Goal: Task Accomplishment & Management: Manage account settings

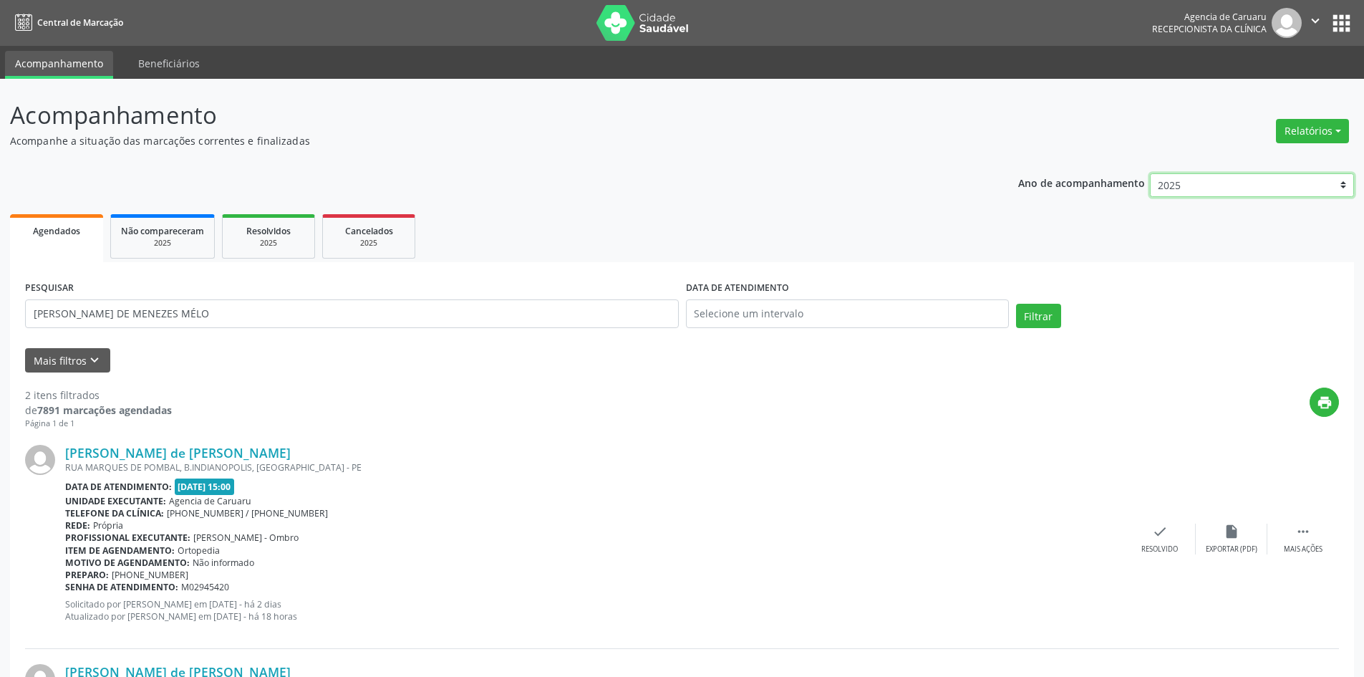
click at [1174, 188] on select "2025 2024 2023 2022 2021" at bounding box center [1252, 185] width 204 height 24
click at [1016, 154] on div "Acompanhamento Acompanhe a situação das marcações correntes e finalizadas Relat…" at bounding box center [682, 483] width 1344 height 772
click at [1308, 126] on button "Relatórios" at bounding box center [1312, 131] width 73 height 24
click at [1261, 162] on link "Agendamentos" at bounding box center [1273, 162] width 154 height 20
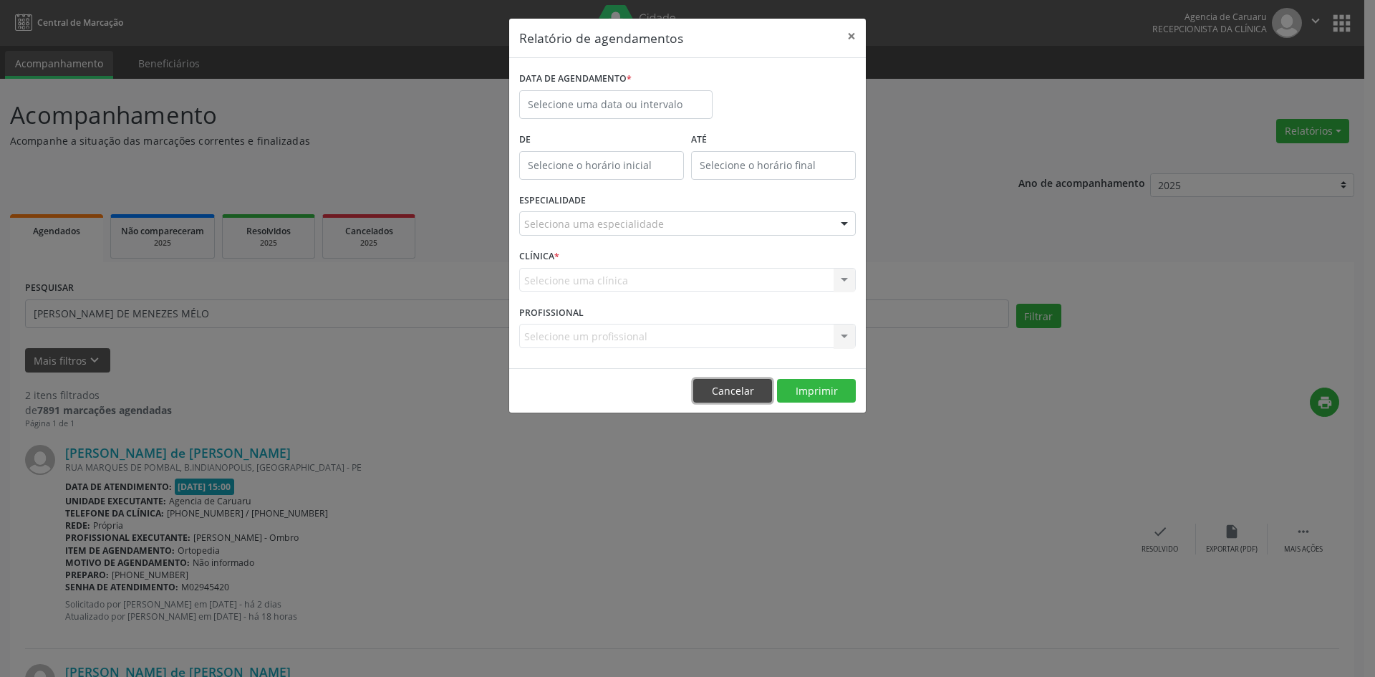
click at [741, 398] on button "Cancelar" at bounding box center [732, 391] width 79 height 24
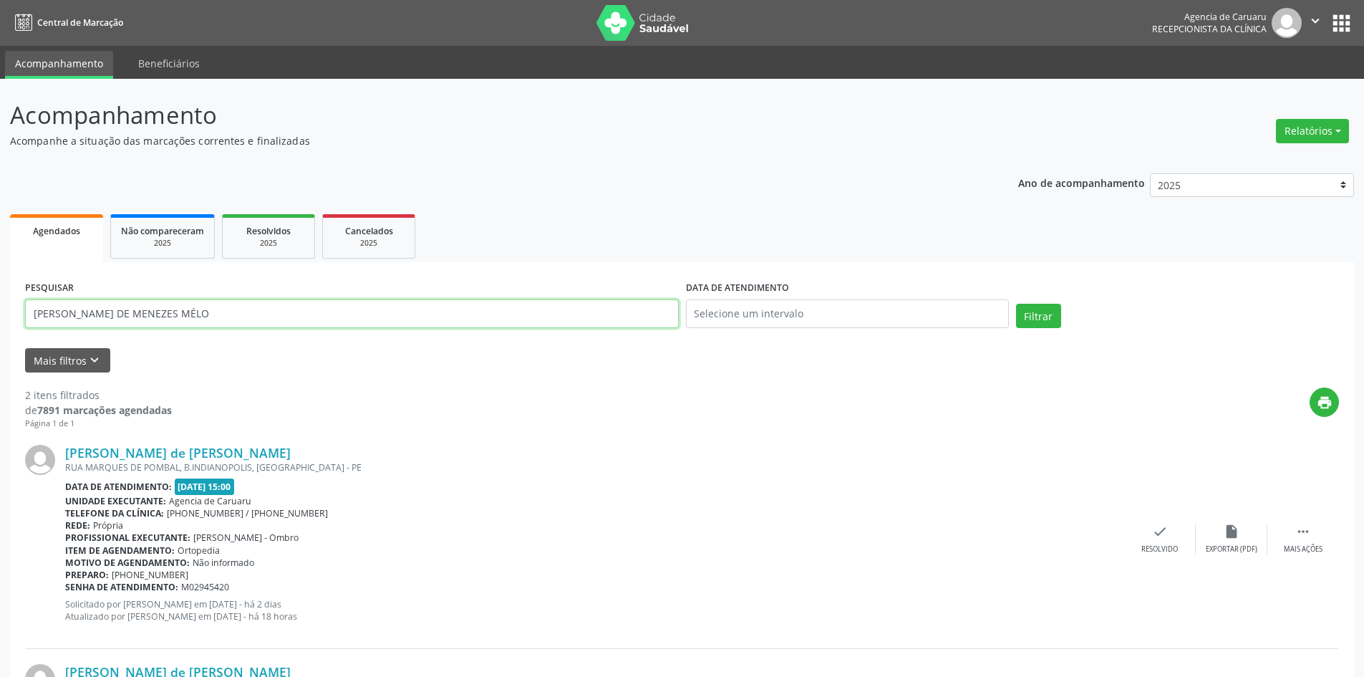
drag, startPoint x: 250, startPoint y: 314, endPoint x: 0, endPoint y: 337, distance: 251.0
click at [0, 337] on div "Acompanhamento Acompanhe a situação das marcações correntes e finalizadas Relat…" at bounding box center [682, 479] width 1364 height 801
click at [74, 365] on button "Mais filtros keyboard_arrow_down" at bounding box center [67, 360] width 85 height 25
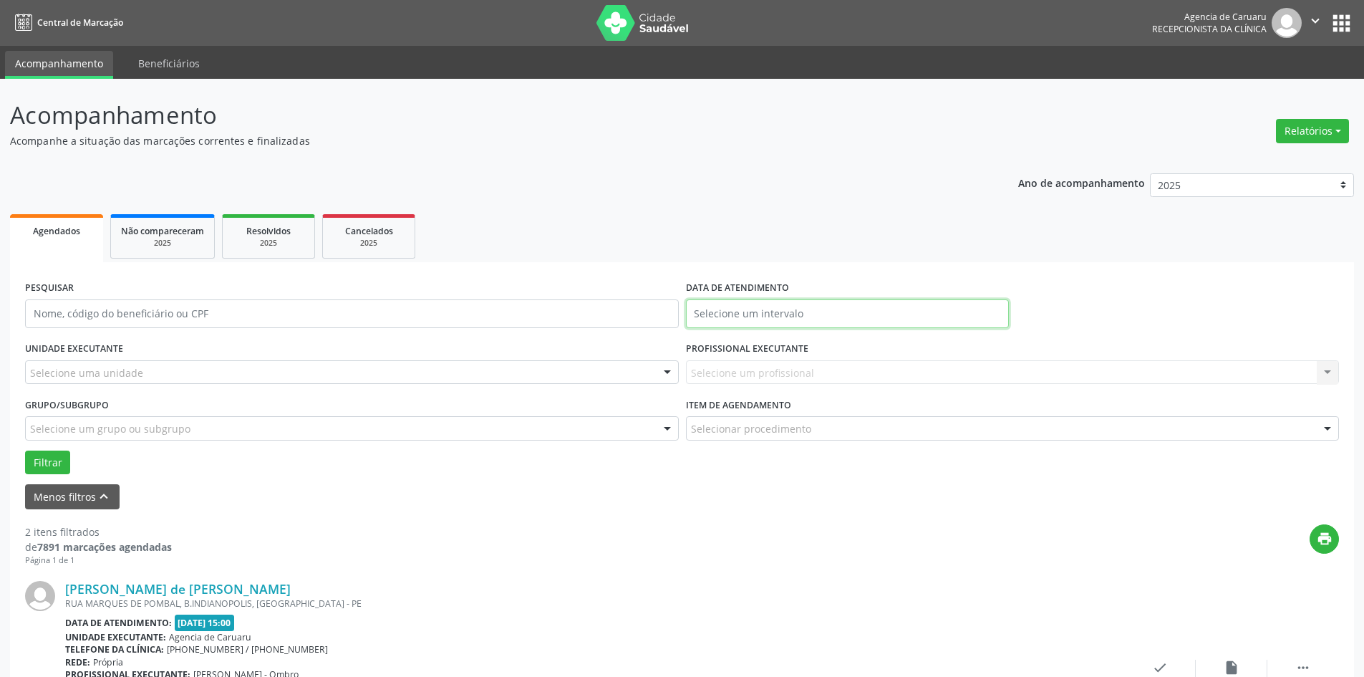
click at [761, 313] on input "text" at bounding box center [847, 313] width 323 height 29
click at [789, 487] on span "24" at bounding box center [796, 474] width 28 height 28
type input "[DATE]"
click at [774, 377] on div "Selecione um profissional Todos os profissionais [PERSON_NAME] [PERSON_NAME] [P…" at bounding box center [1013, 372] width 654 height 24
click at [1329, 378] on div "Selecione um profissional Todos os profissionais [PERSON_NAME] [PERSON_NAME] [P…" at bounding box center [1013, 372] width 654 height 24
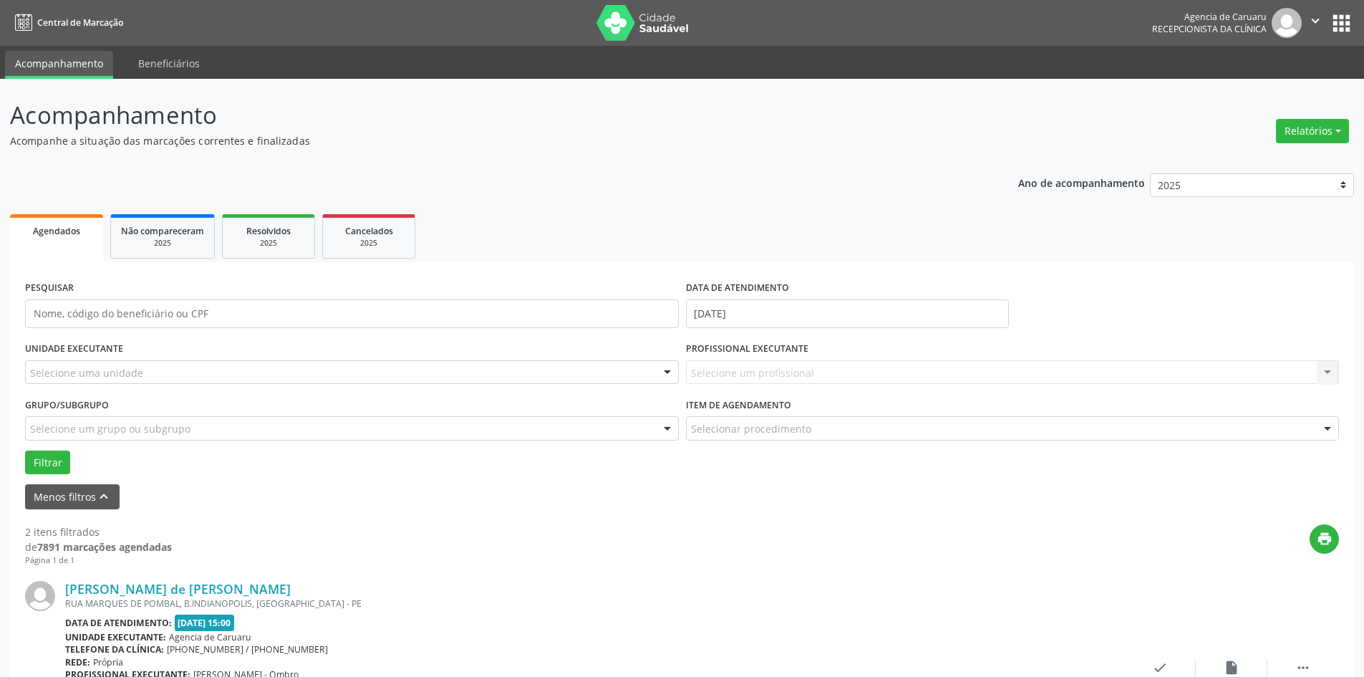
click at [259, 371] on div "Selecione uma unidade" at bounding box center [352, 372] width 654 height 24
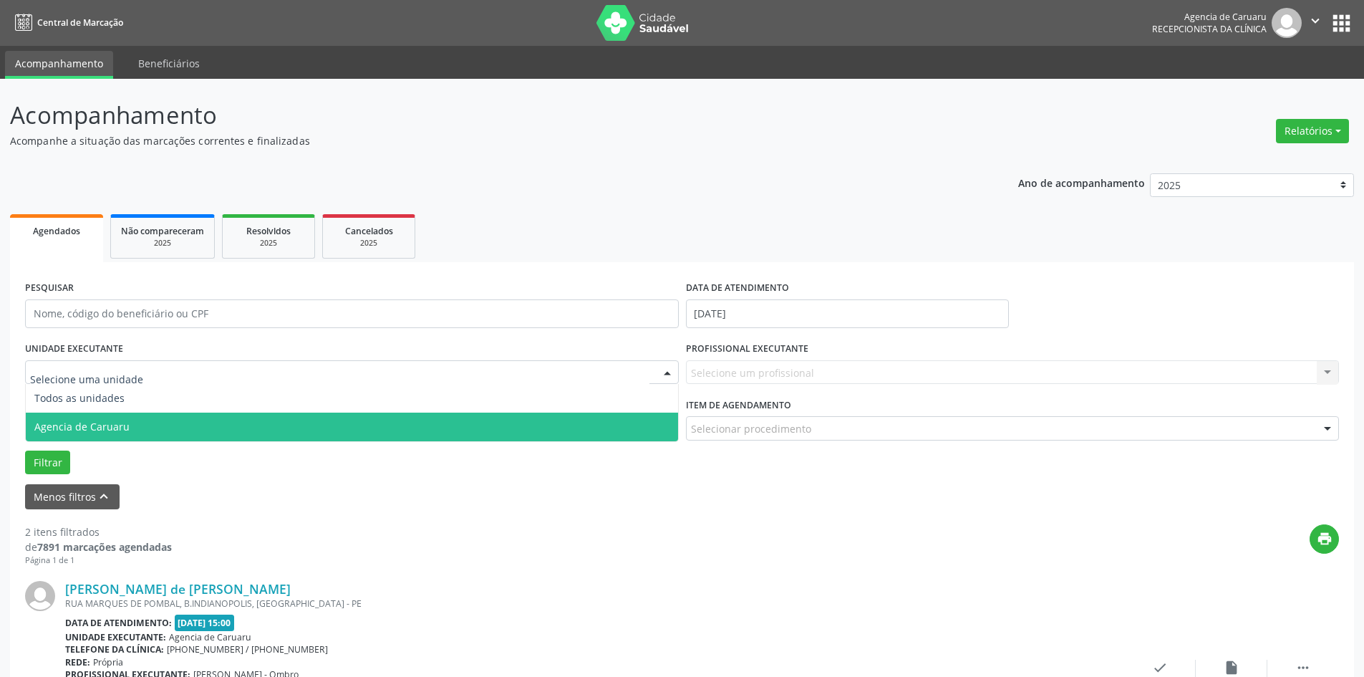
click at [247, 418] on span "Agencia de Caruaru" at bounding box center [352, 427] width 652 height 29
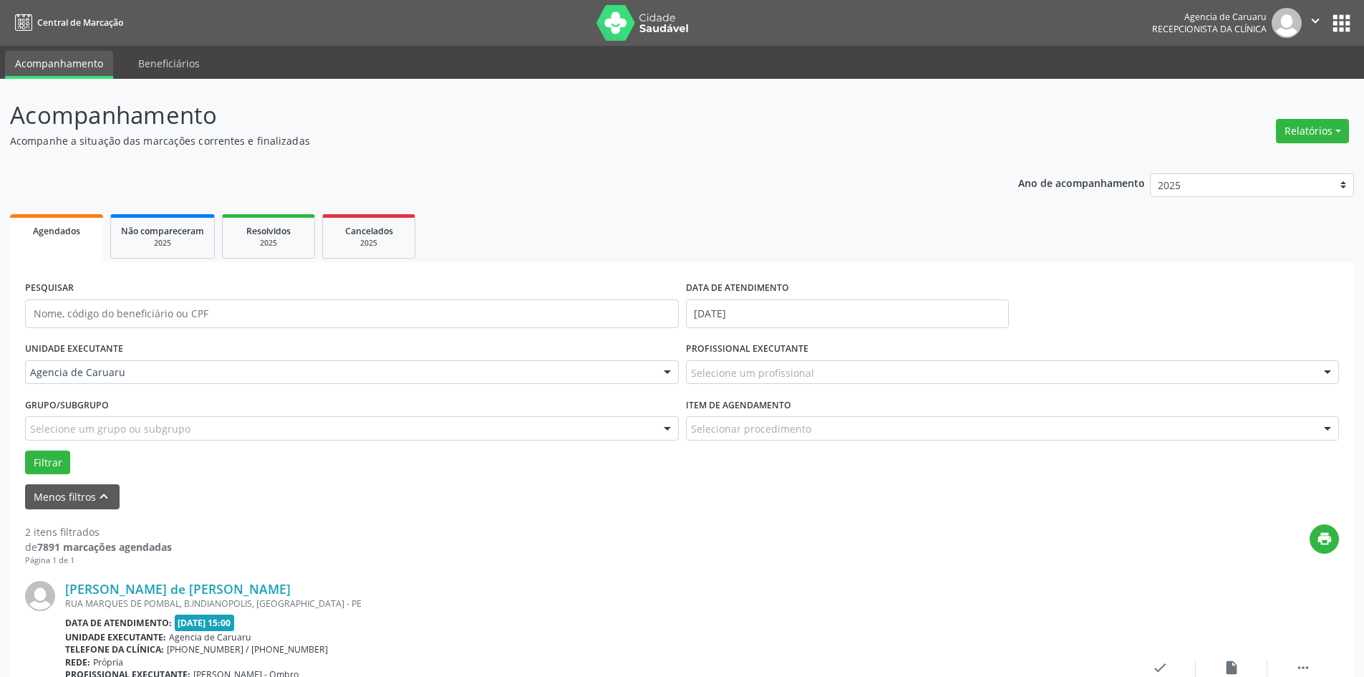
click at [812, 367] on div "Selecione um profissional" at bounding box center [1013, 372] width 654 height 24
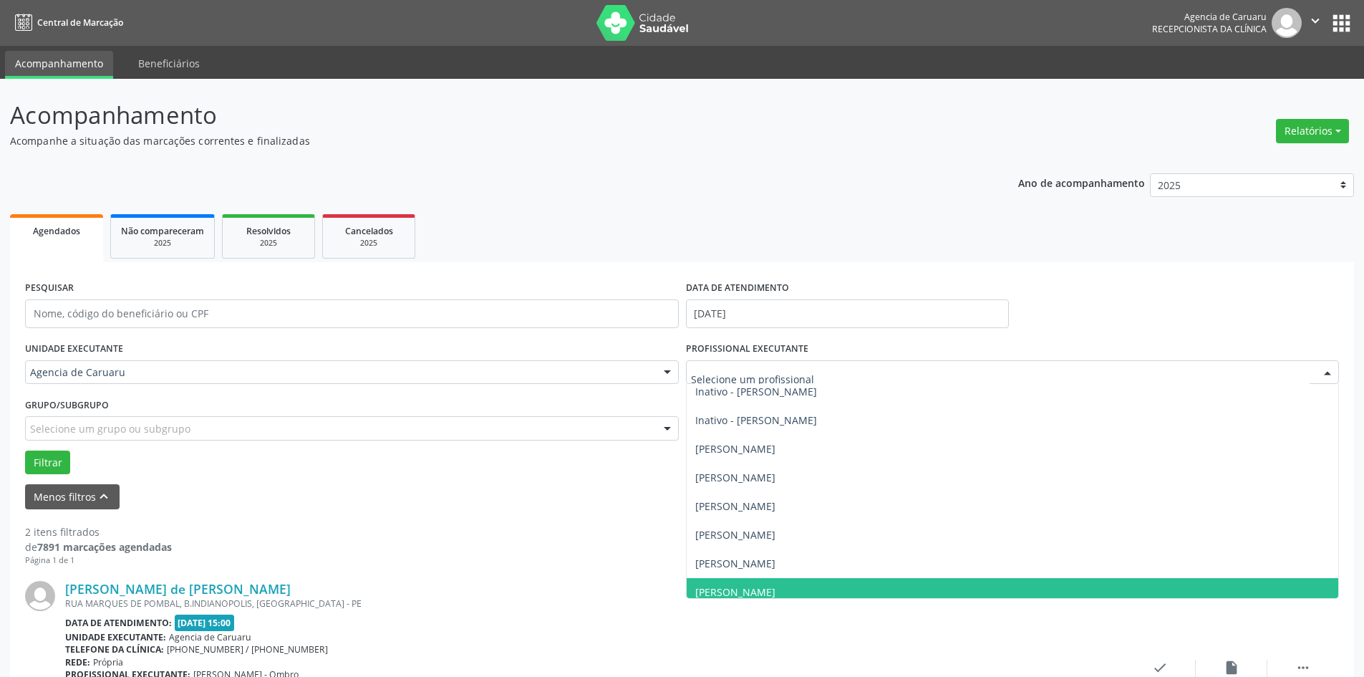
scroll to position [358, 0]
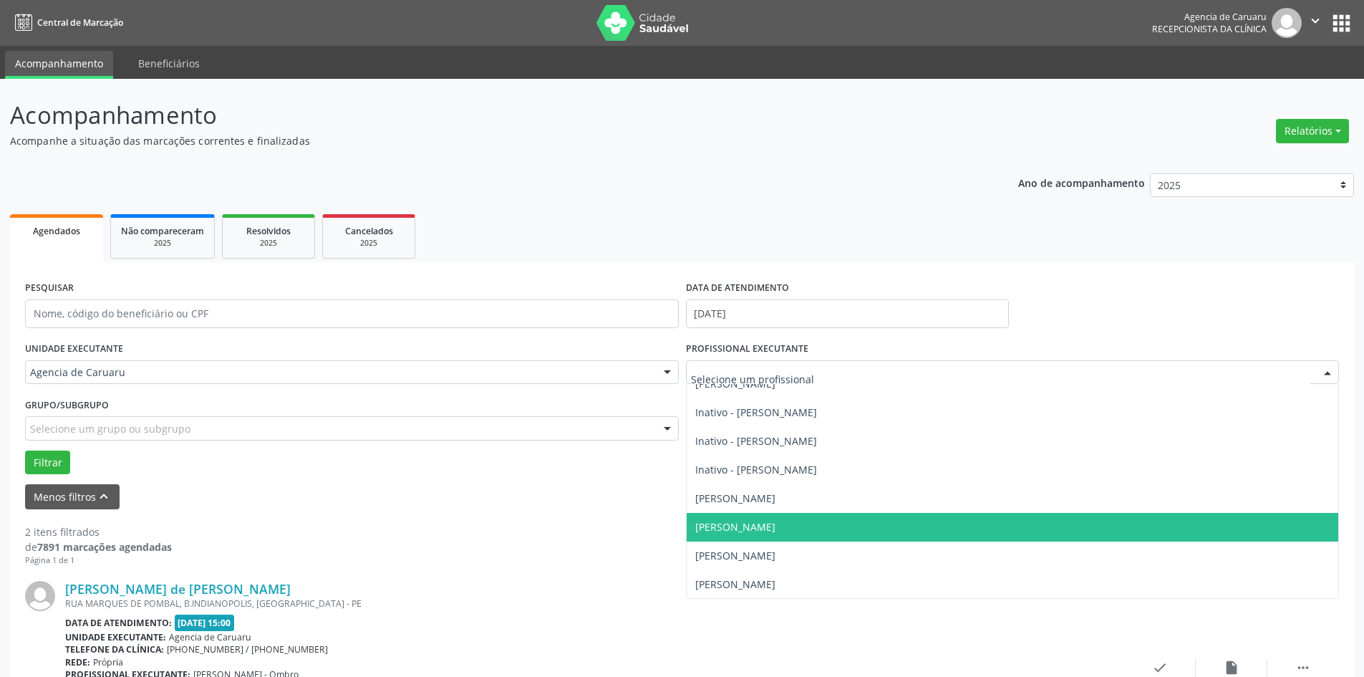
click at [768, 521] on span "[PERSON_NAME]" at bounding box center [735, 527] width 80 height 14
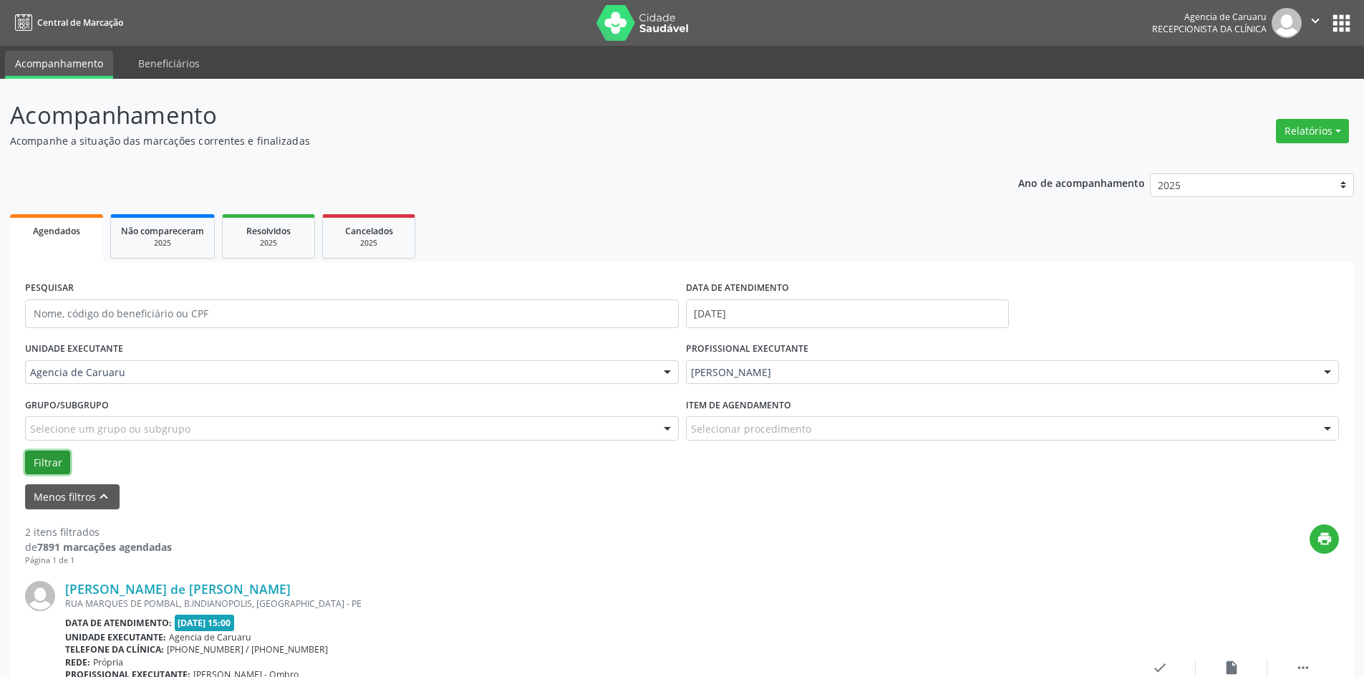
click at [53, 459] on button "Filtrar" at bounding box center [47, 462] width 45 height 24
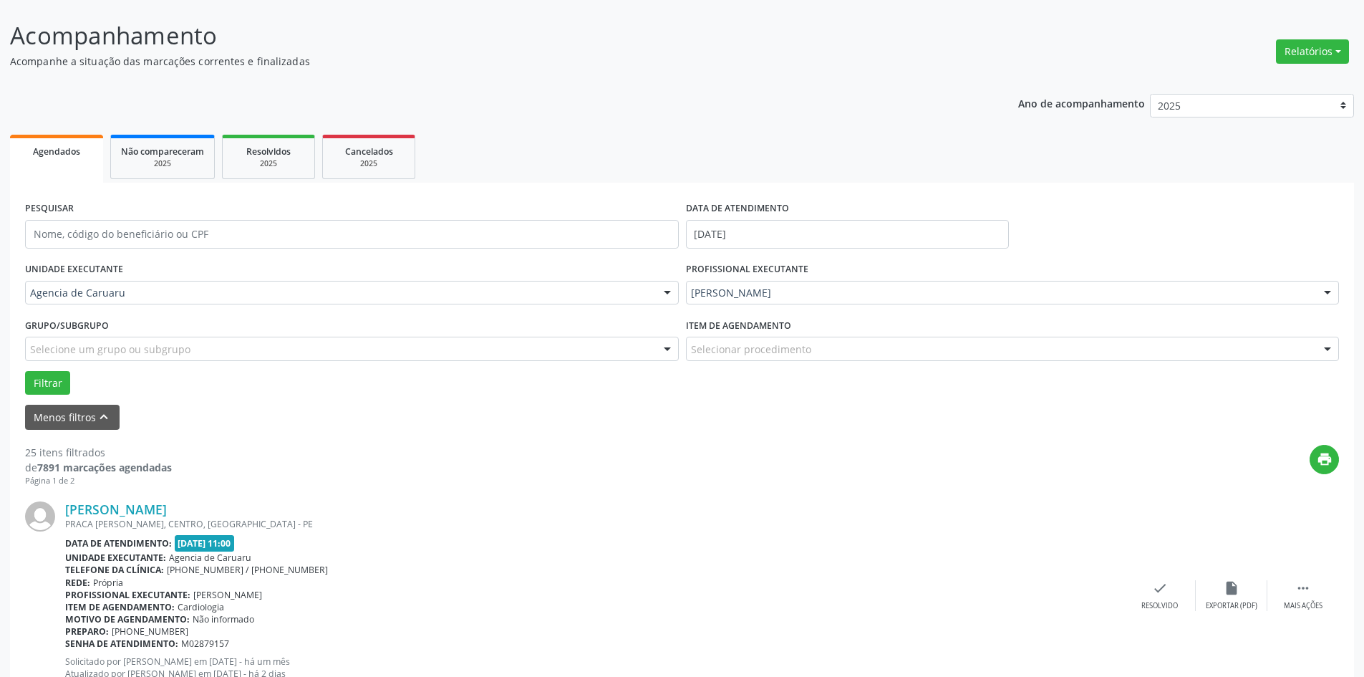
scroll to position [286, 0]
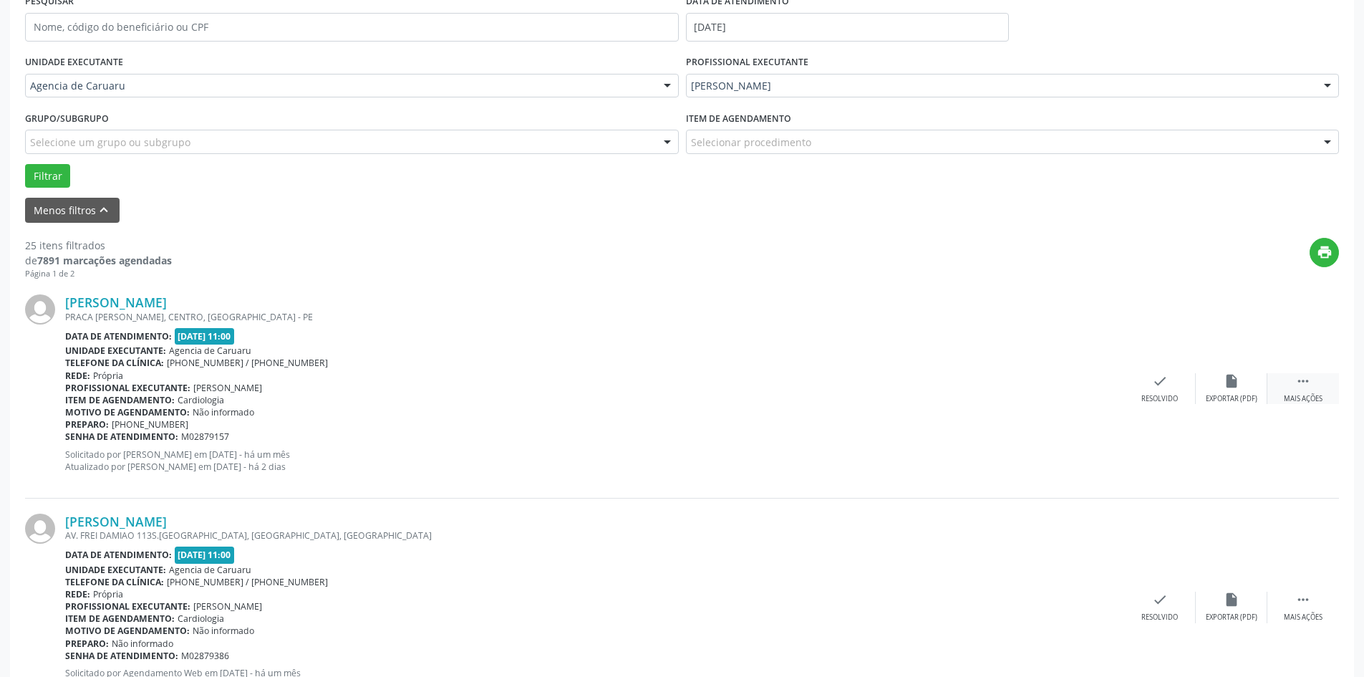
click at [1296, 387] on icon "" at bounding box center [1304, 381] width 16 height 16
click at [1198, 397] on div "alarm_off Não compareceu" at bounding box center [1232, 388] width 72 height 31
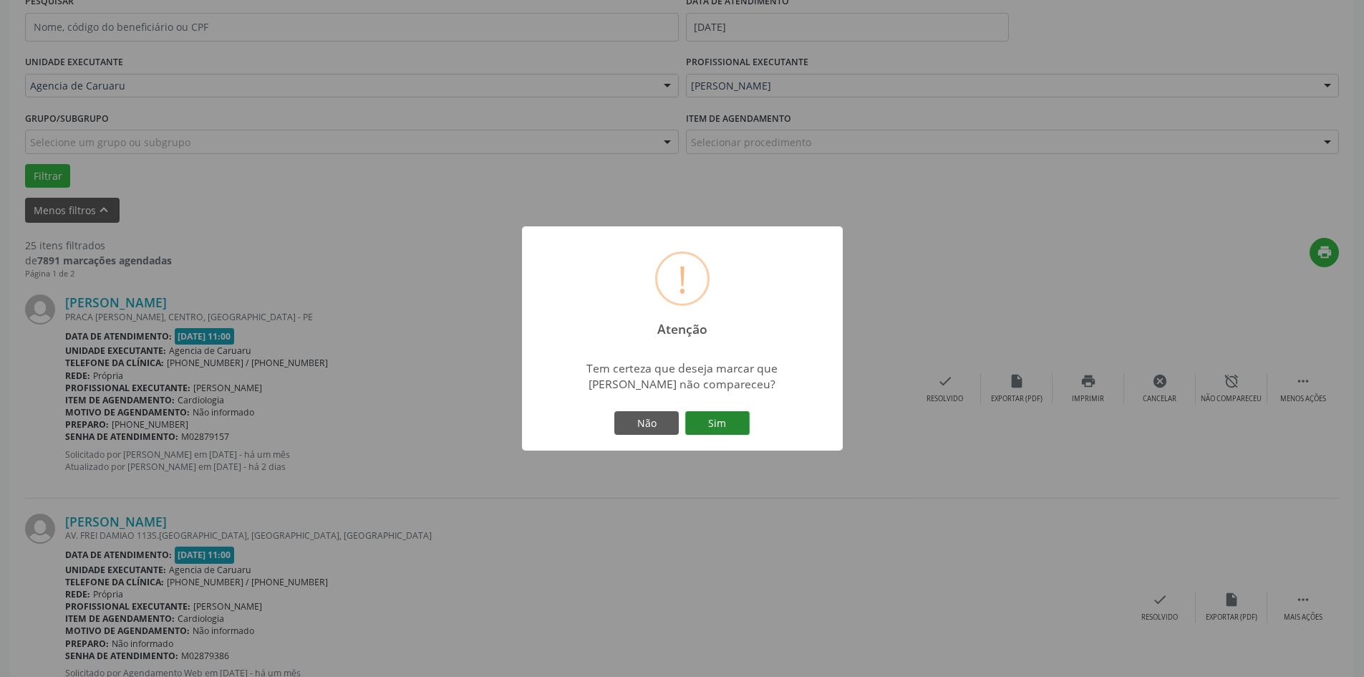
click at [704, 425] on button "Sim" at bounding box center [717, 423] width 64 height 24
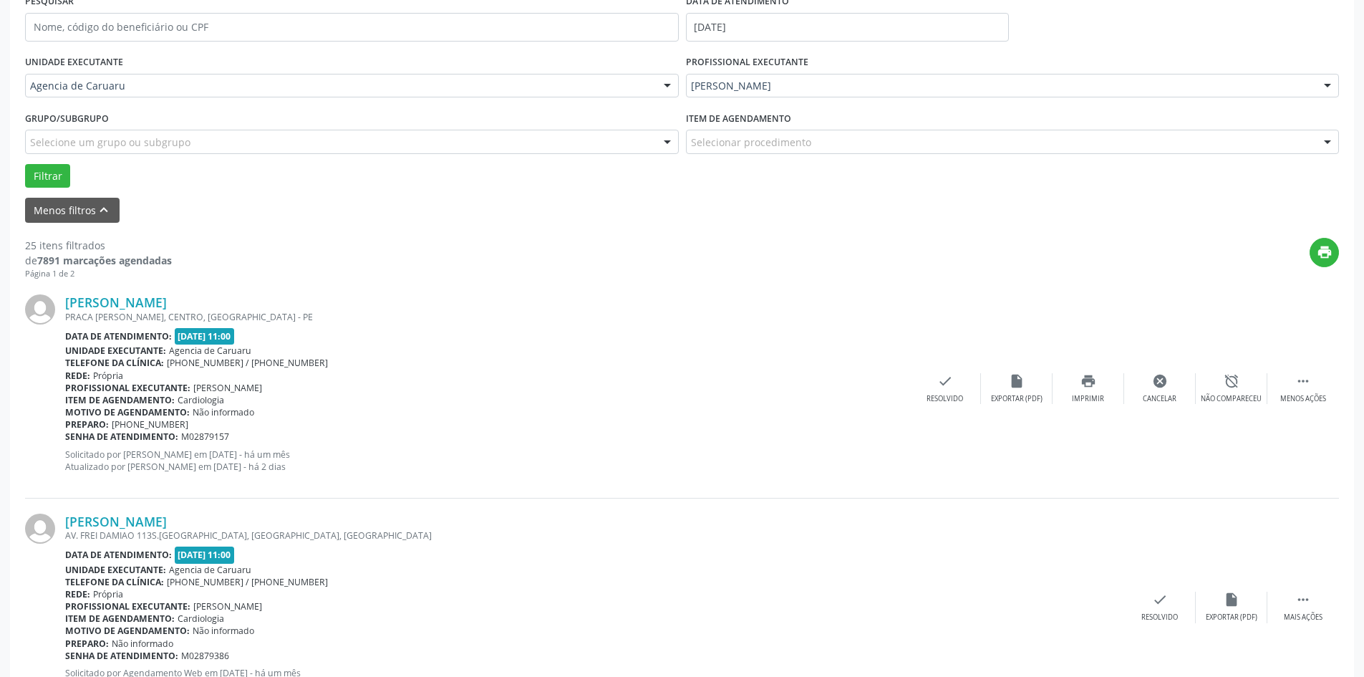
scroll to position [0, 0]
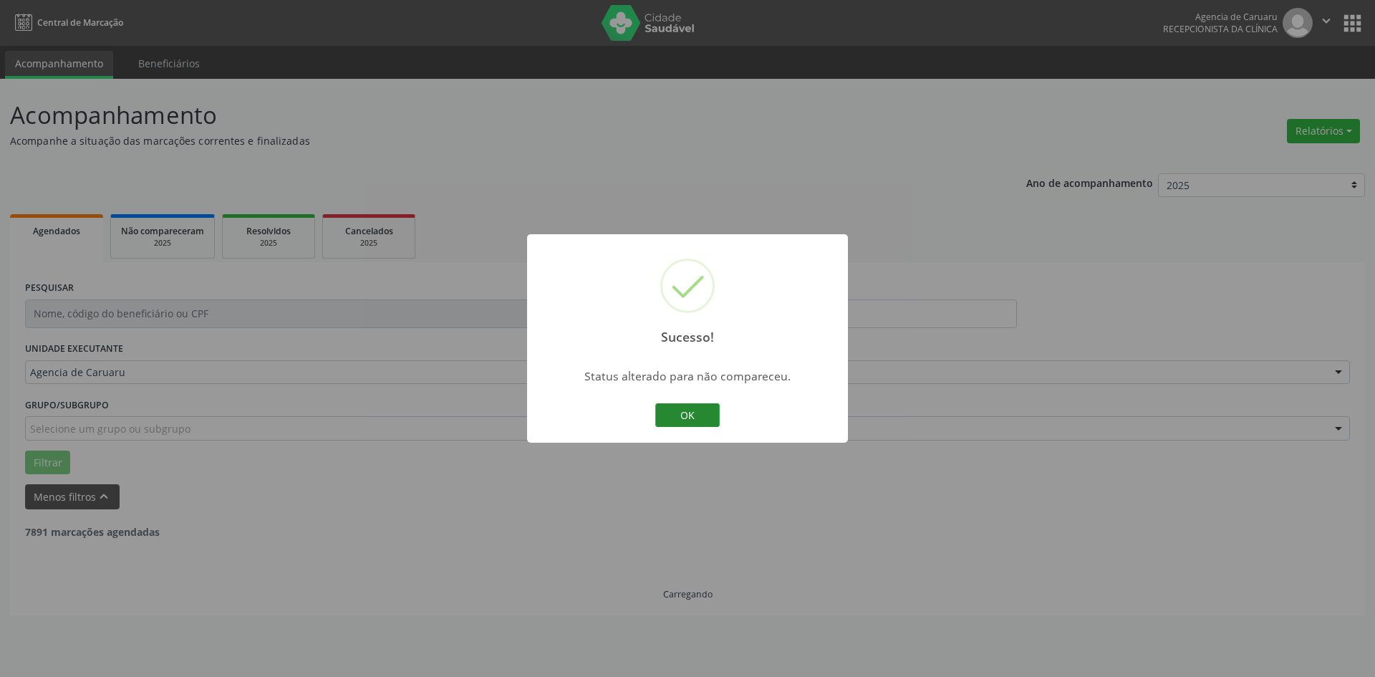
click at [687, 411] on button "OK" at bounding box center [687, 415] width 64 height 24
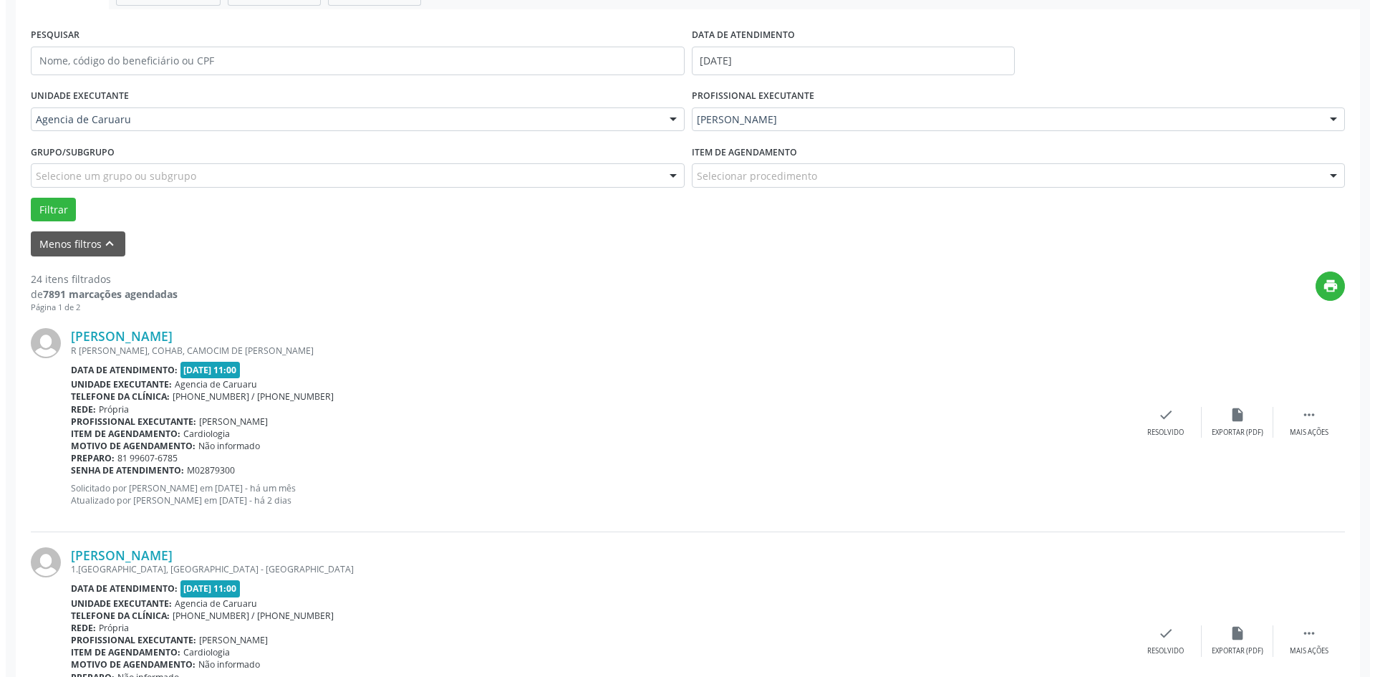
scroll to position [286, 0]
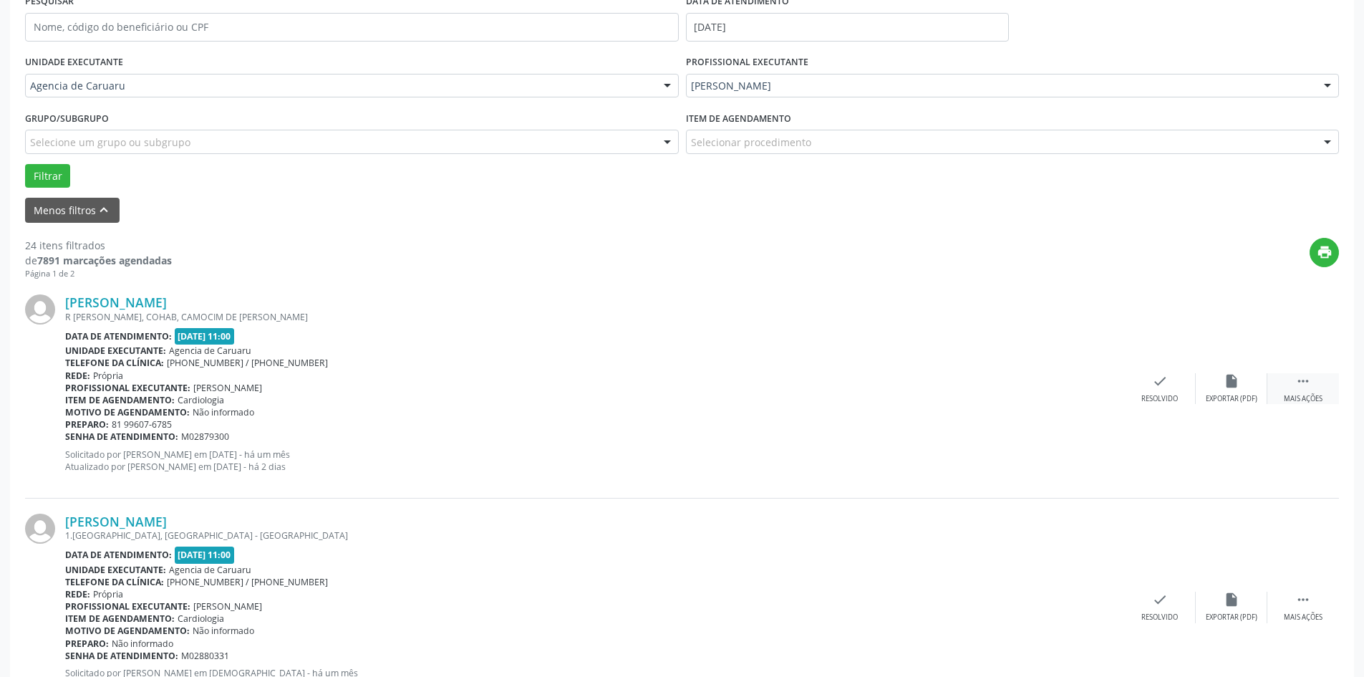
click at [1303, 395] on div "Mais ações" at bounding box center [1303, 399] width 39 height 10
click at [945, 404] on div "Resolvido" at bounding box center [945, 399] width 37 height 10
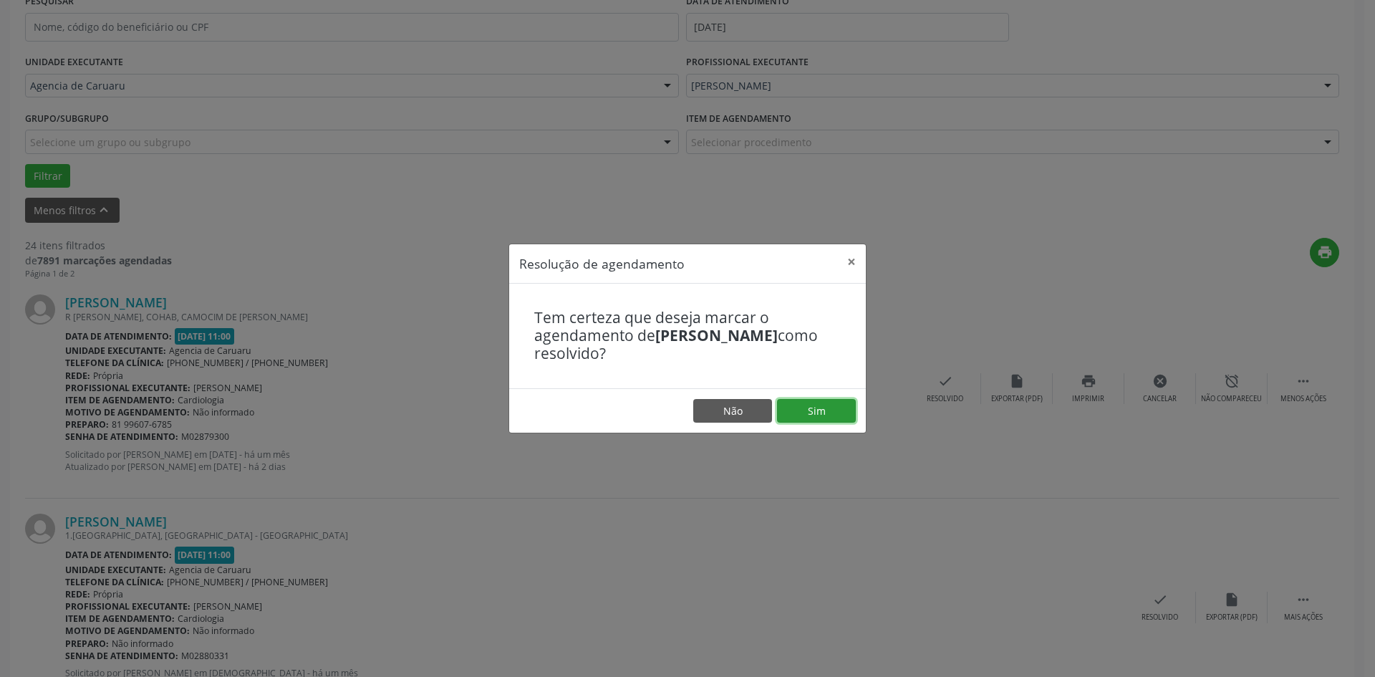
click at [813, 413] on button "Sim" at bounding box center [816, 411] width 79 height 24
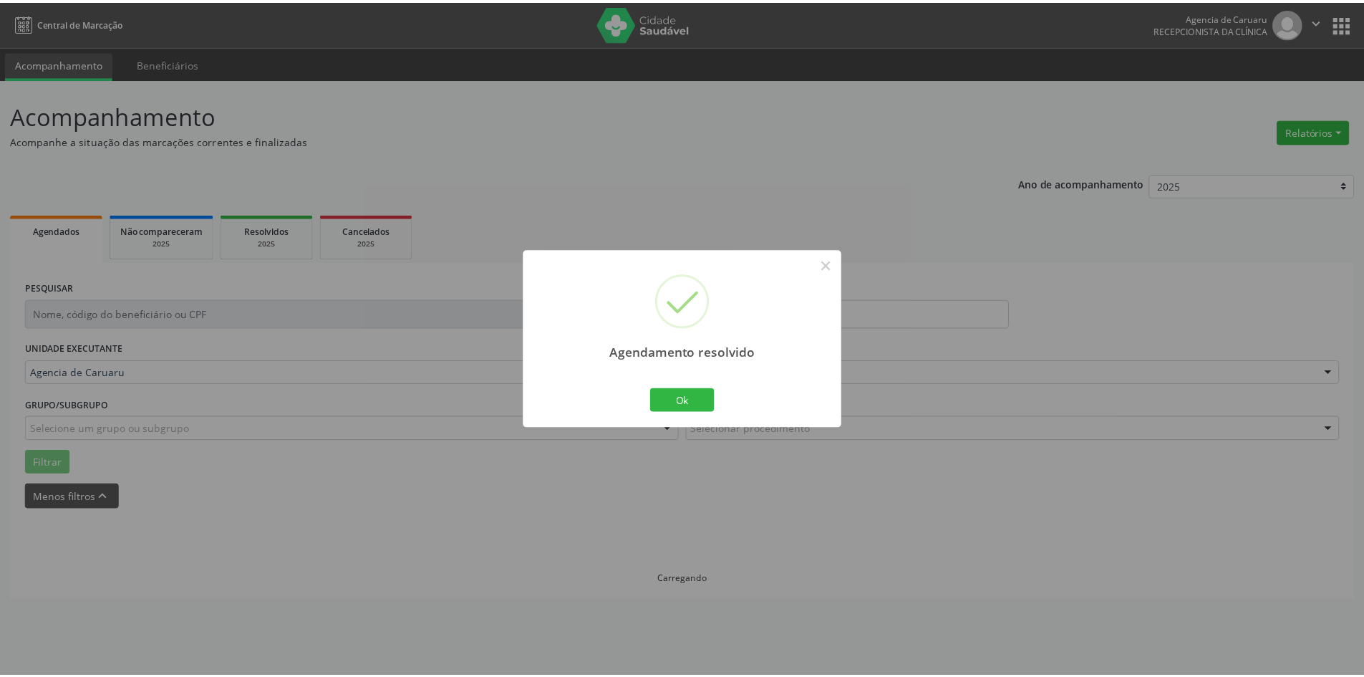
scroll to position [0, 0]
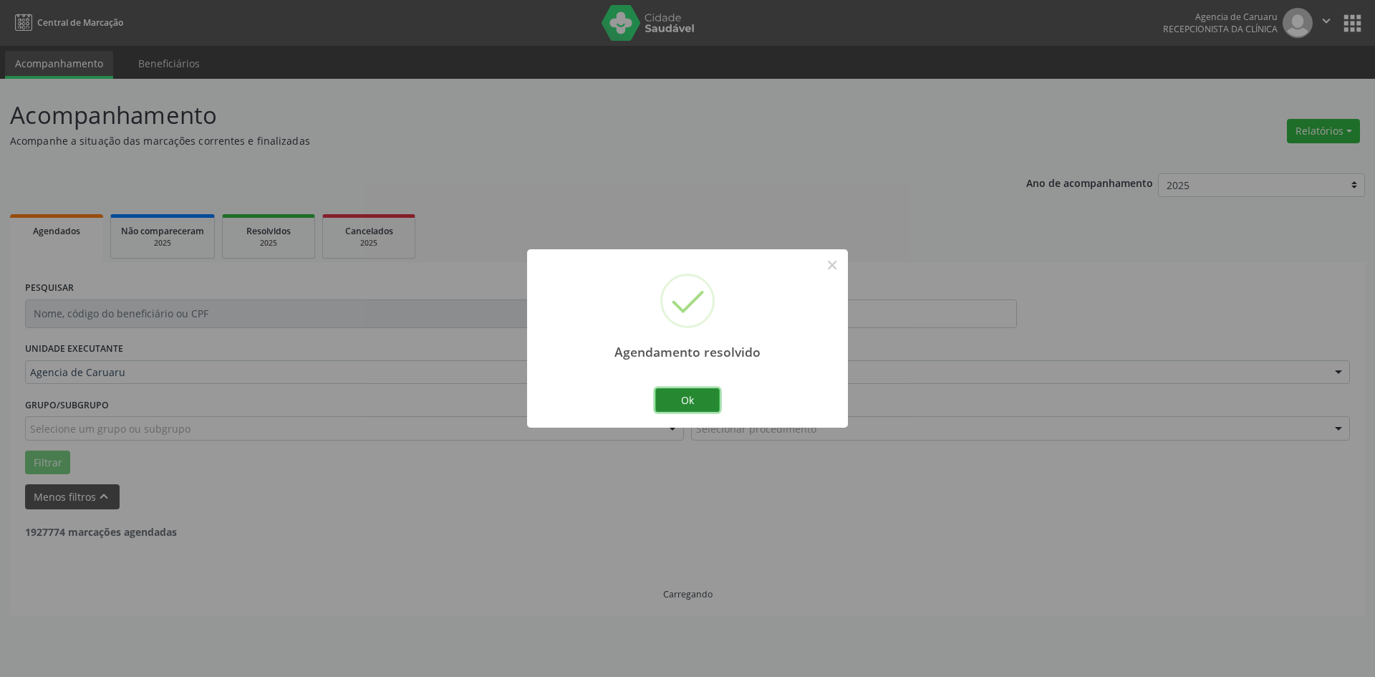
click at [677, 391] on button "Ok" at bounding box center [687, 400] width 64 height 24
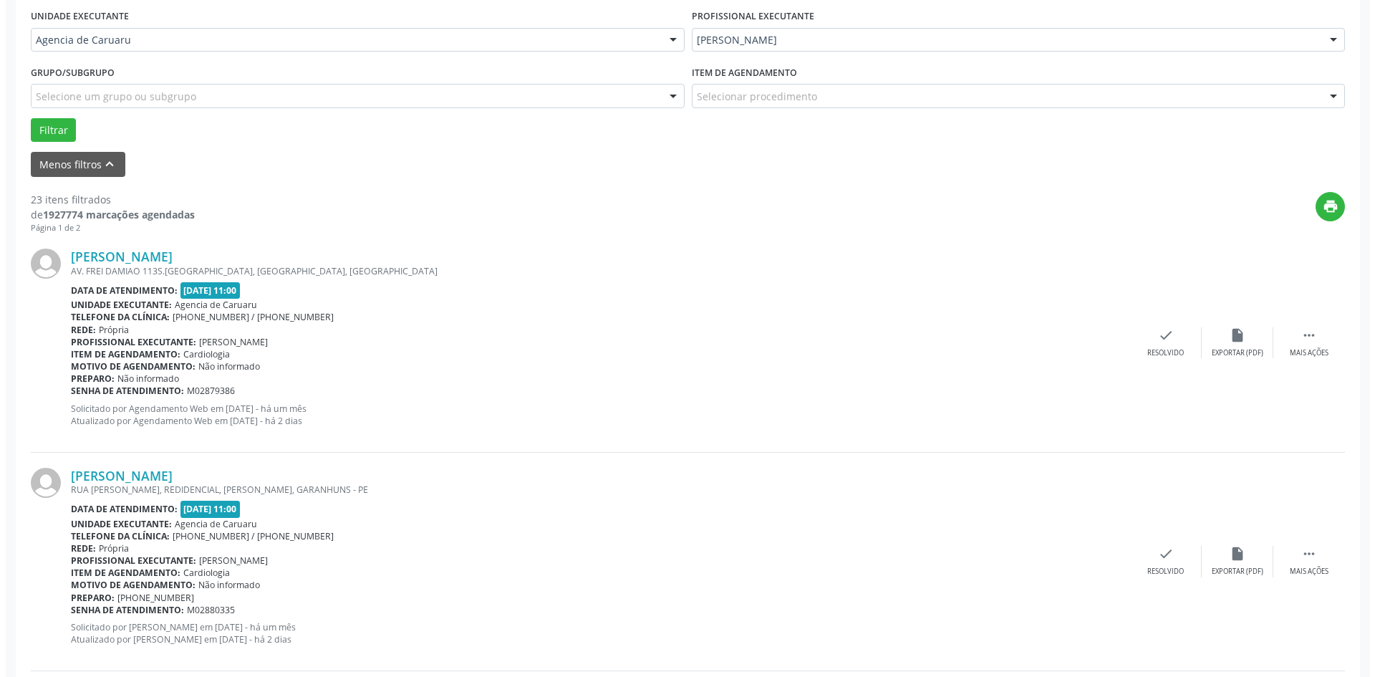
scroll to position [358, 0]
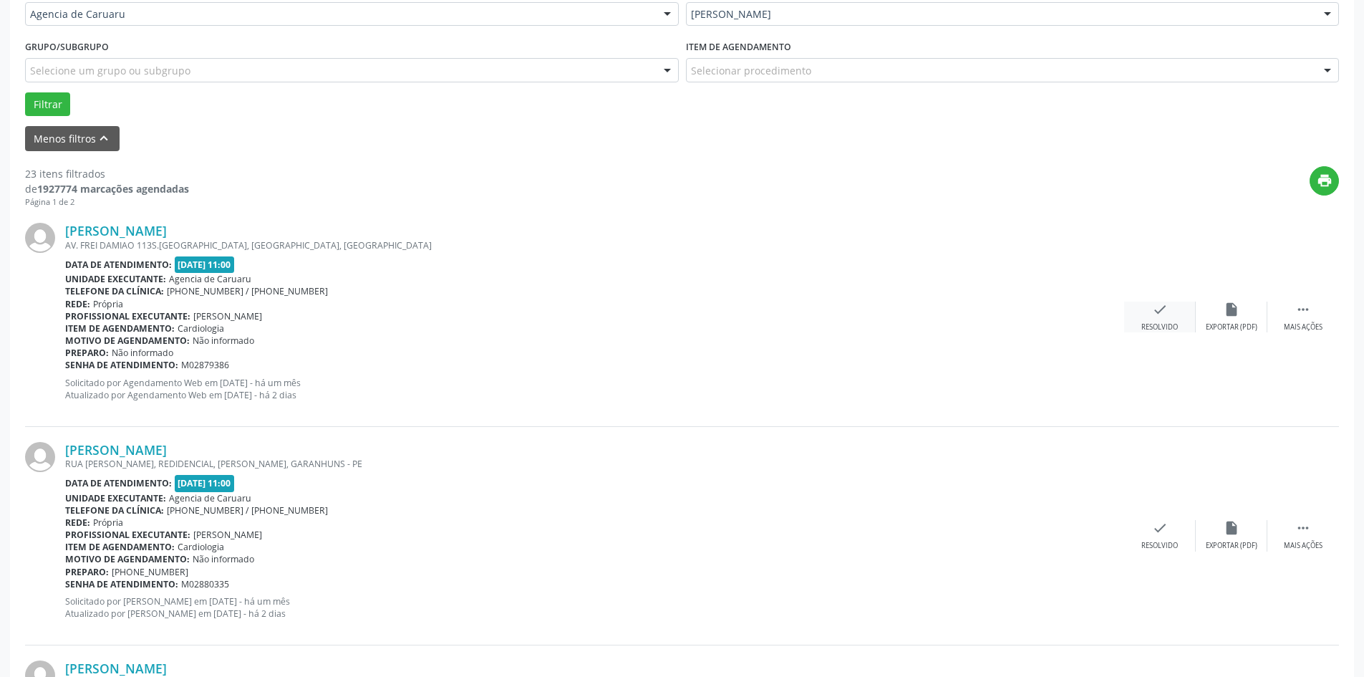
click at [1154, 314] on icon "check" at bounding box center [1160, 309] width 16 height 16
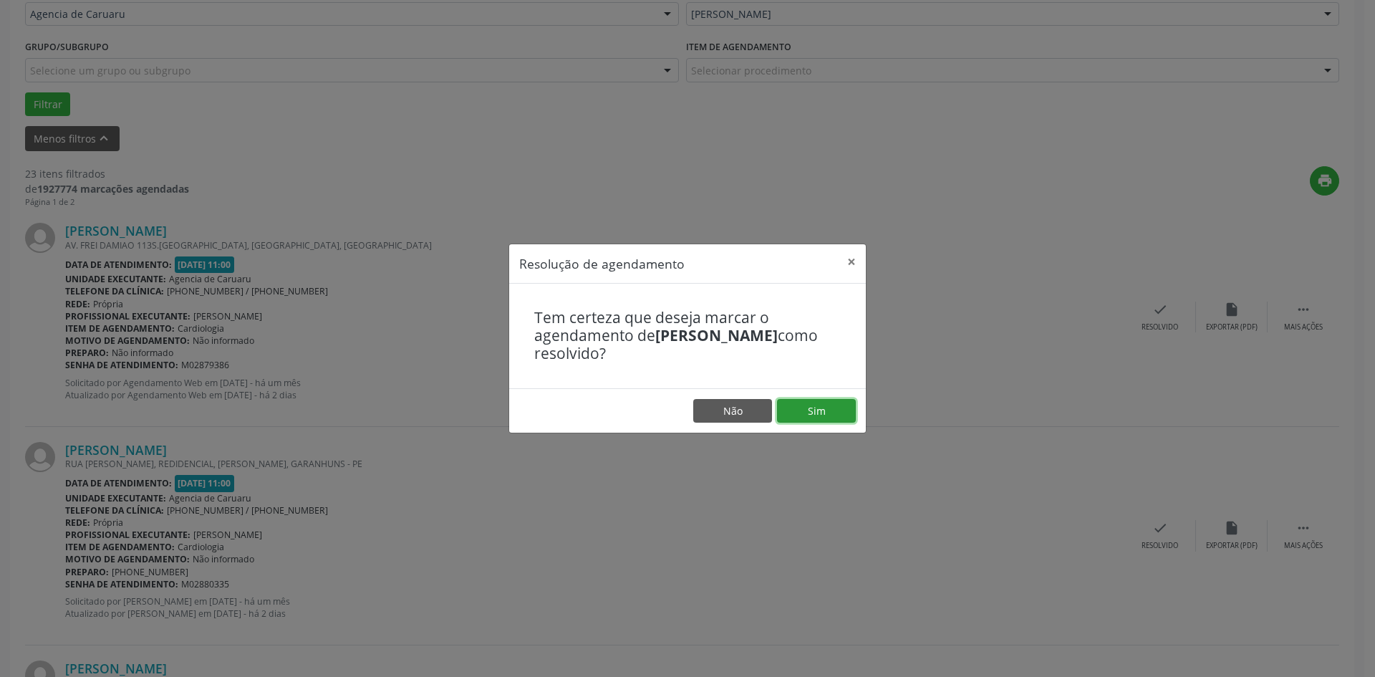
click at [825, 409] on button "Sim" at bounding box center [816, 411] width 79 height 24
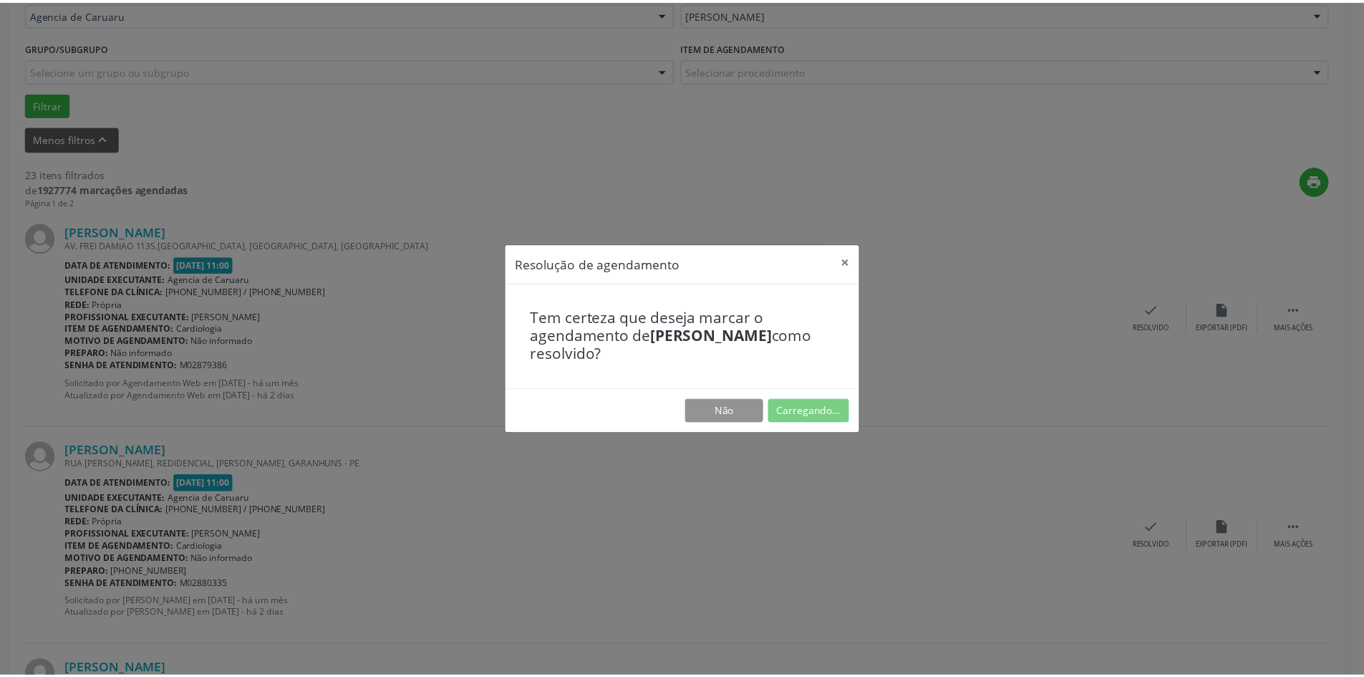
scroll to position [0, 0]
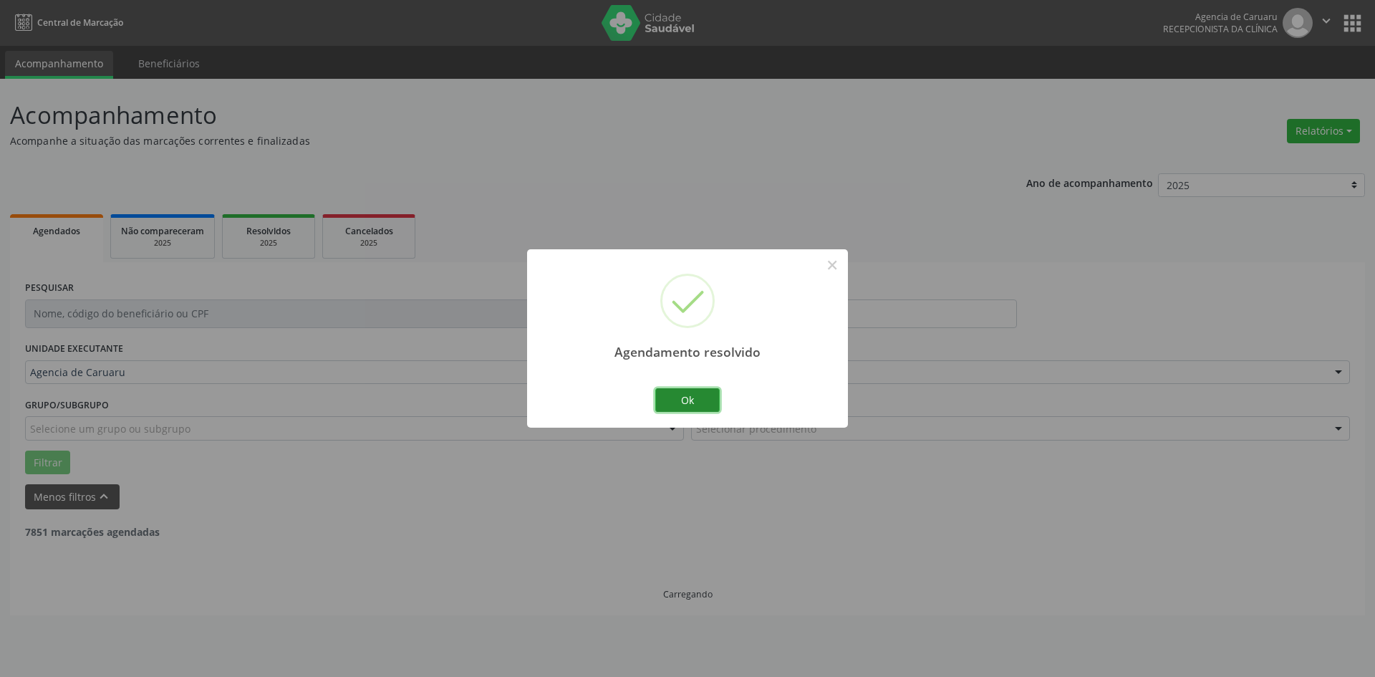
click at [698, 405] on button "Ok" at bounding box center [687, 400] width 64 height 24
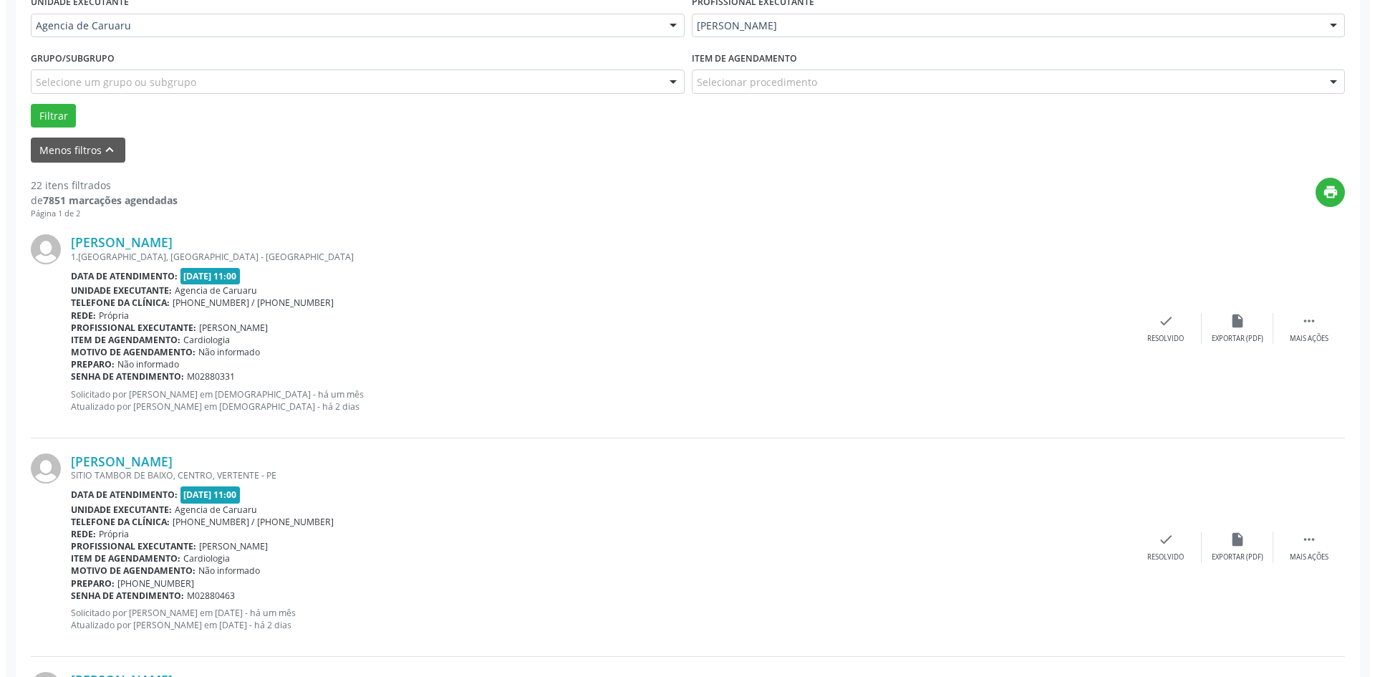
scroll to position [430, 0]
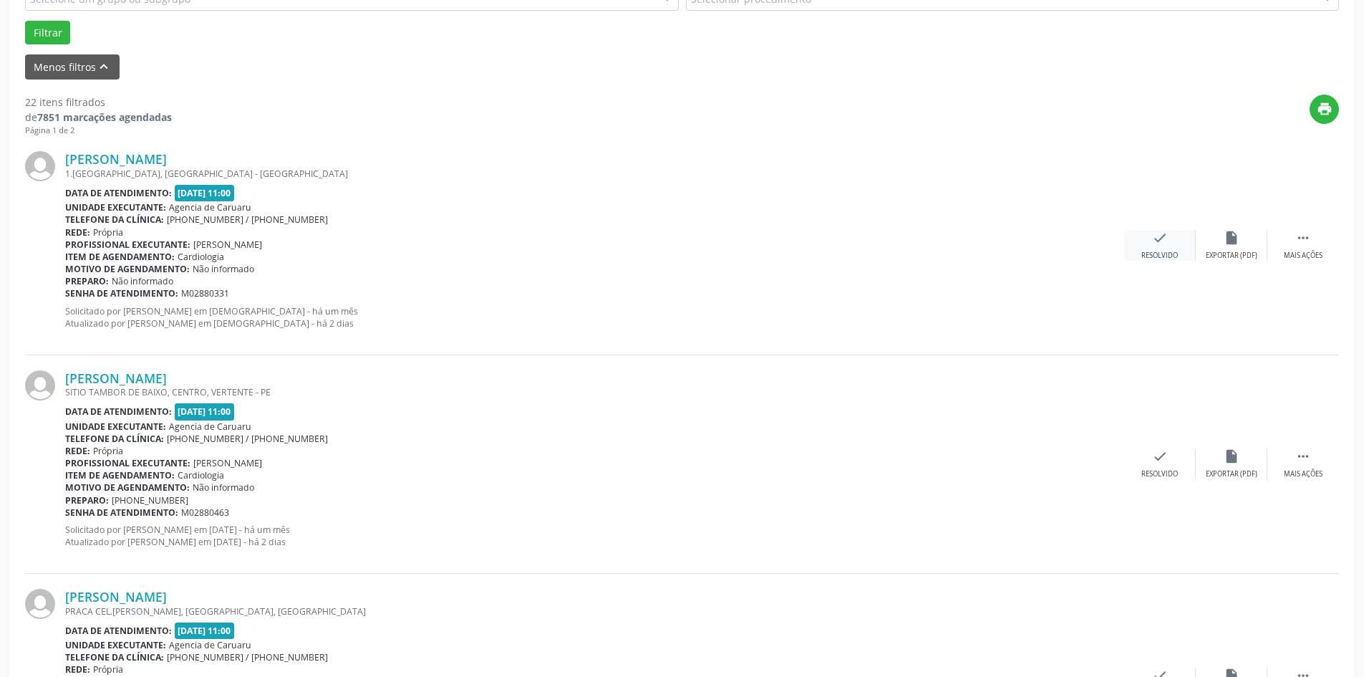
click at [1182, 246] on div "check Resolvido" at bounding box center [1160, 245] width 72 height 31
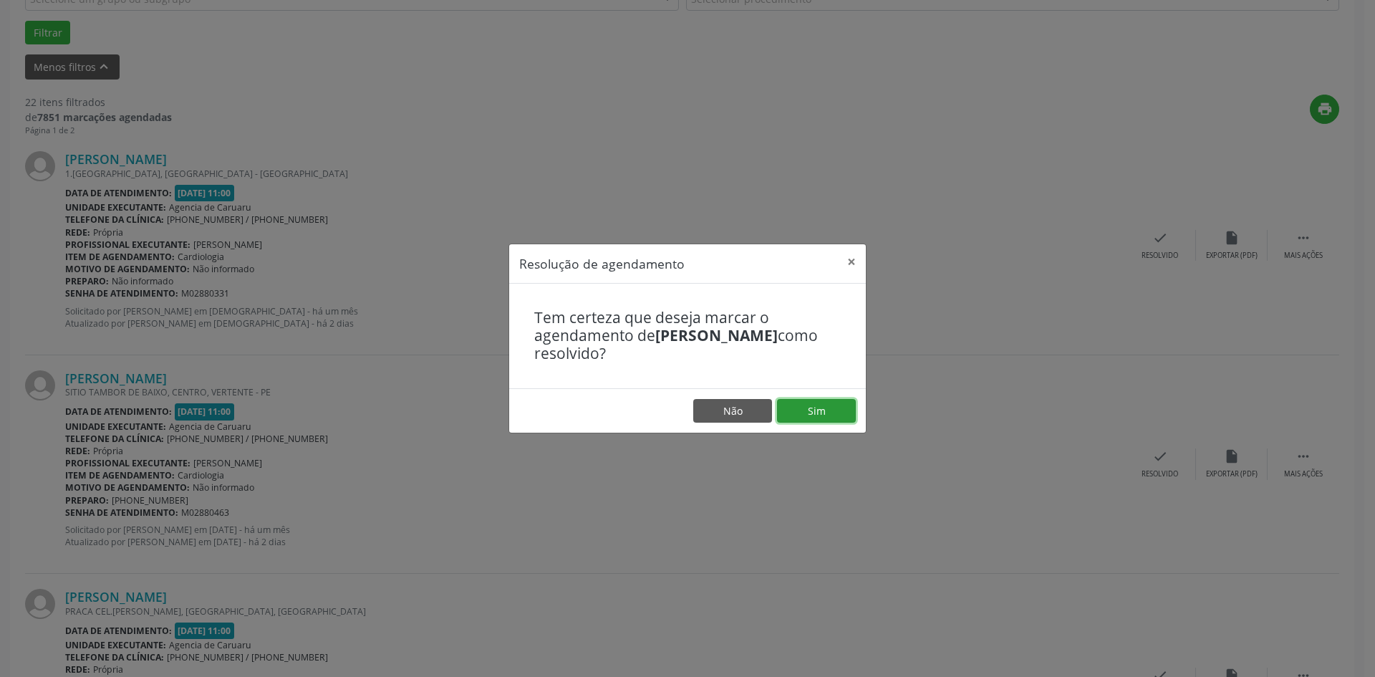
click at [830, 413] on button "Sim" at bounding box center [816, 411] width 79 height 24
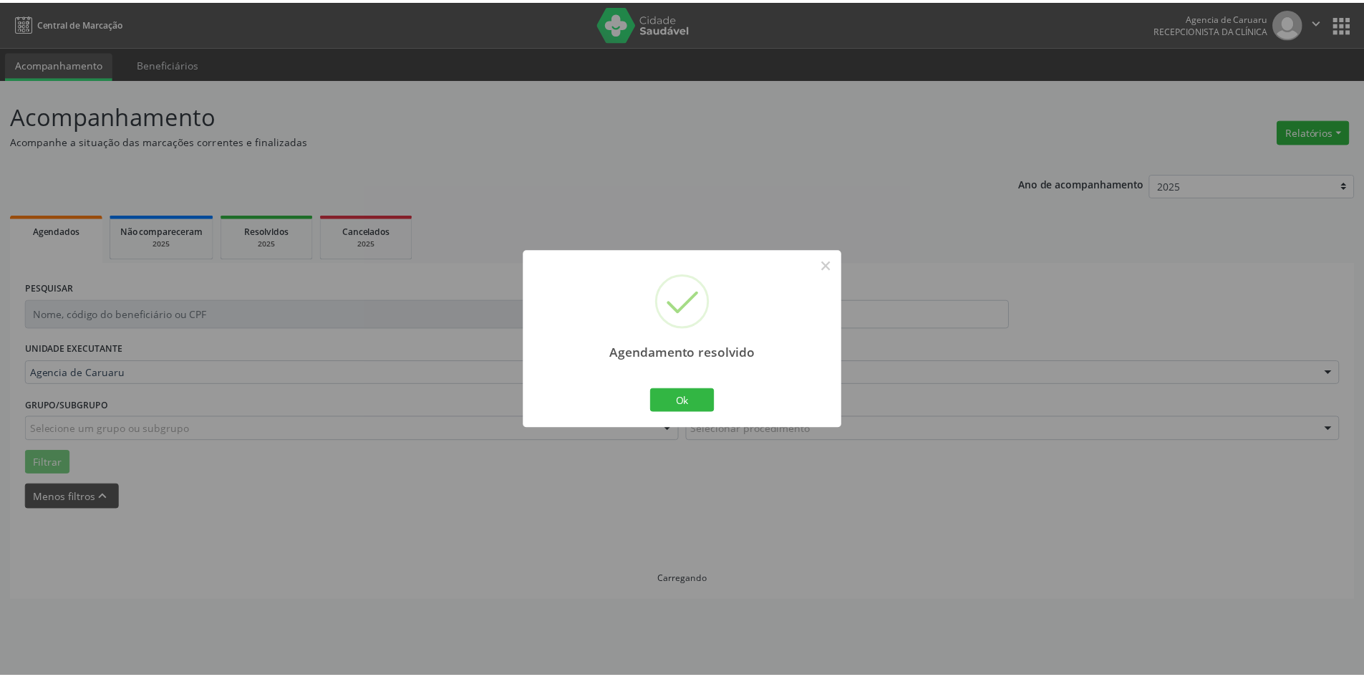
scroll to position [0, 0]
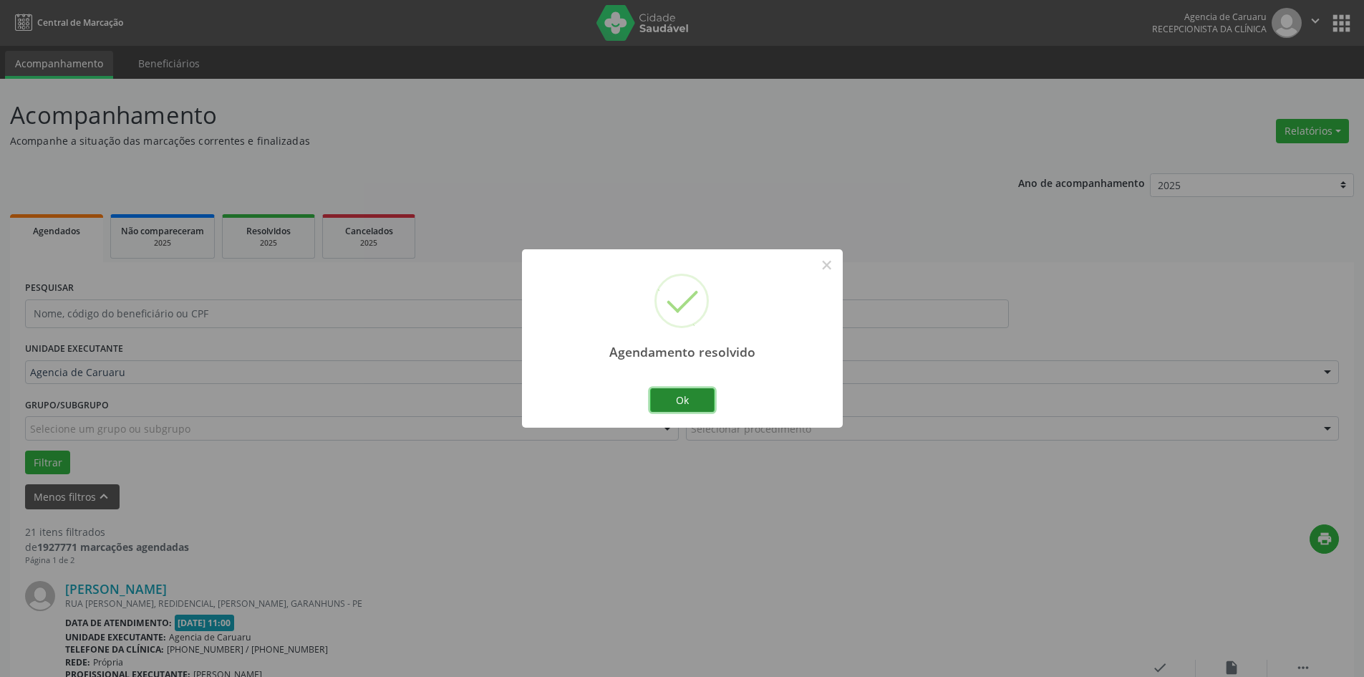
click at [682, 404] on button "Ok" at bounding box center [682, 400] width 64 height 24
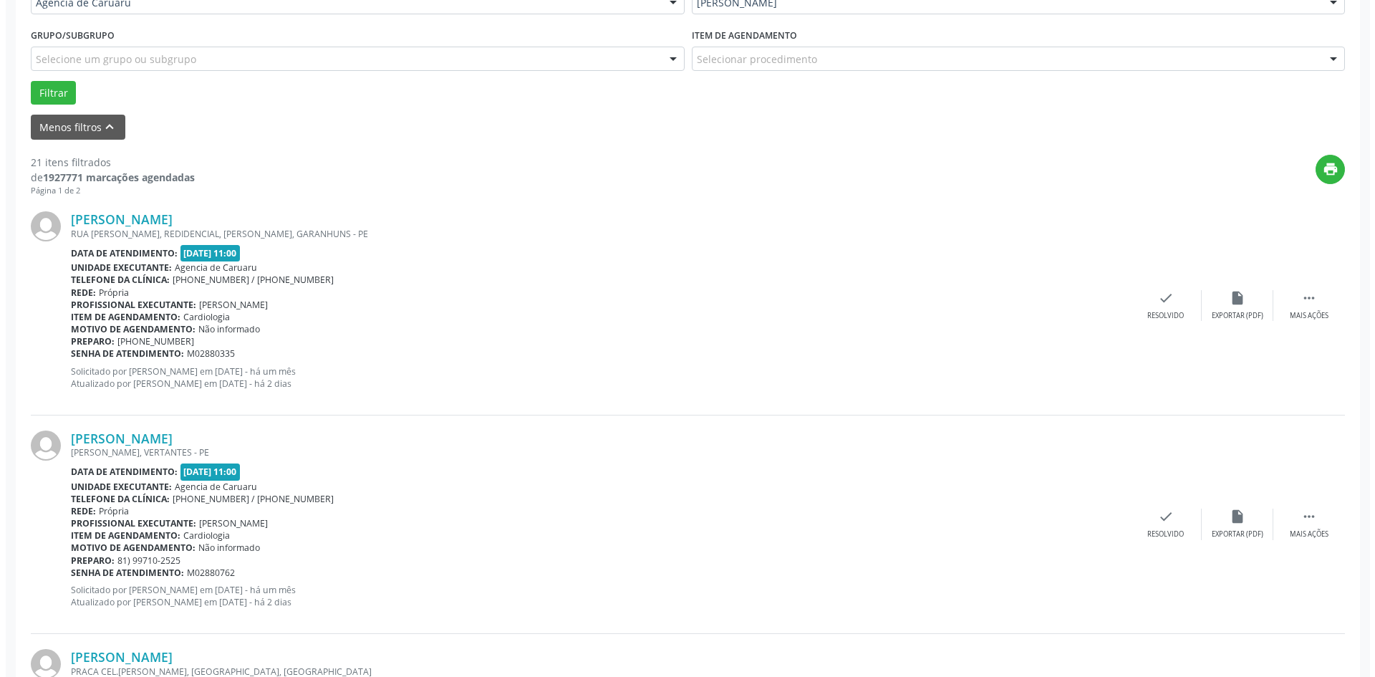
scroll to position [501, 0]
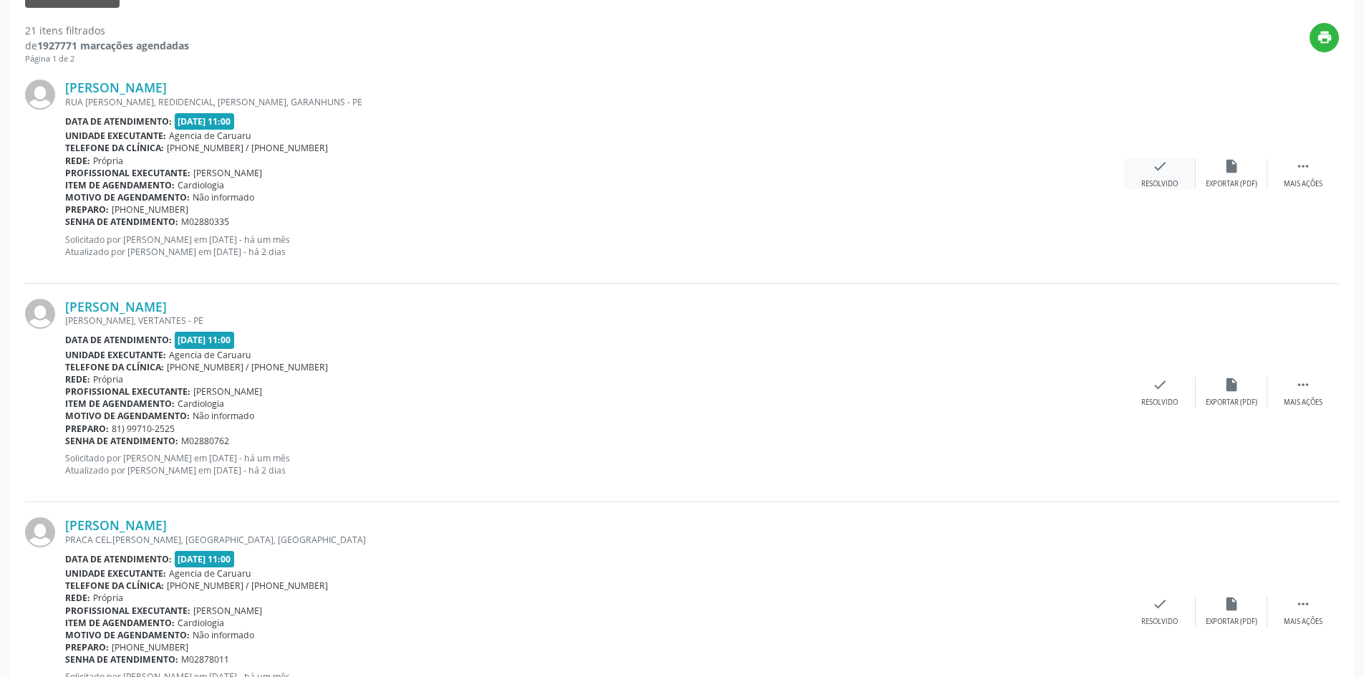
click at [1174, 176] on div "check Resolvido" at bounding box center [1160, 173] width 72 height 31
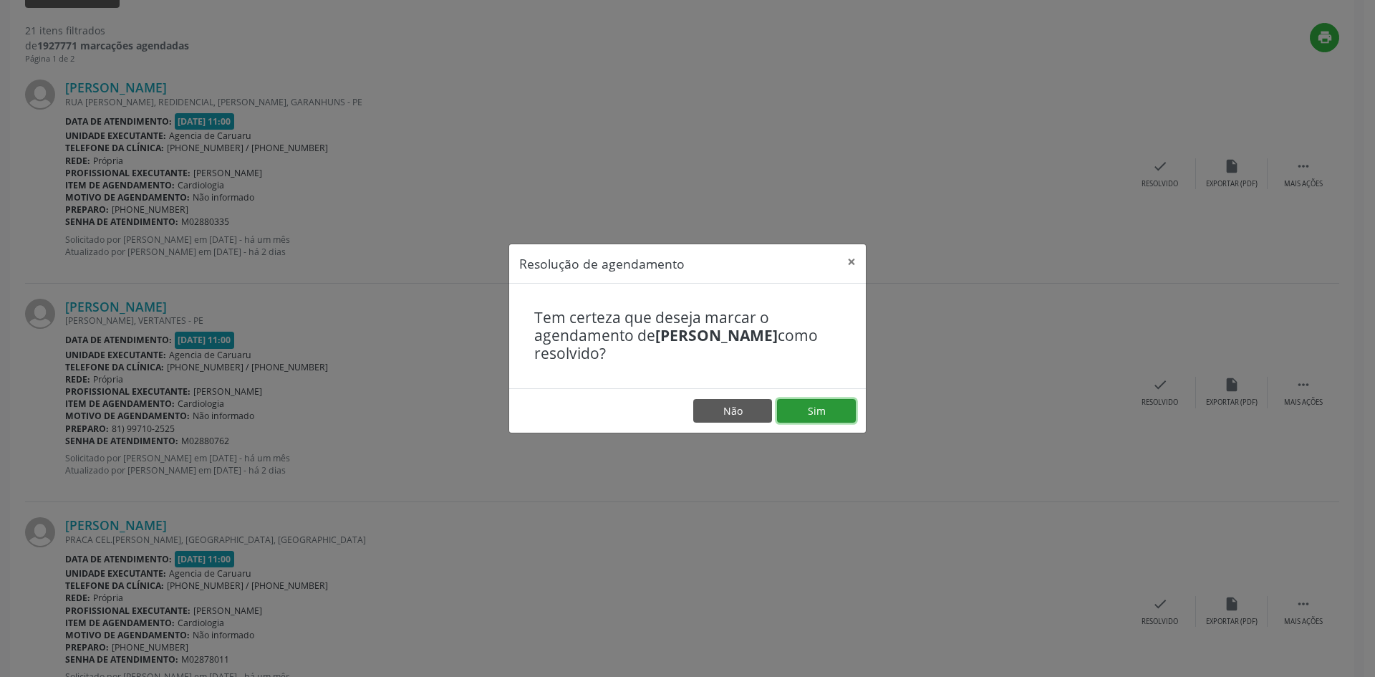
click at [815, 408] on button "Sim" at bounding box center [816, 411] width 79 height 24
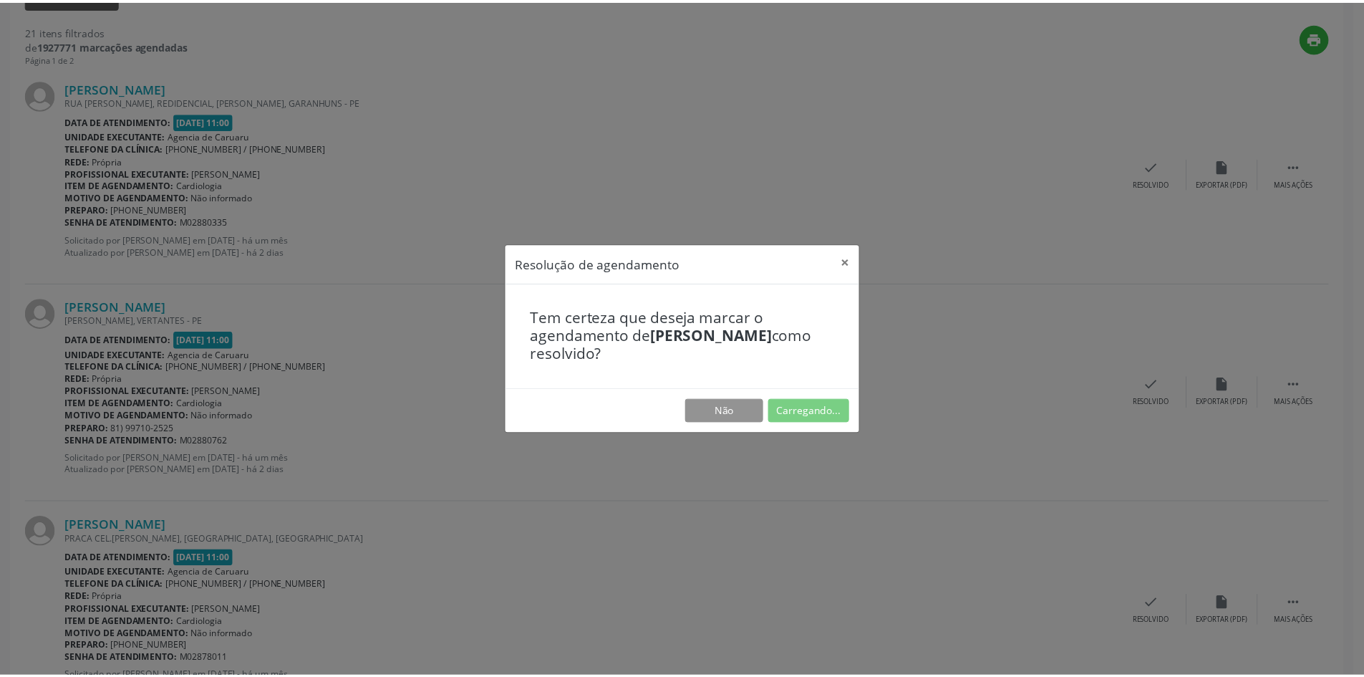
scroll to position [0, 0]
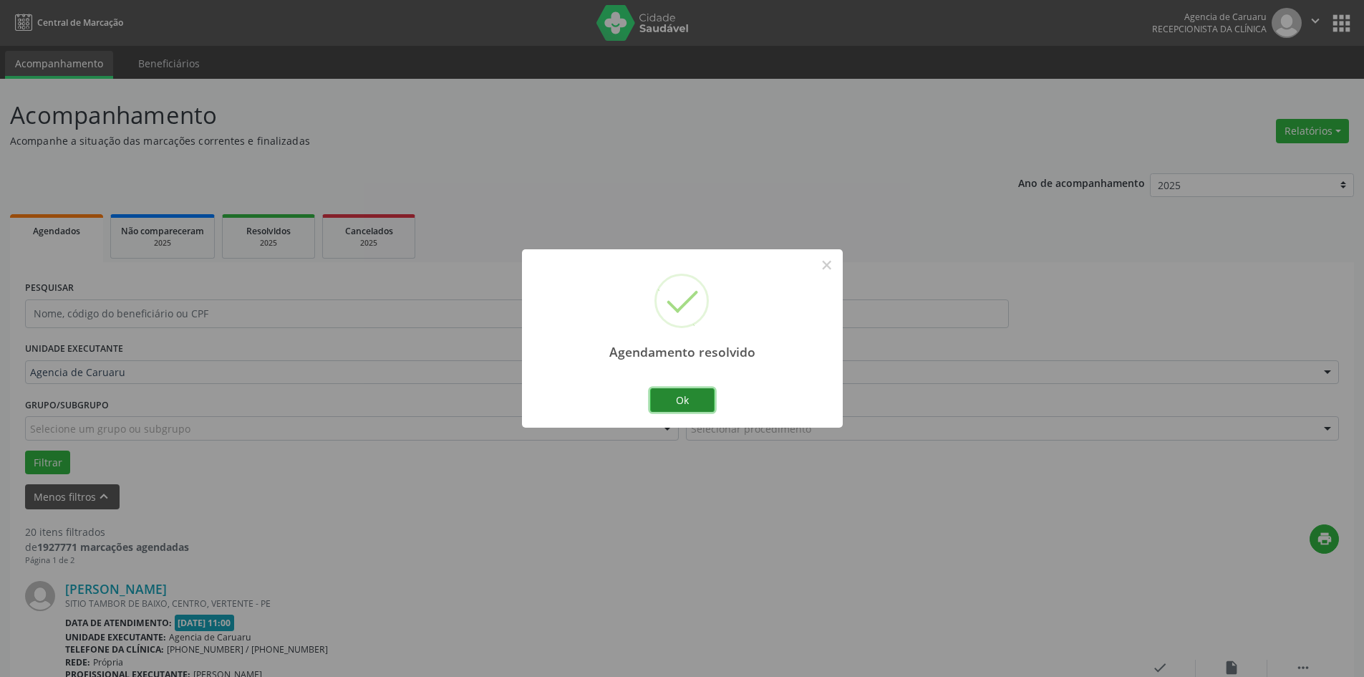
click at [691, 400] on button "Ok" at bounding box center [682, 400] width 64 height 24
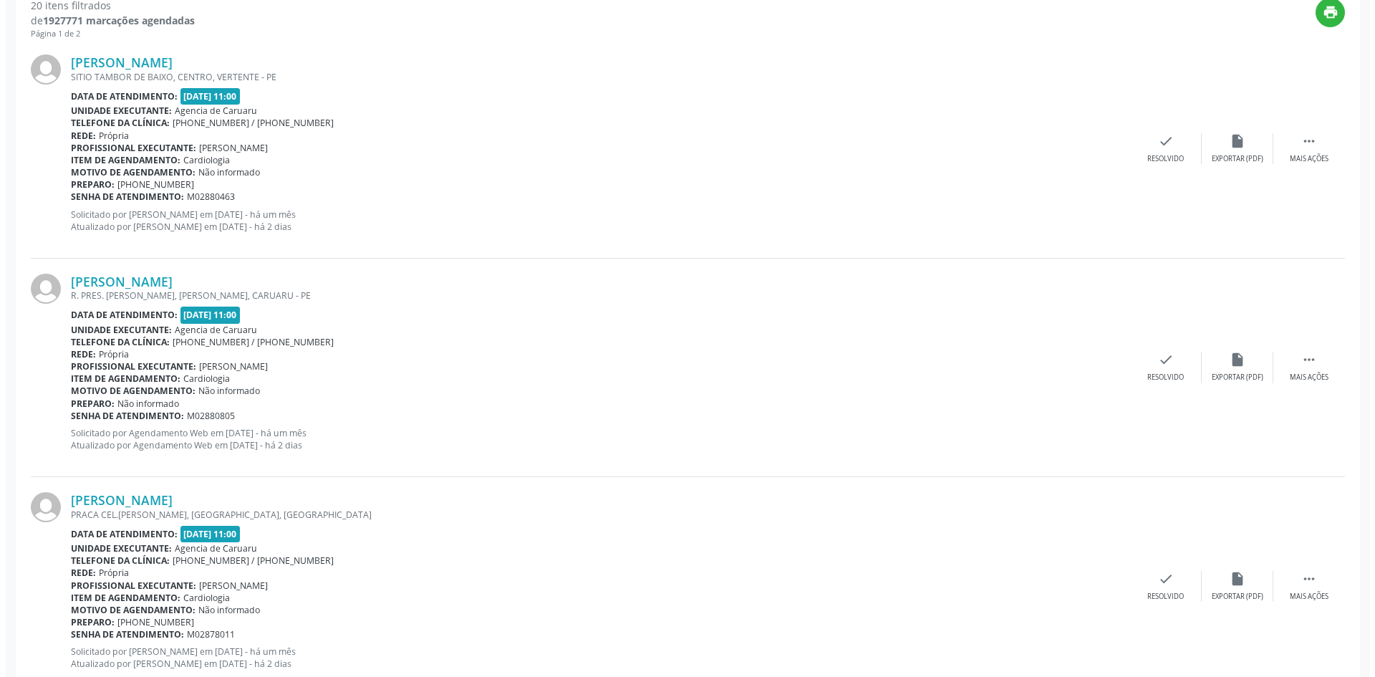
scroll to position [501, 0]
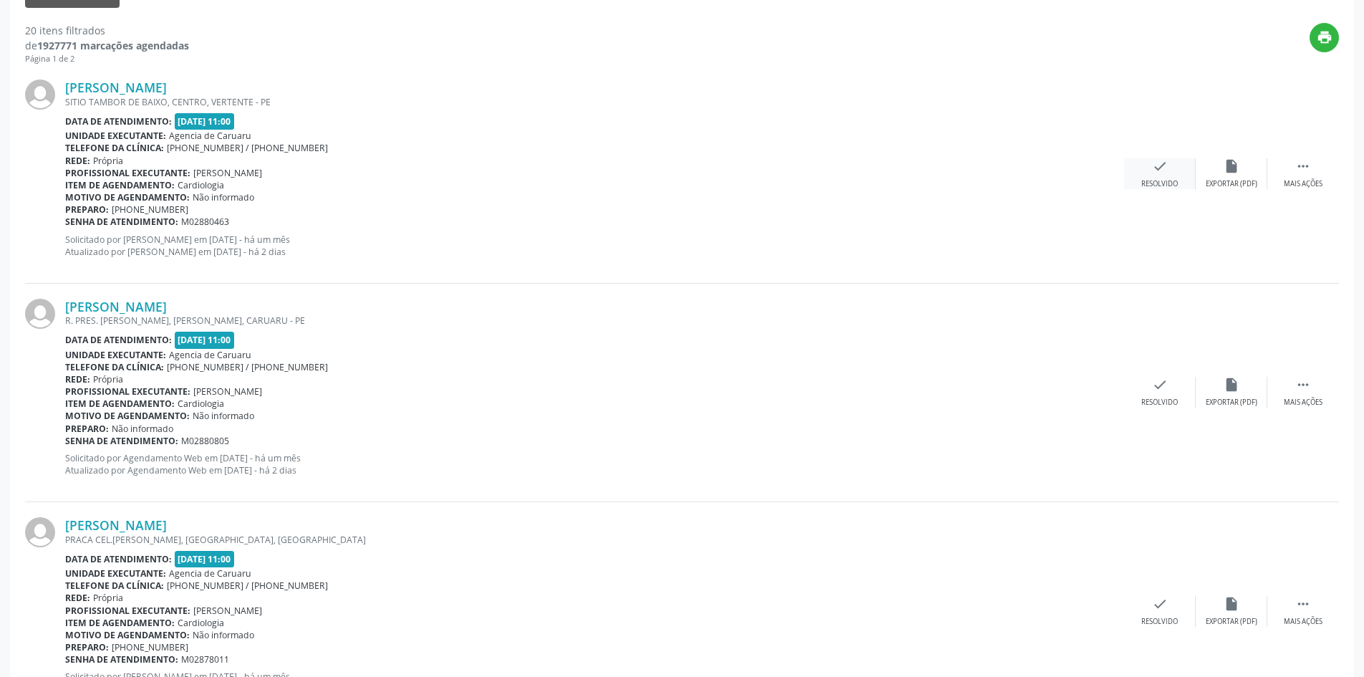
click at [1159, 178] on div "check Resolvido" at bounding box center [1160, 173] width 72 height 31
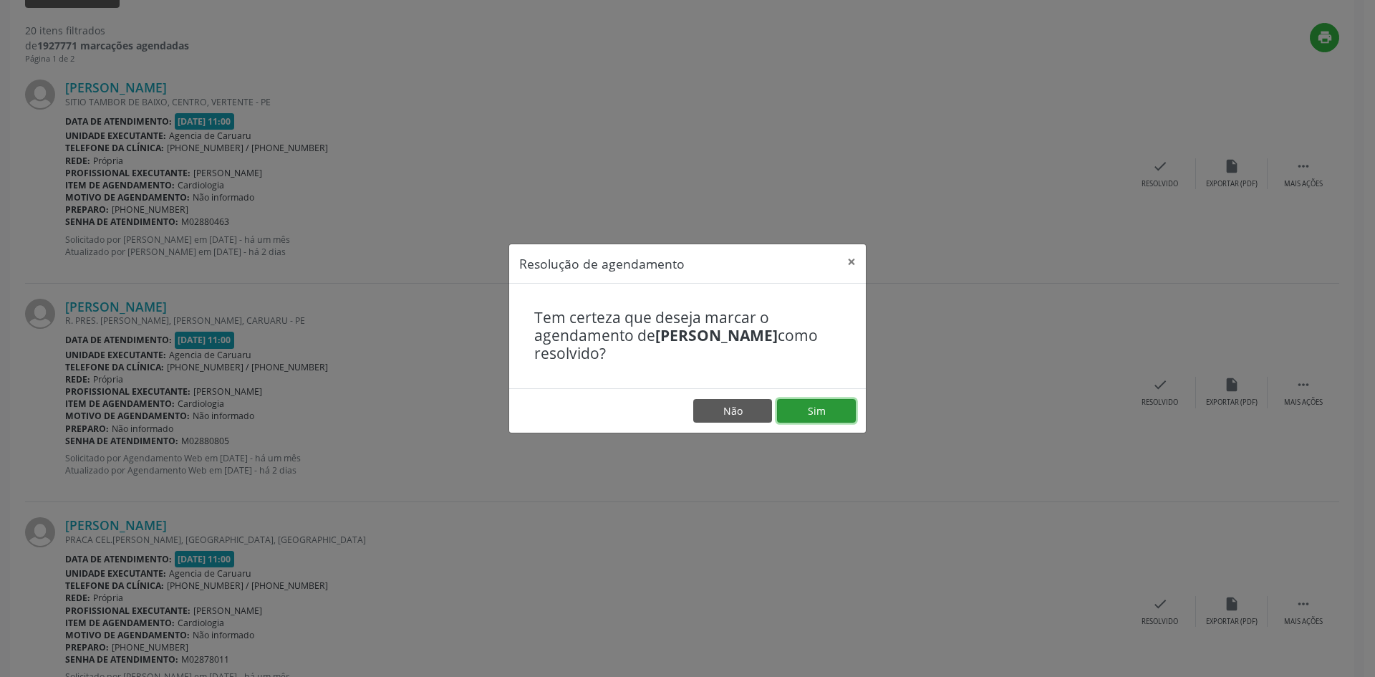
click at [793, 419] on button "Sim" at bounding box center [816, 411] width 79 height 24
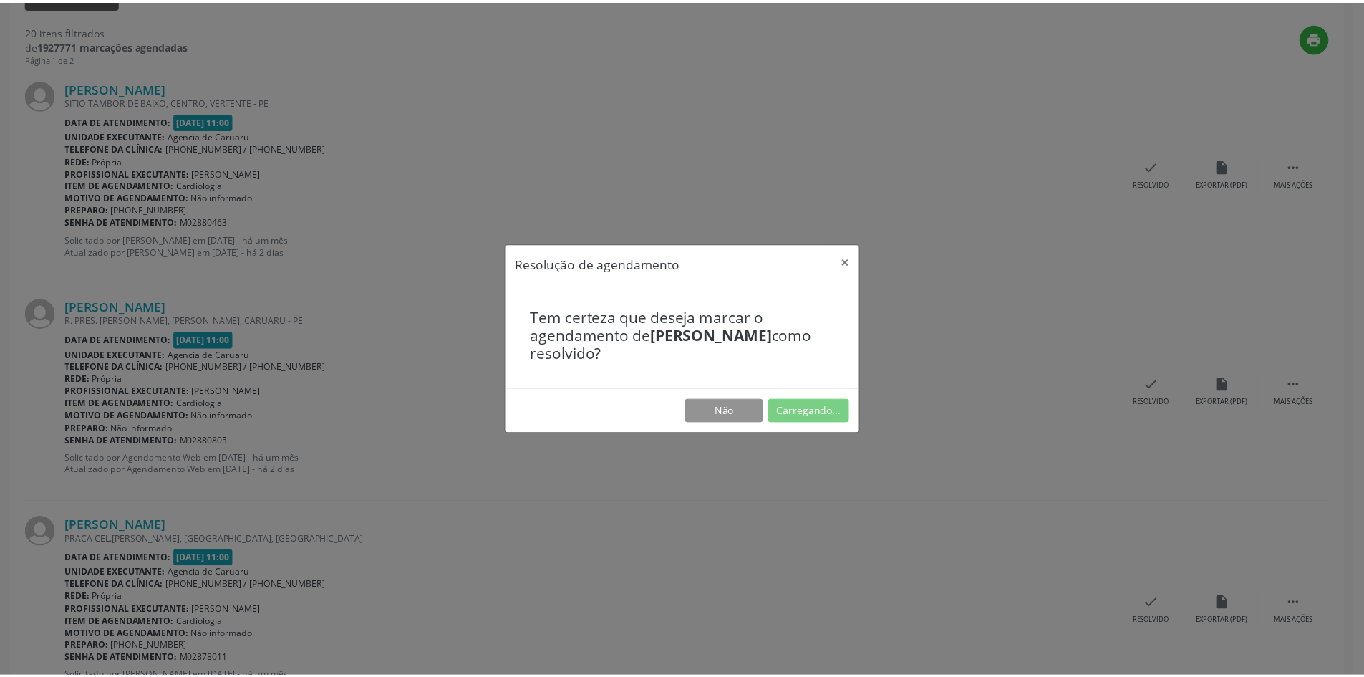
scroll to position [0, 0]
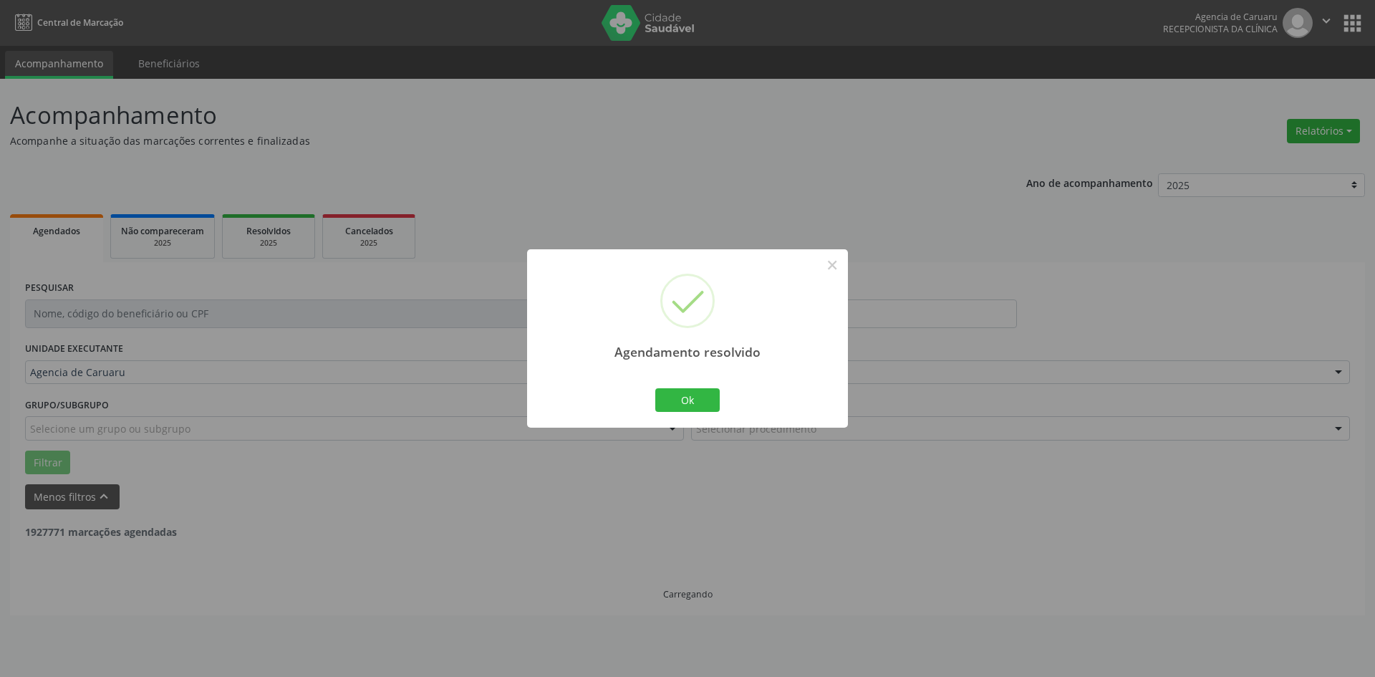
click at [720, 408] on div "Agendamento resolvido × Ok Cancel" at bounding box center [687, 338] width 321 height 178
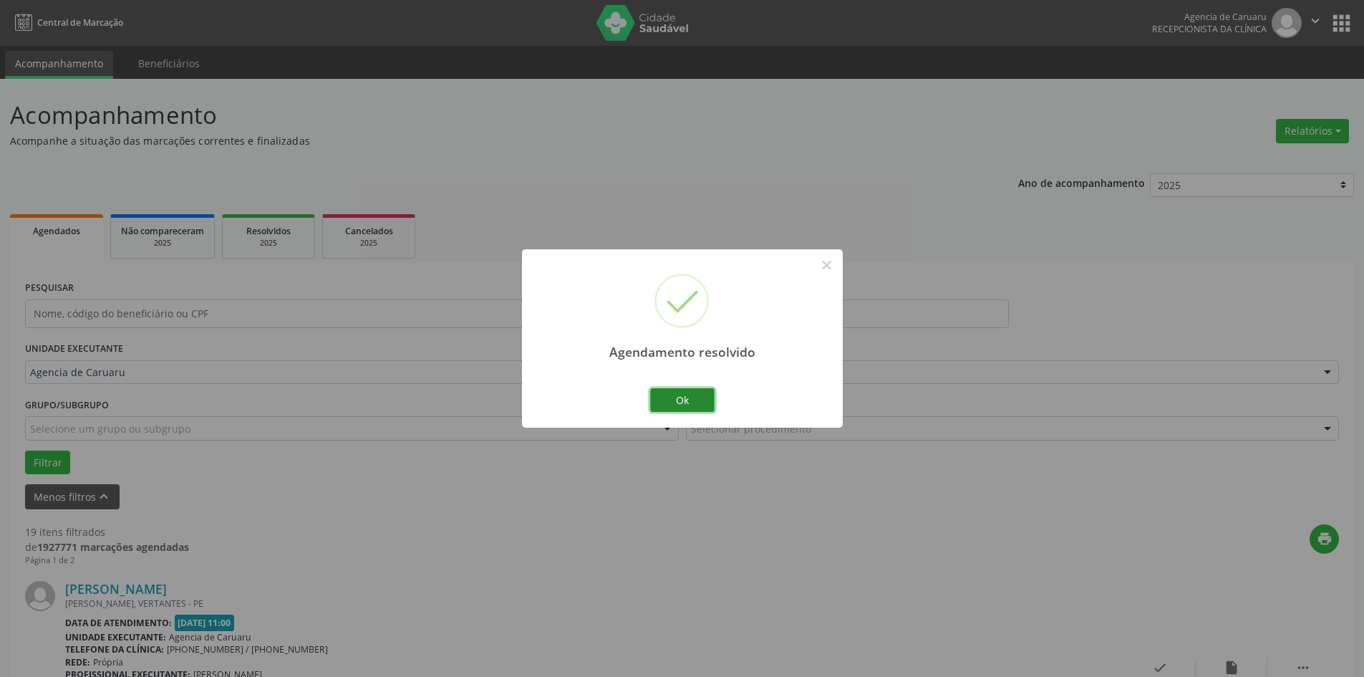
click at [708, 403] on button "Ok" at bounding box center [682, 400] width 64 height 24
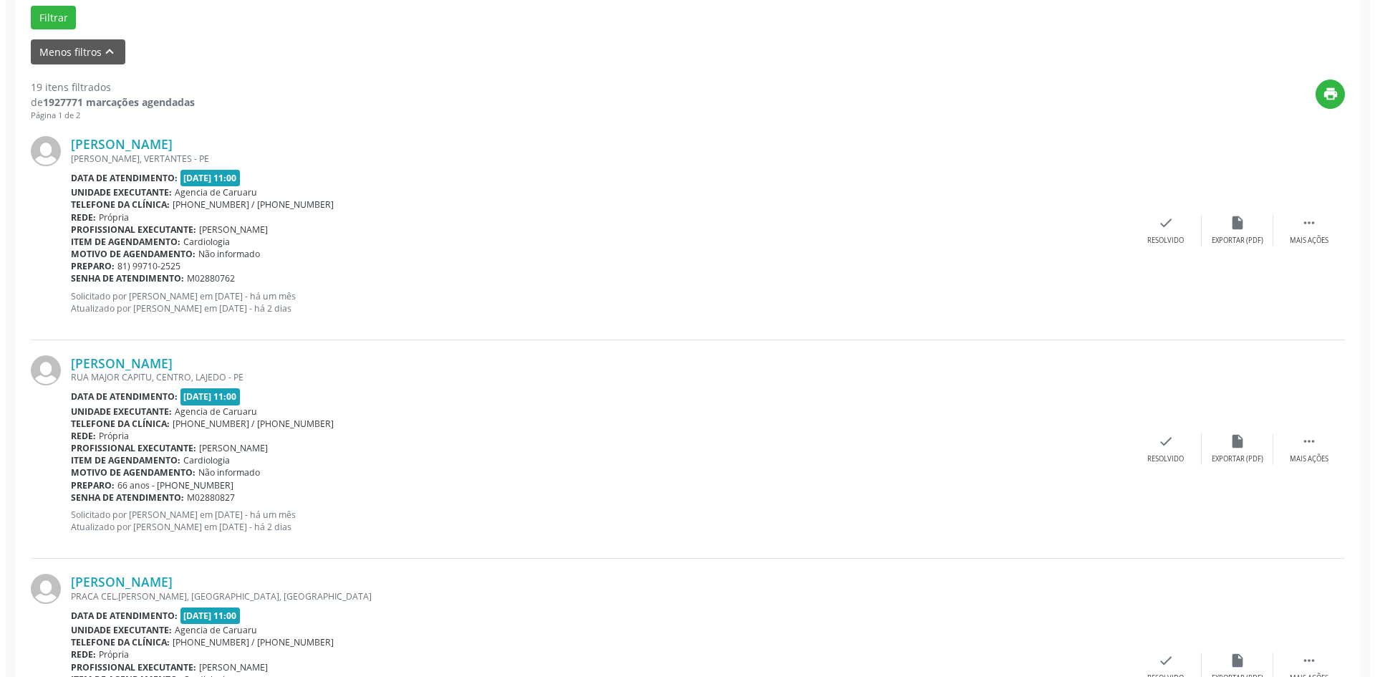
scroll to position [501, 0]
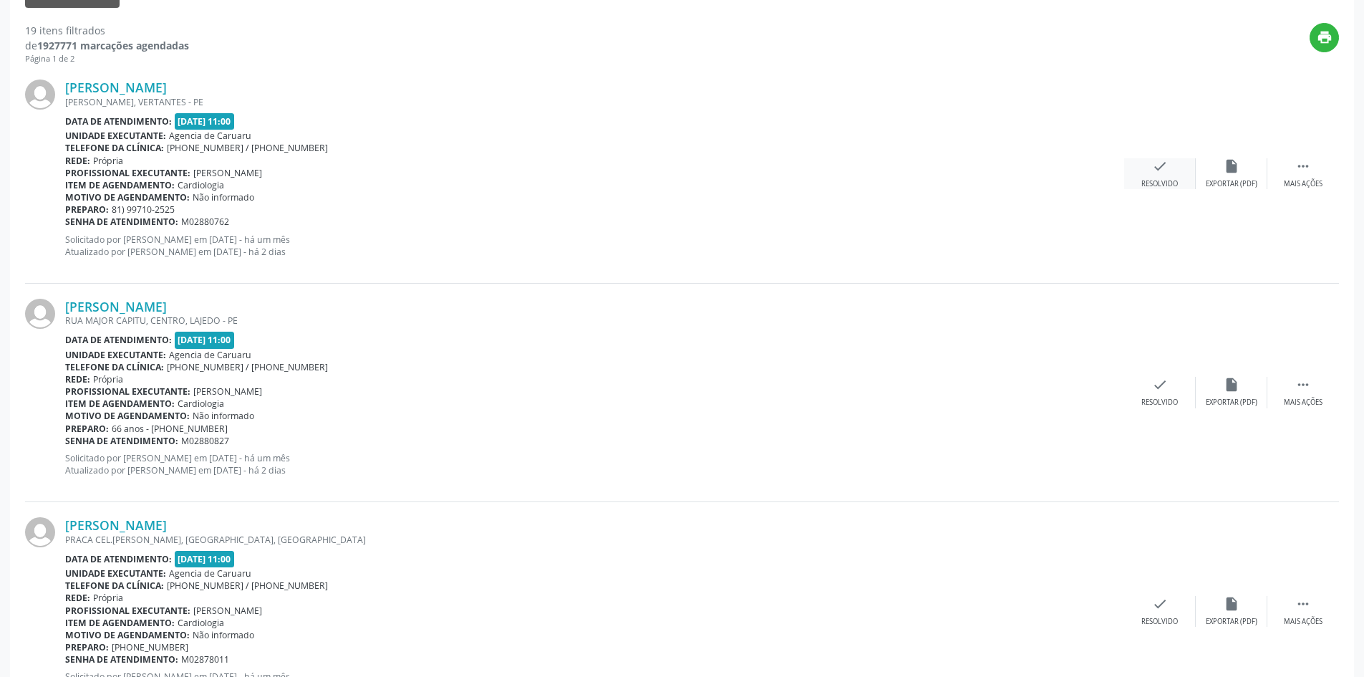
click at [1144, 166] on div "check Resolvido" at bounding box center [1160, 173] width 72 height 31
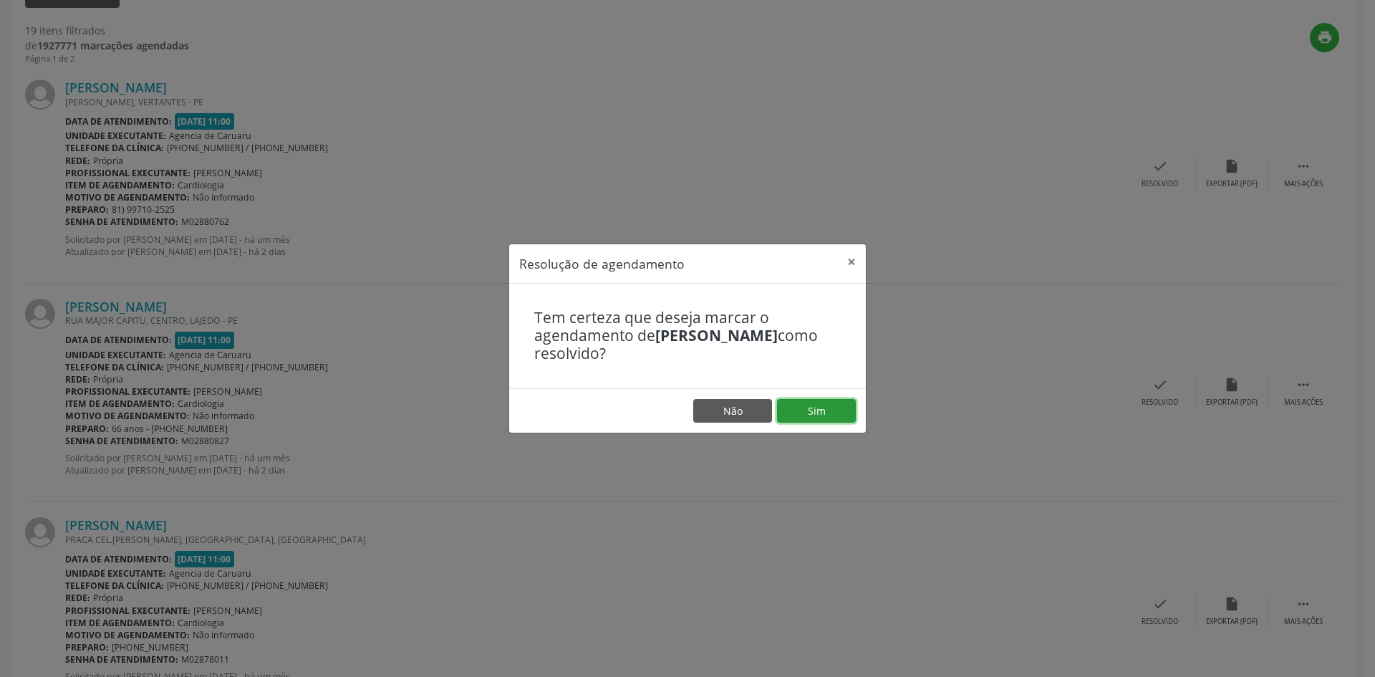
click at [800, 408] on button "Sim" at bounding box center [816, 411] width 79 height 24
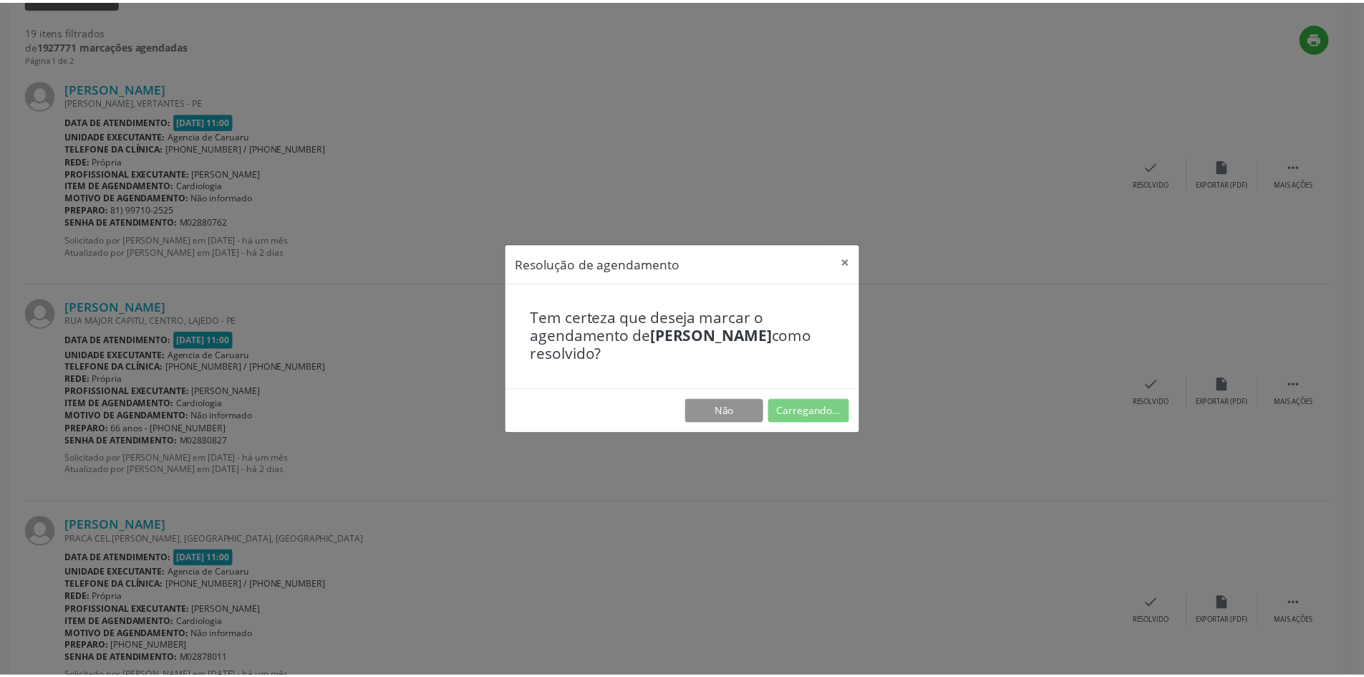
scroll to position [0, 0]
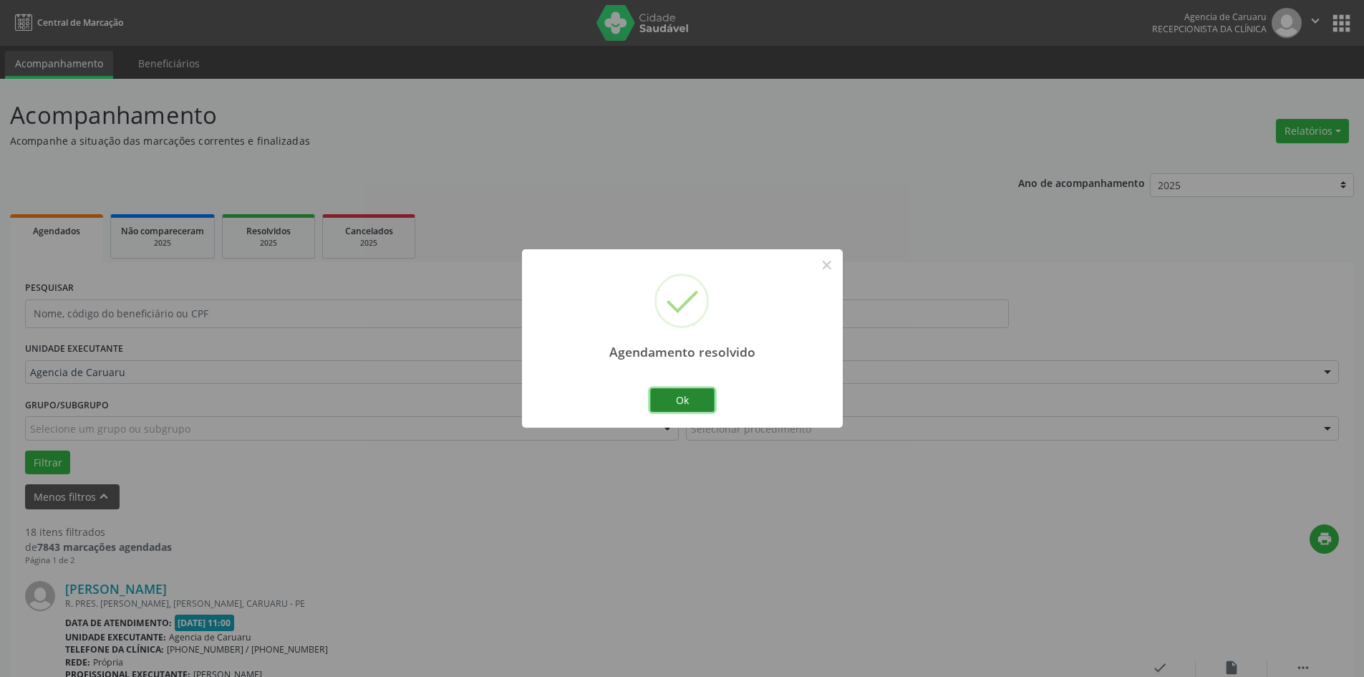
click at [702, 393] on button "Ok" at bounding box center [682, 400] width 64 height 24
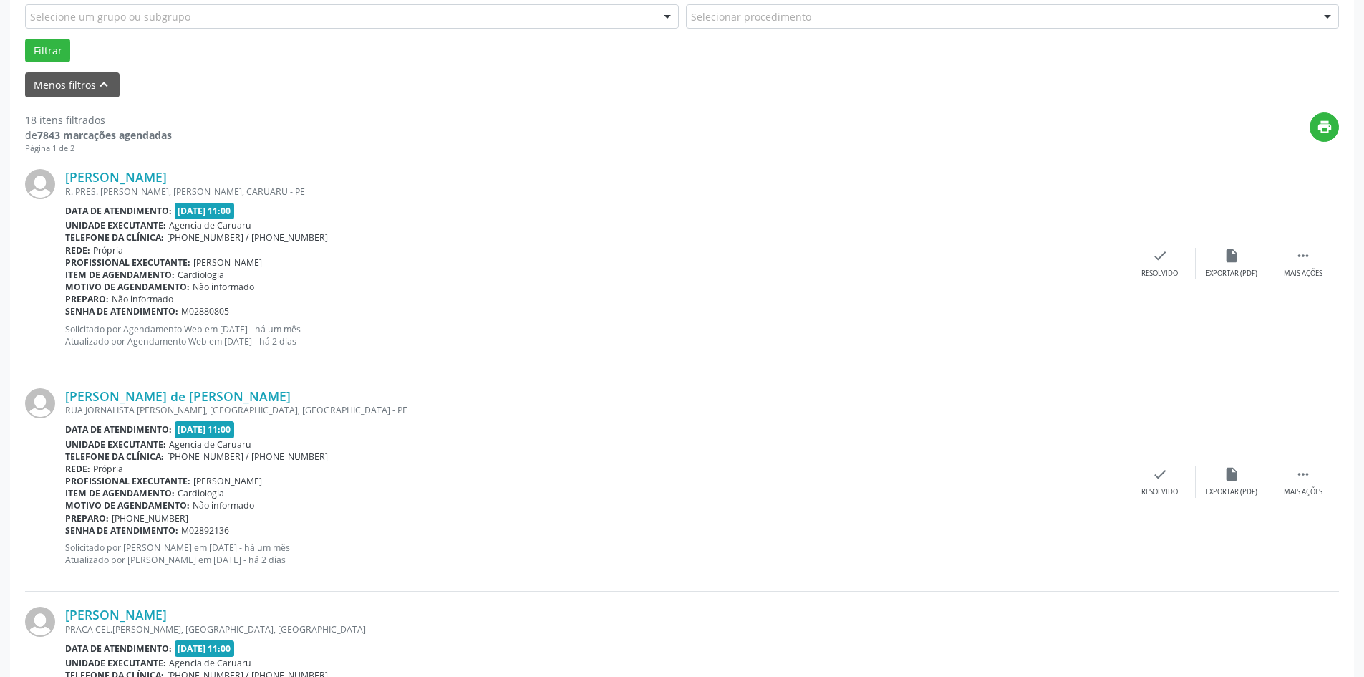
scroll to position [501, 0]
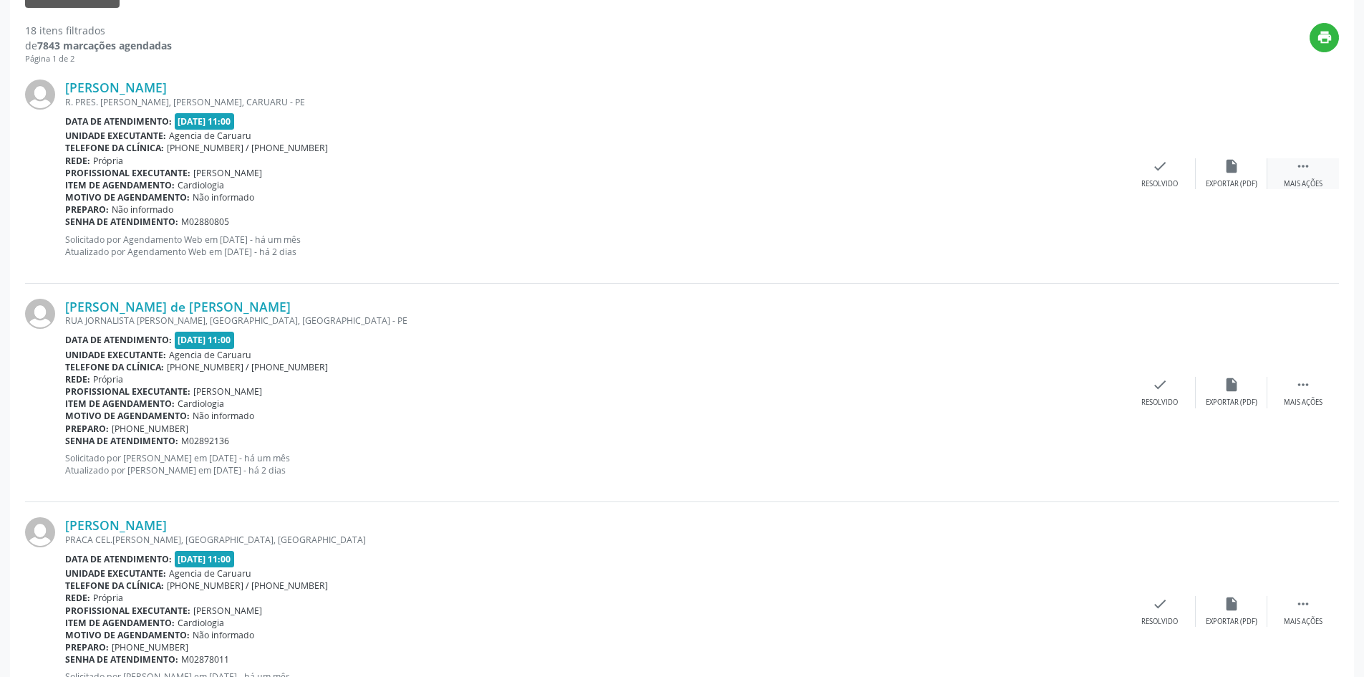
click at [1318, 175] on div " Mais ações" at bounding box center [1304, 173] width 72 height 31
click at [1223, 180] on div "Não compareceu" at bounding box center [1231, 184] width 61 height 10
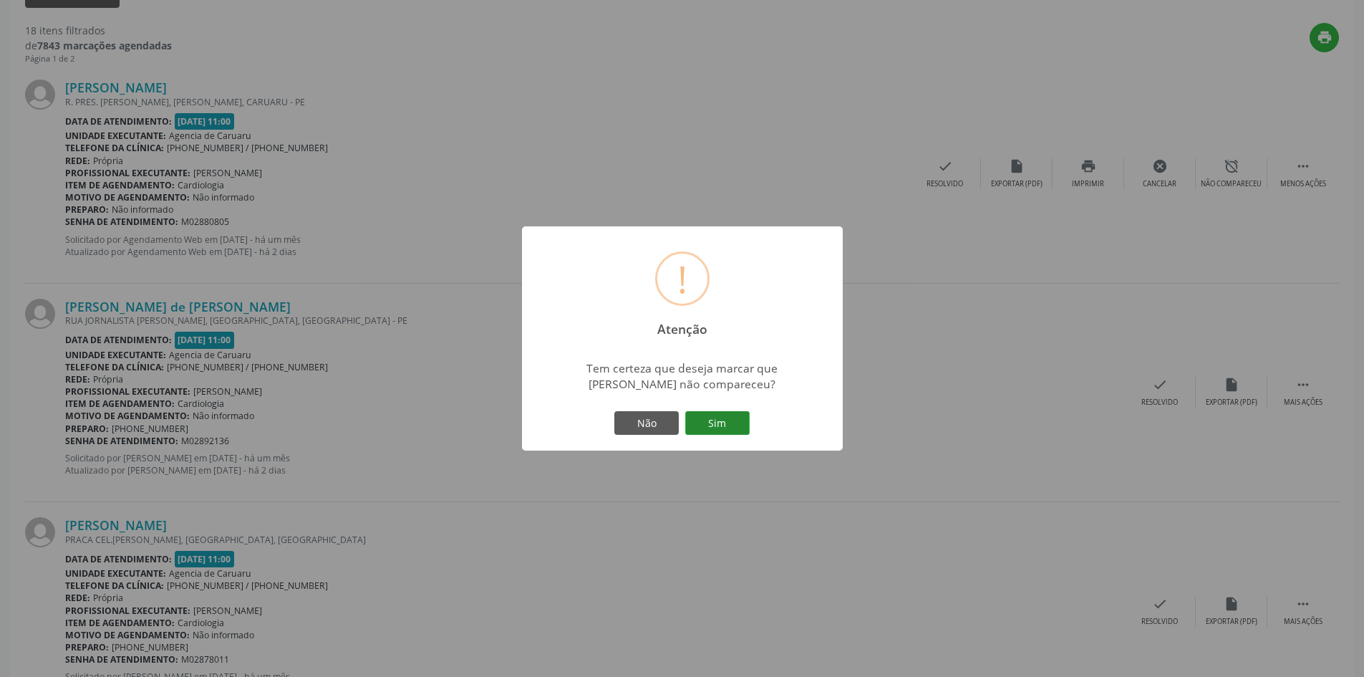
click at [703, 429] on button "Sim" at bounding box center [717, 423] width 64 height 24
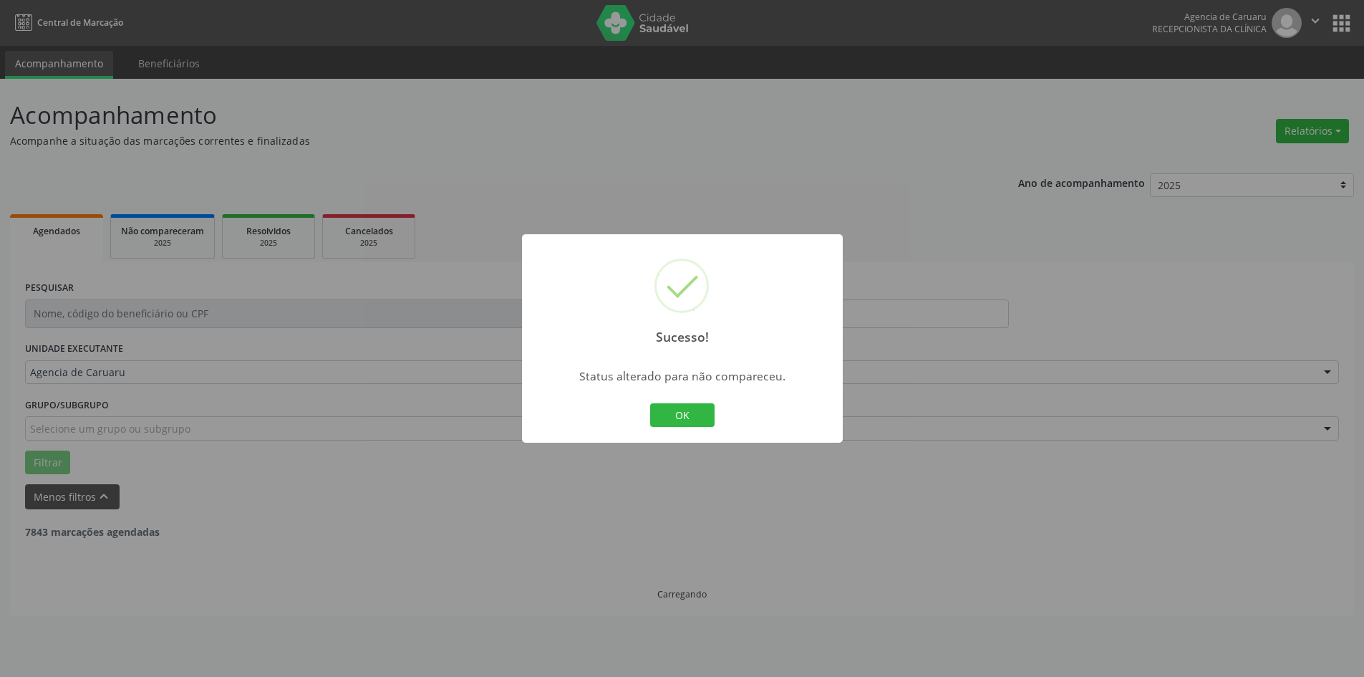
scroll to position [0, 0]
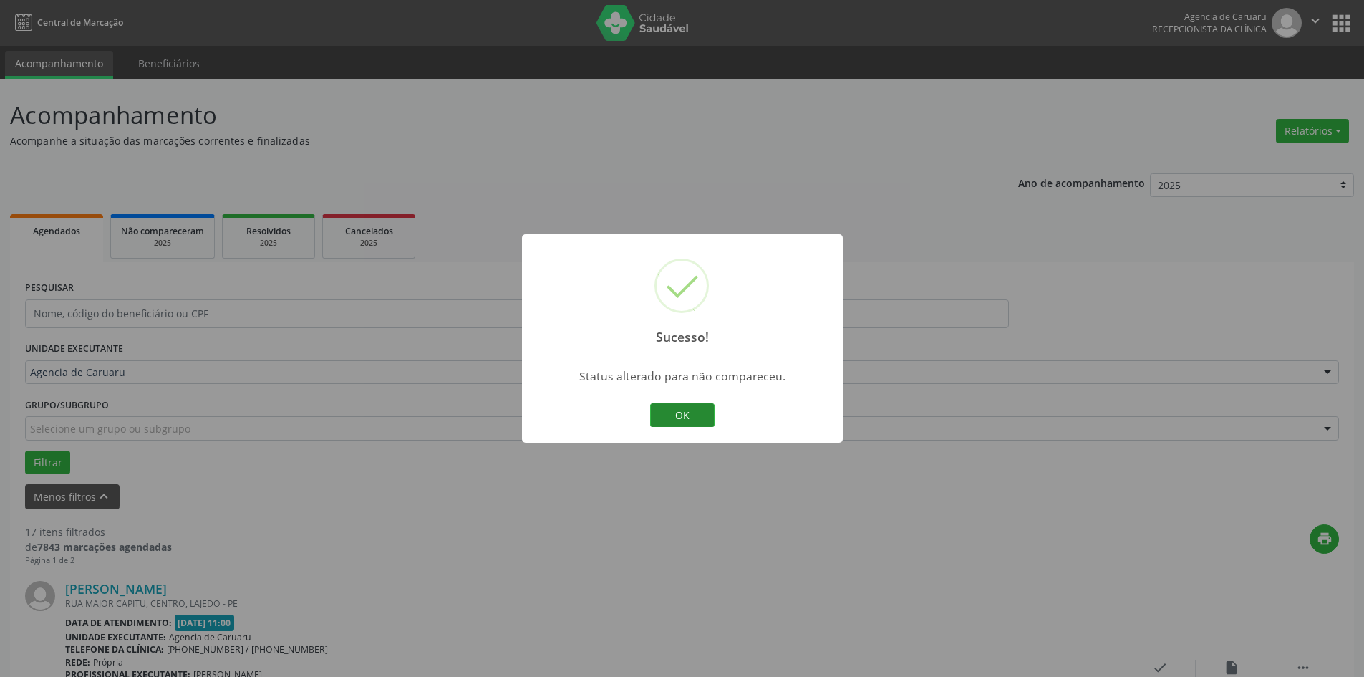
click at [695, 416] on button "OK" at bounding box center [682, 415] width 64 height 24
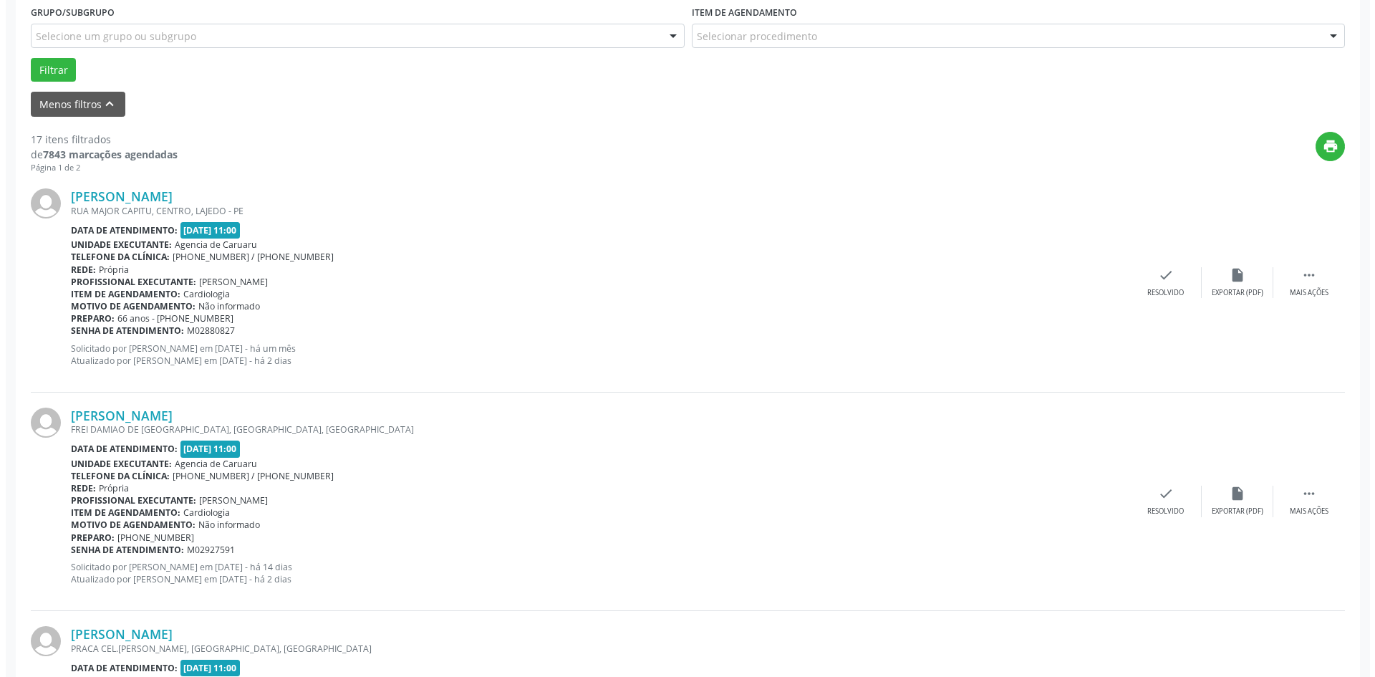
scroll to position [286, 0]
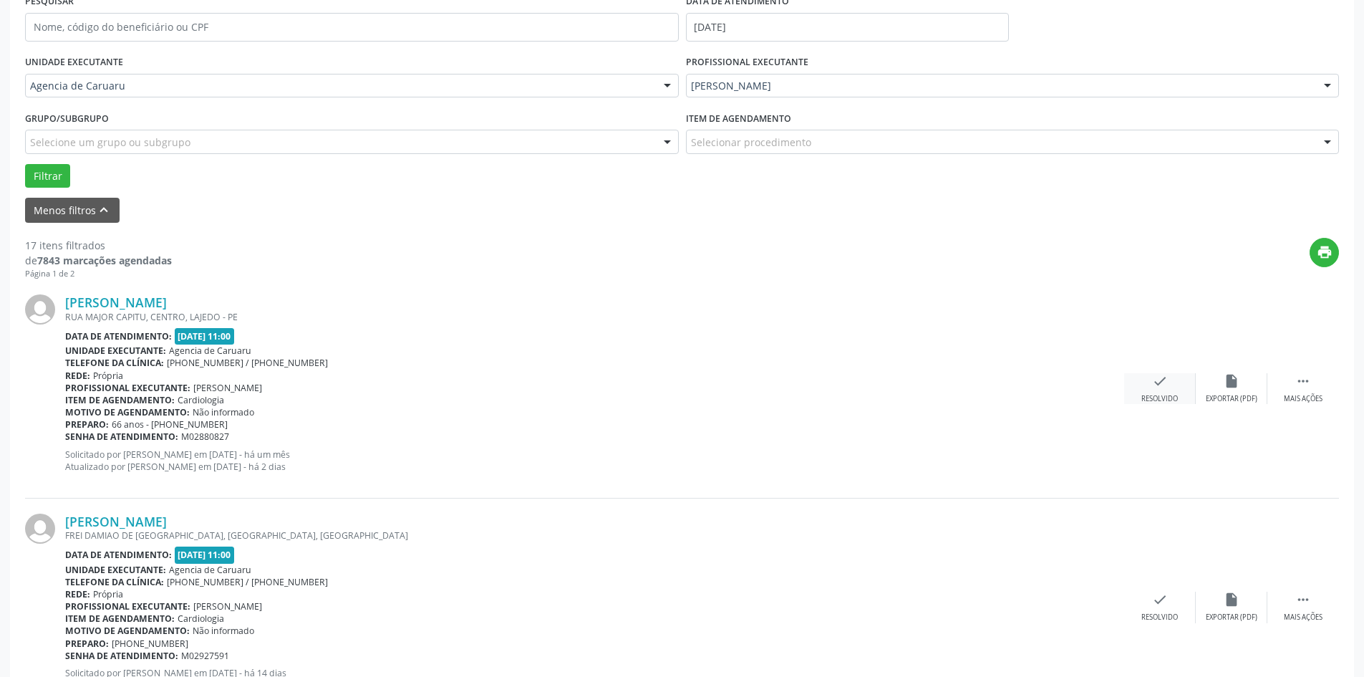
click at [1139, 375] on div "check Resolvido" at bounding box center [1160, 388] width 72 height 31
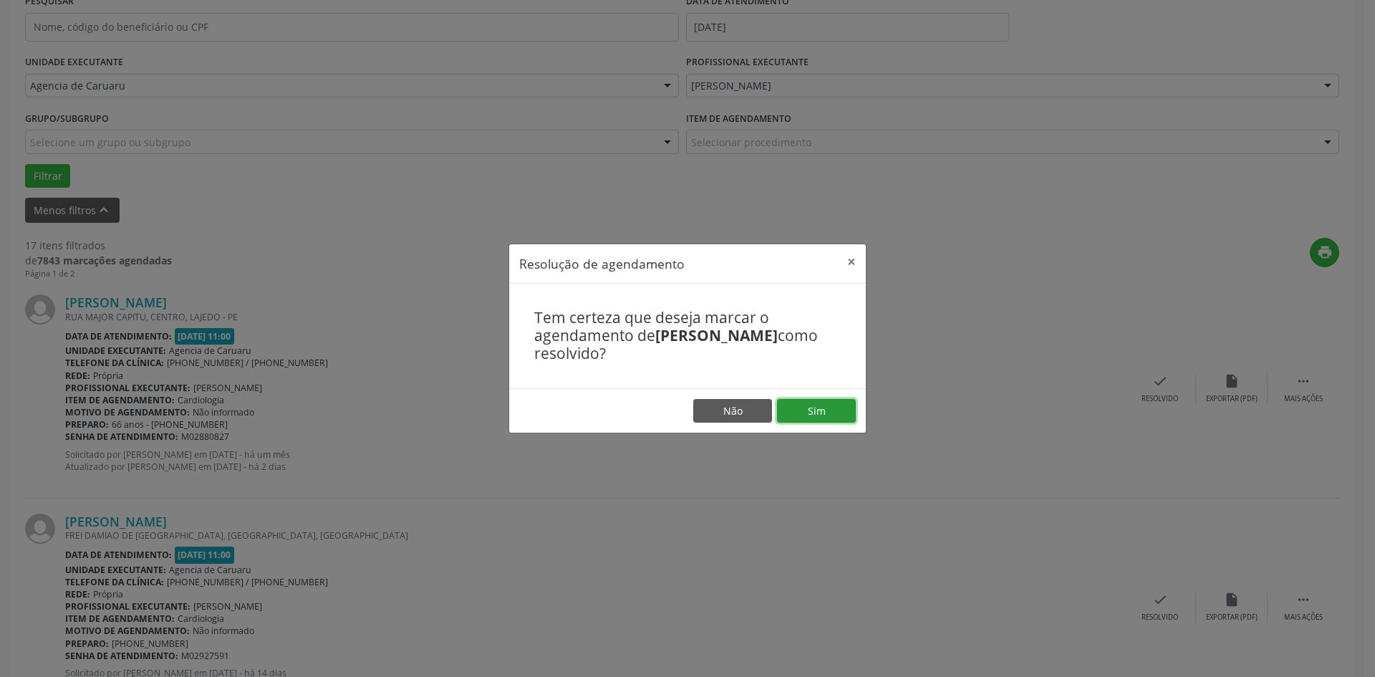
click at [844, 410] on button "Sim" at bounding box center [816, 411] width 79 height 24
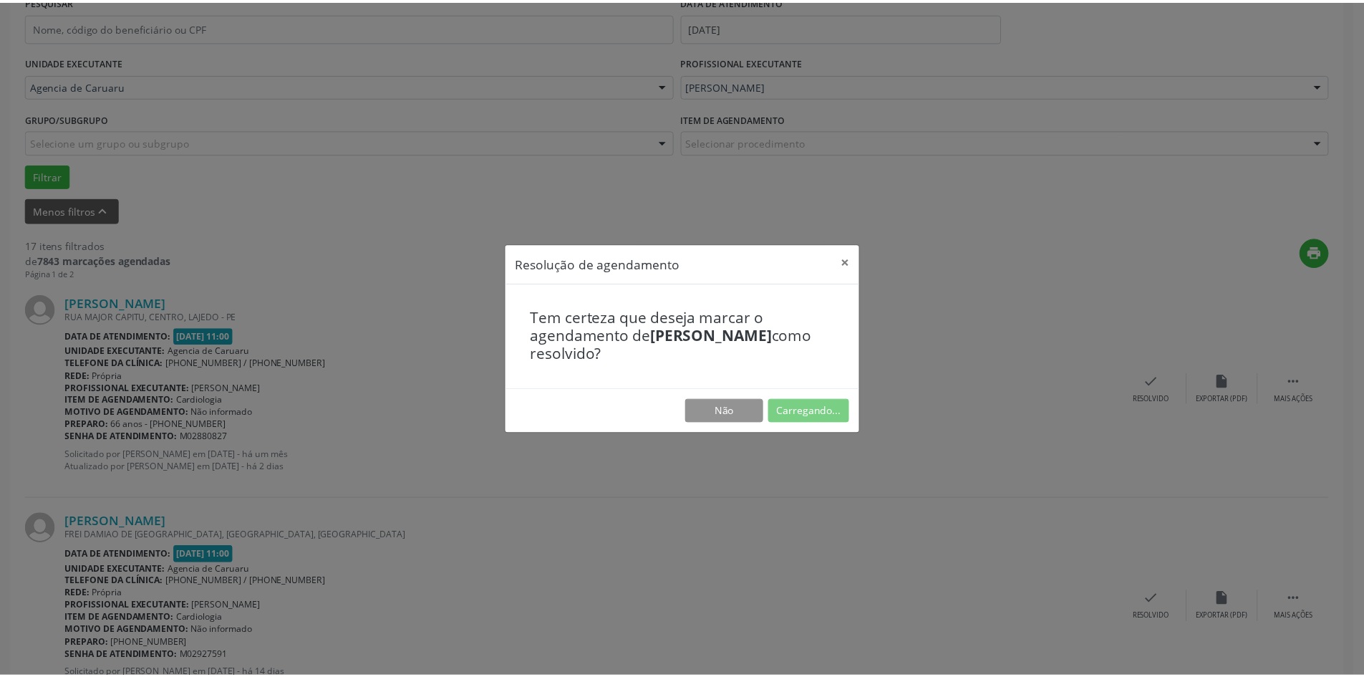
scroll to position [0, 0]
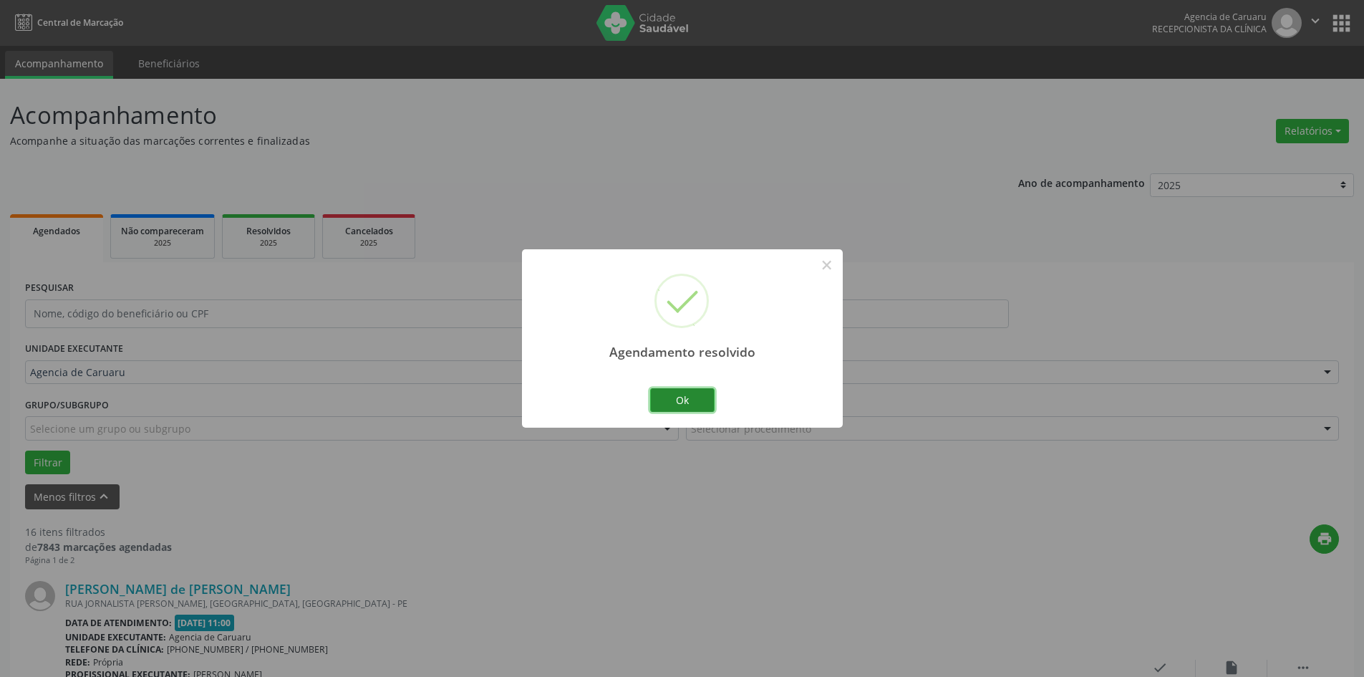
click at [682, 403] on button "Ok" at bounding box center [682, 400] width 64 height 24
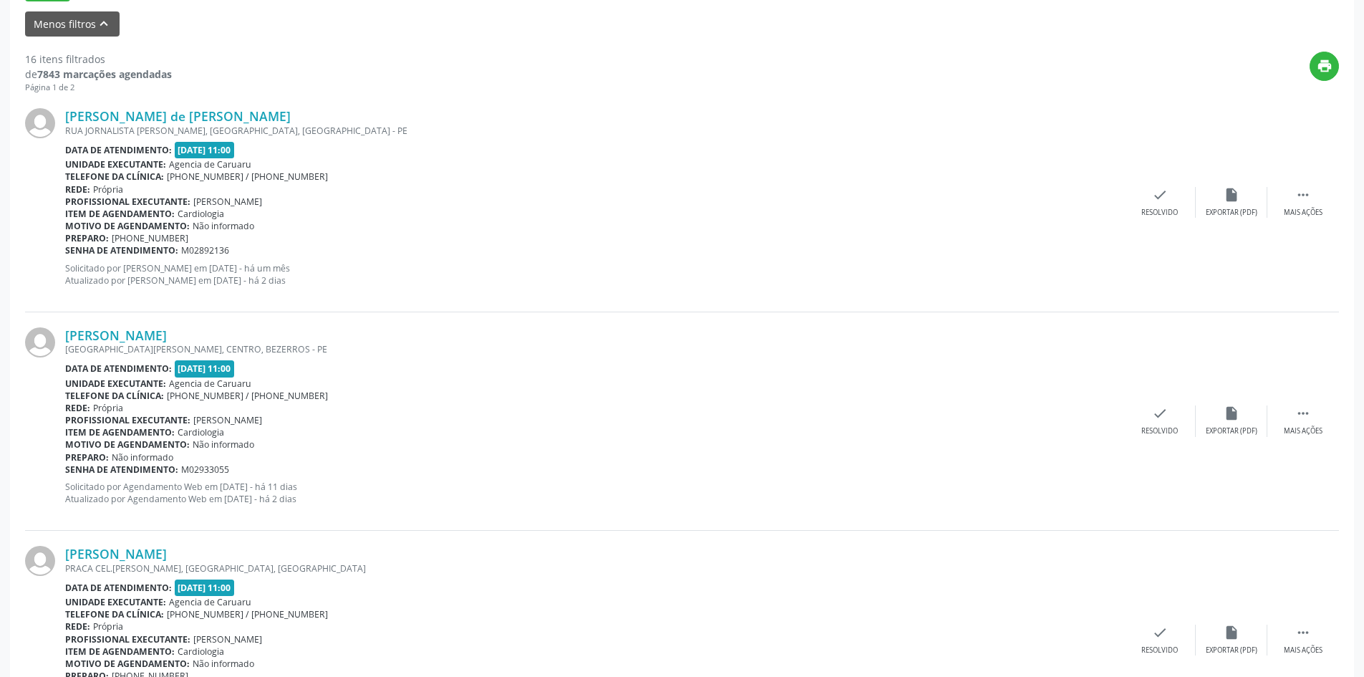
scroll to position [501, 0]
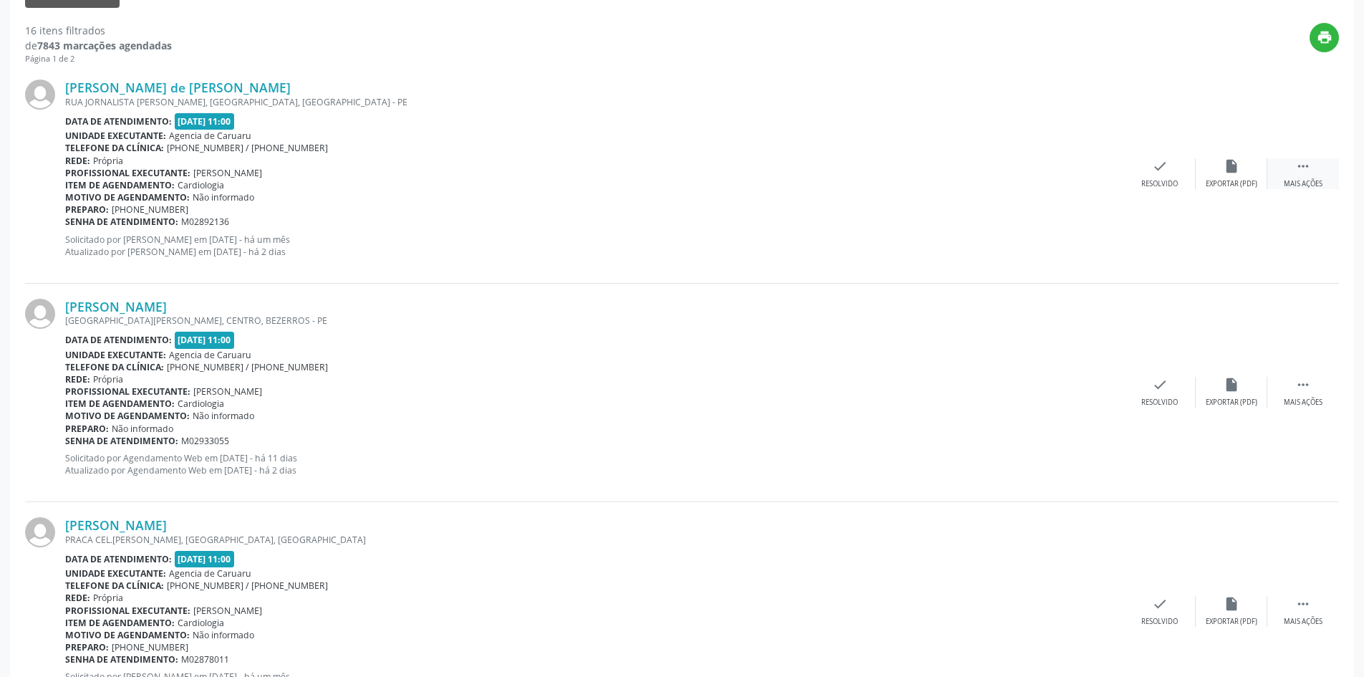
click at [1308, 178] on div " Mais ações" at bounding box center [1304, 173] width 72 height 31
click at [1215, 176] on div "alarm_off Não compareceu" at bounding box center [1232, 173] width 72 height 31
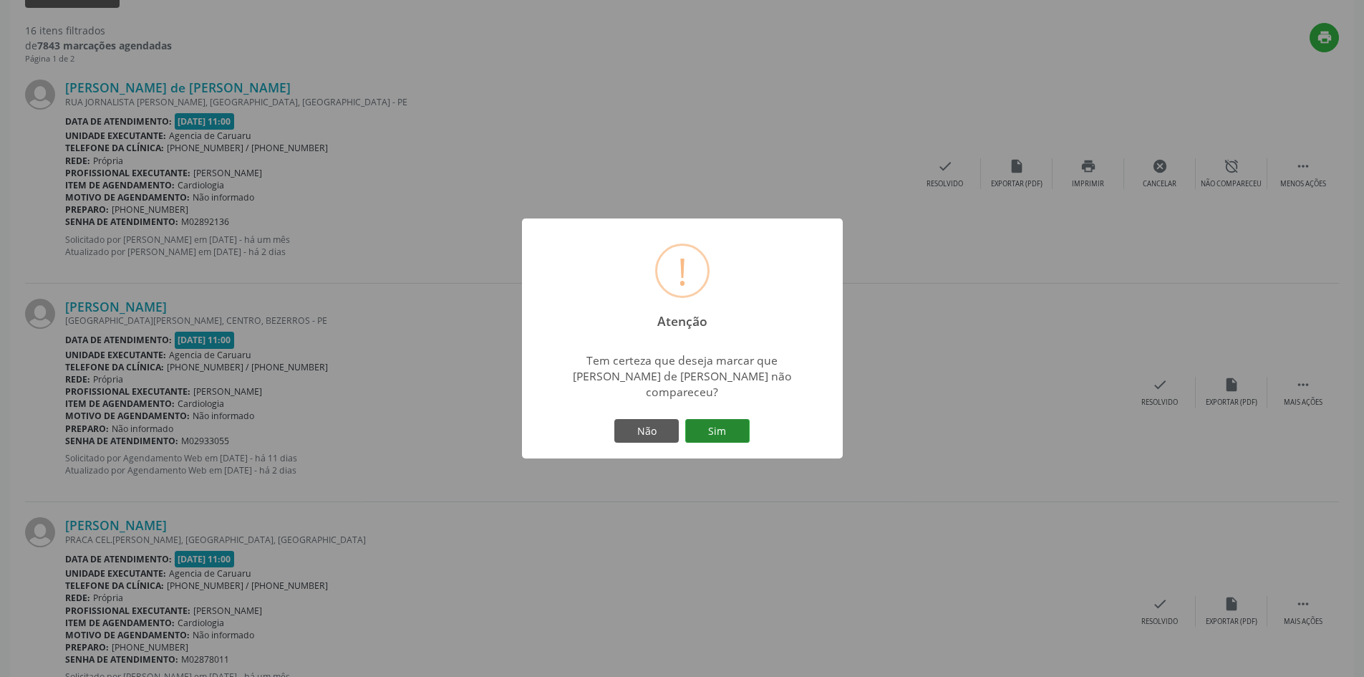
click at [715, 425] on button "Sim" at bounding box center [717, 431] width 64 height 24
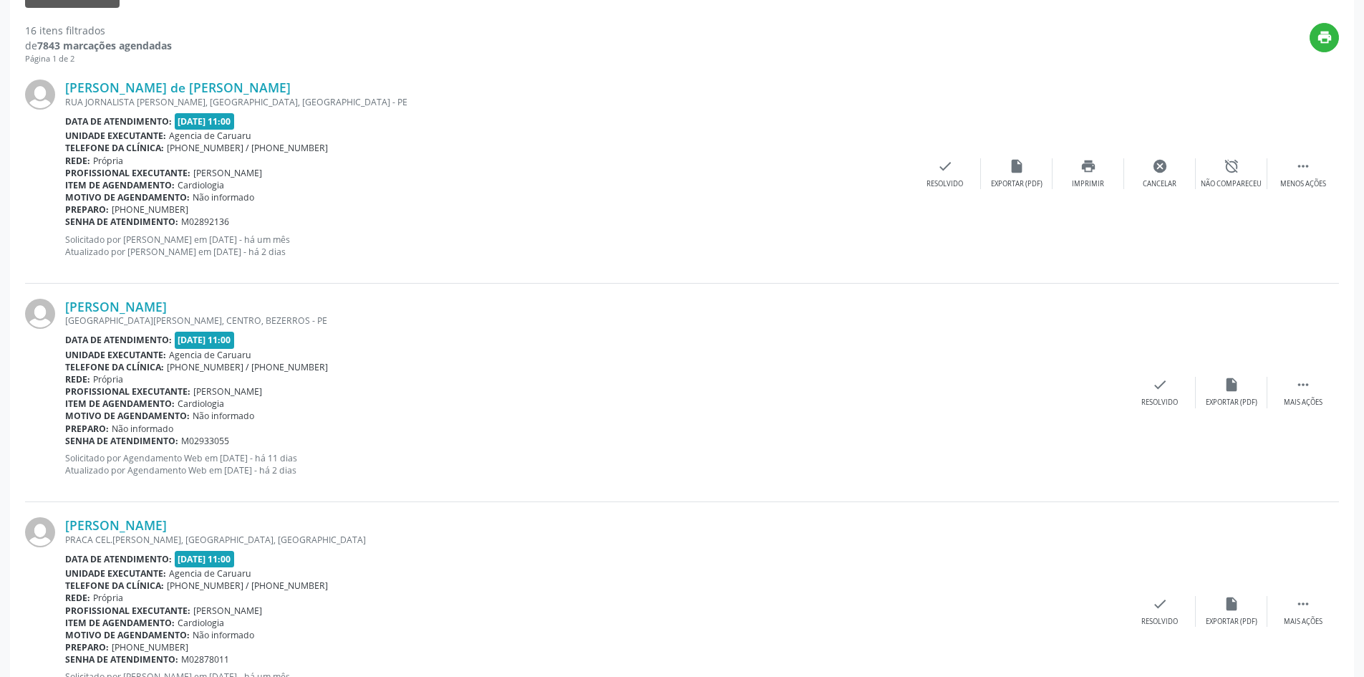
scroll to position [0, 0]
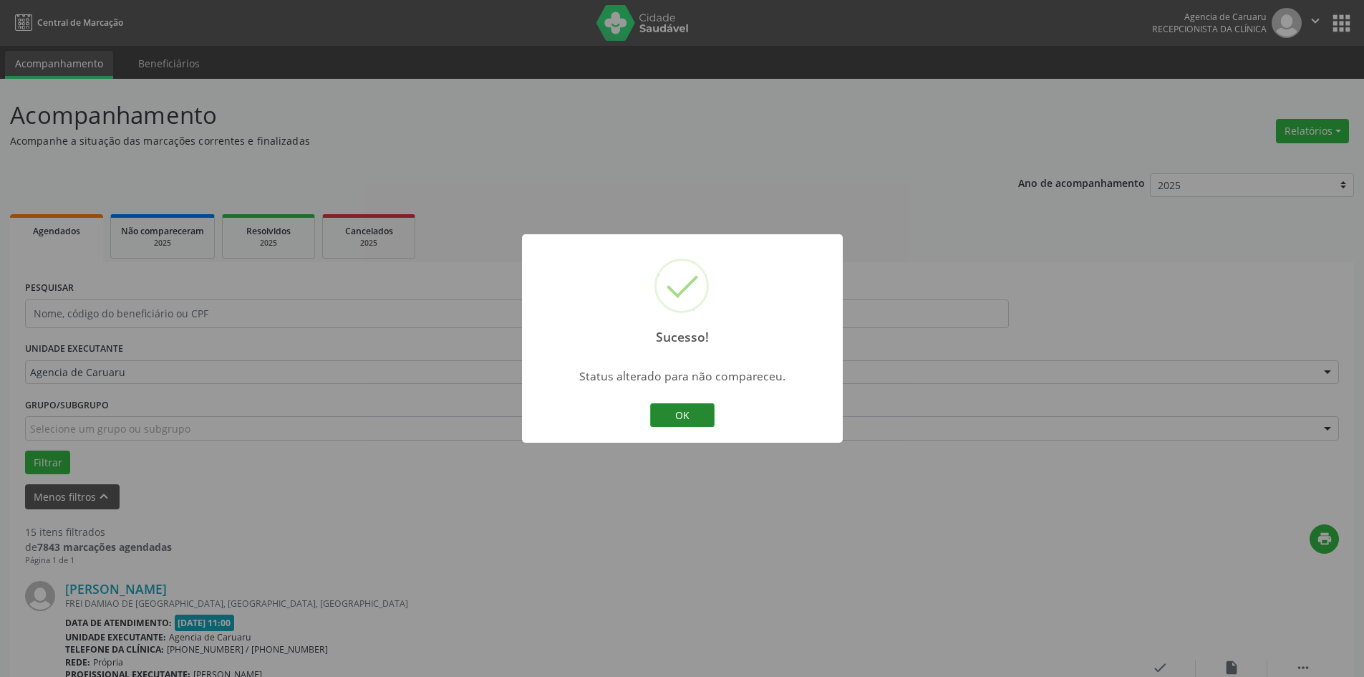
click at [687, 410] on button "OK" at bounding box center [682, 415] width 64 height 24
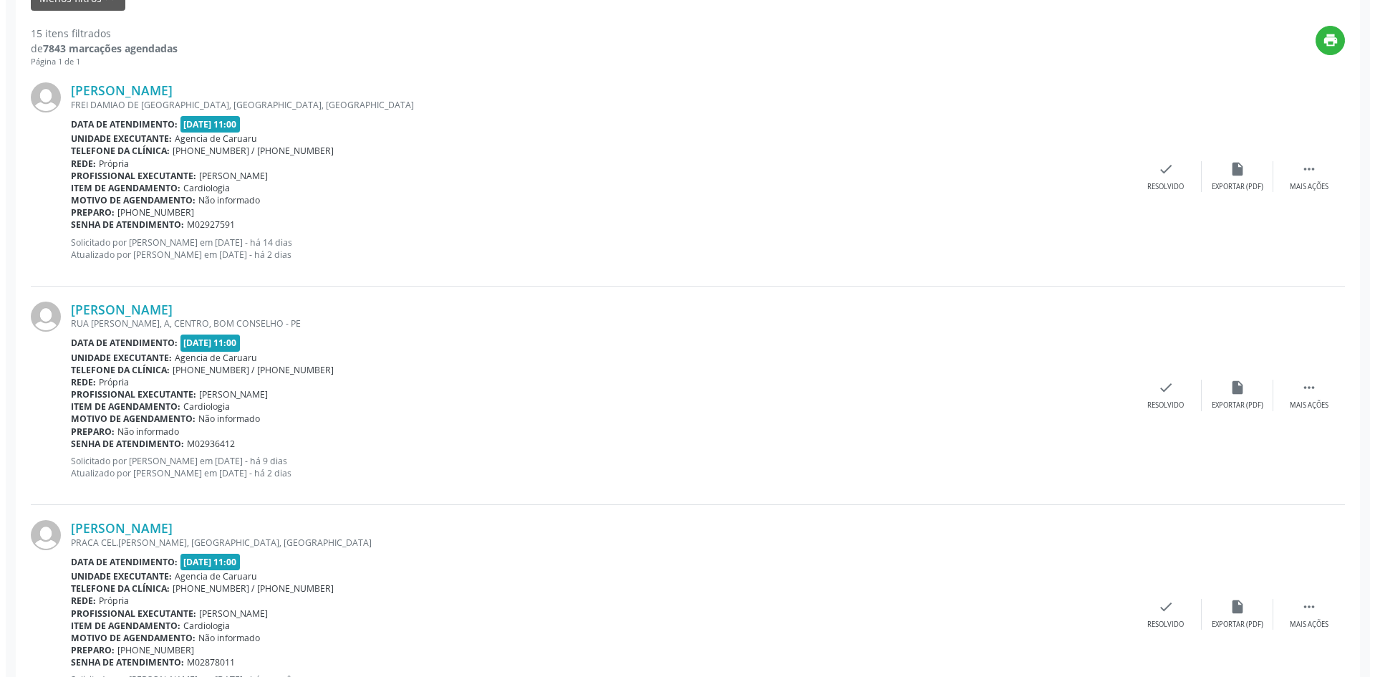
scroll to position [501, 0]
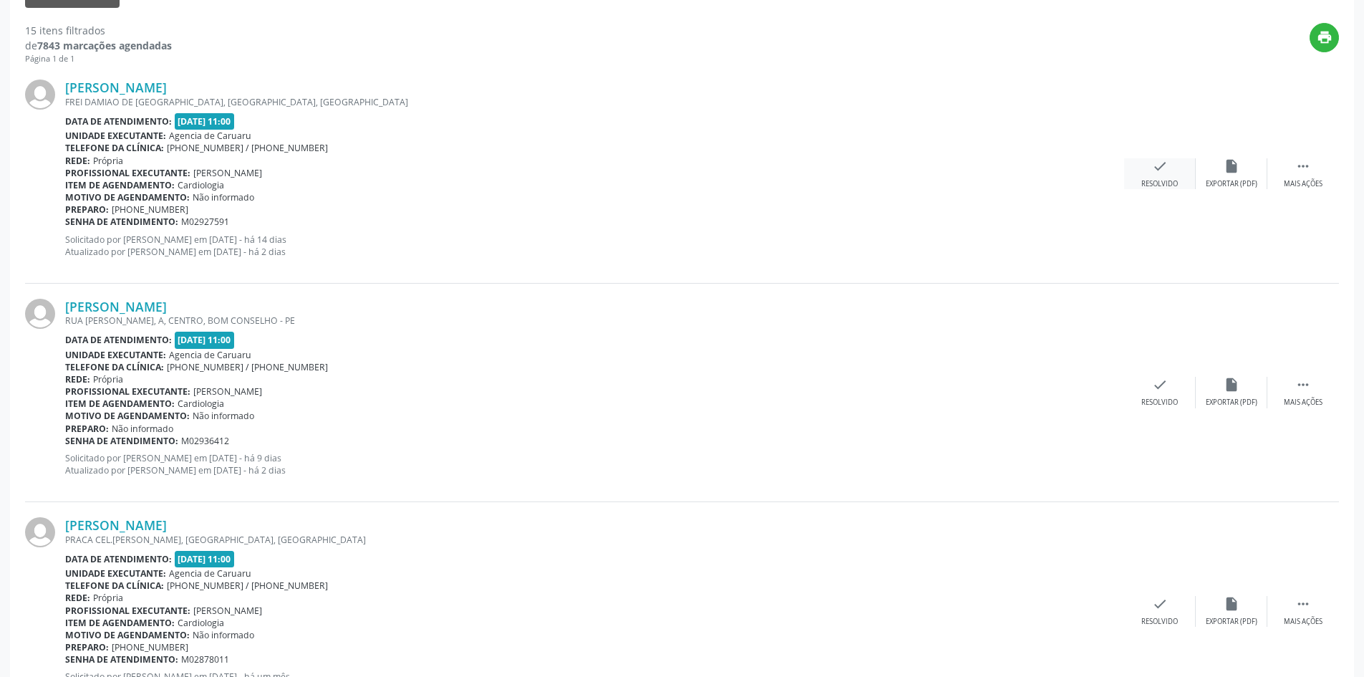
click at [1142, 176] on div "check Resolvido" at bounding box center [1160, 173] width 72 height 31
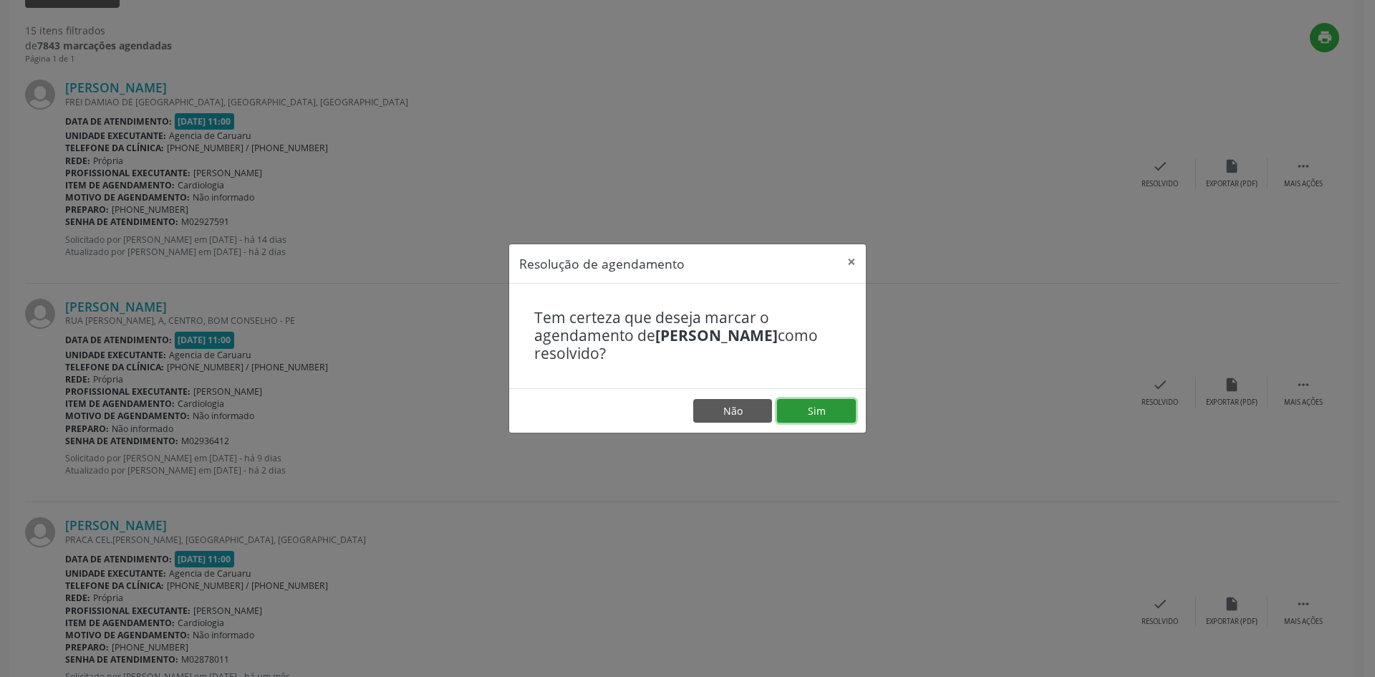
click at [819, 415] on button "Sim" at bounding box center [816, 411] width 79 height 24
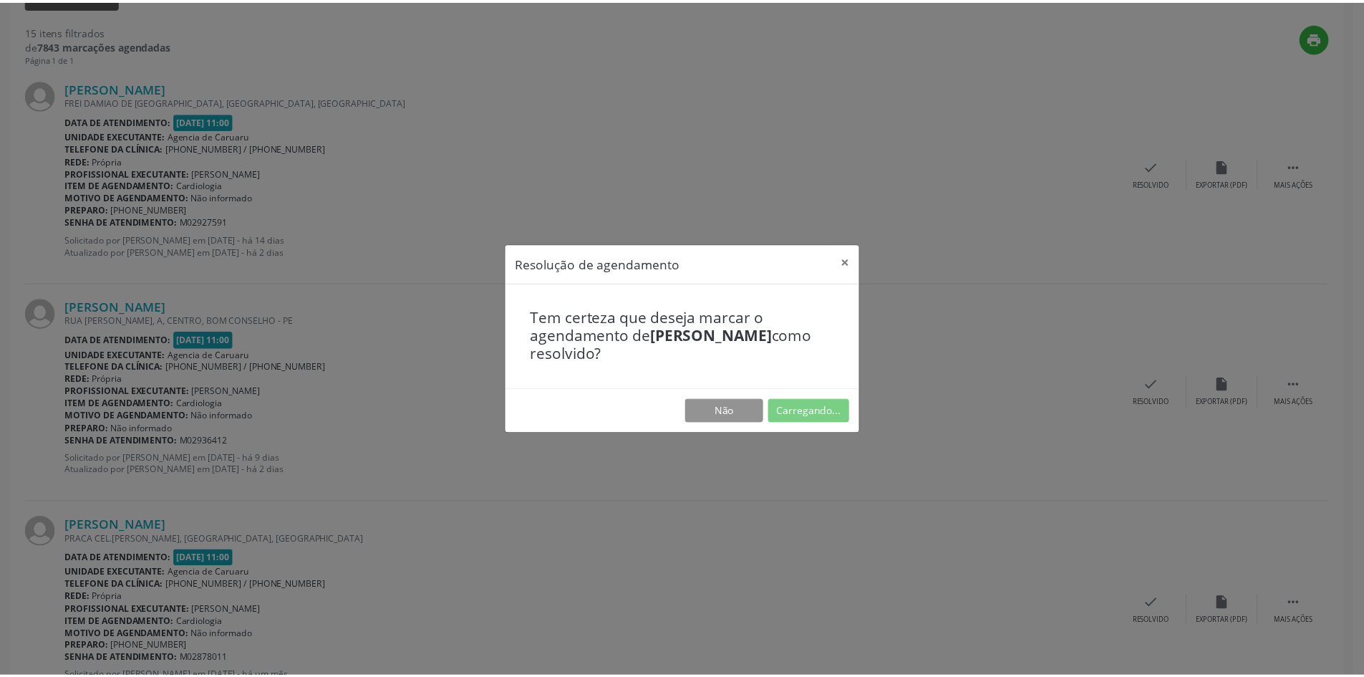
scroll to position [0, 0]
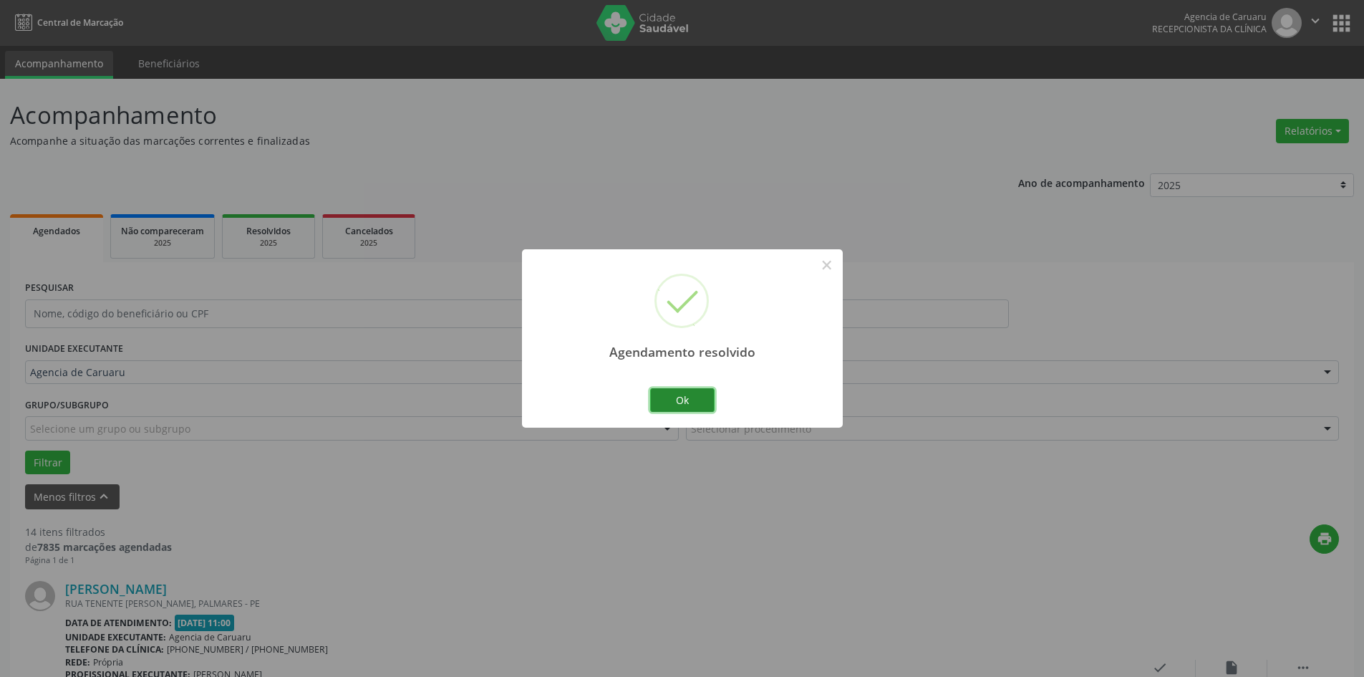
click at [685, 408] on button "Ok" at bounding box center [682, 400] width 64 height 24
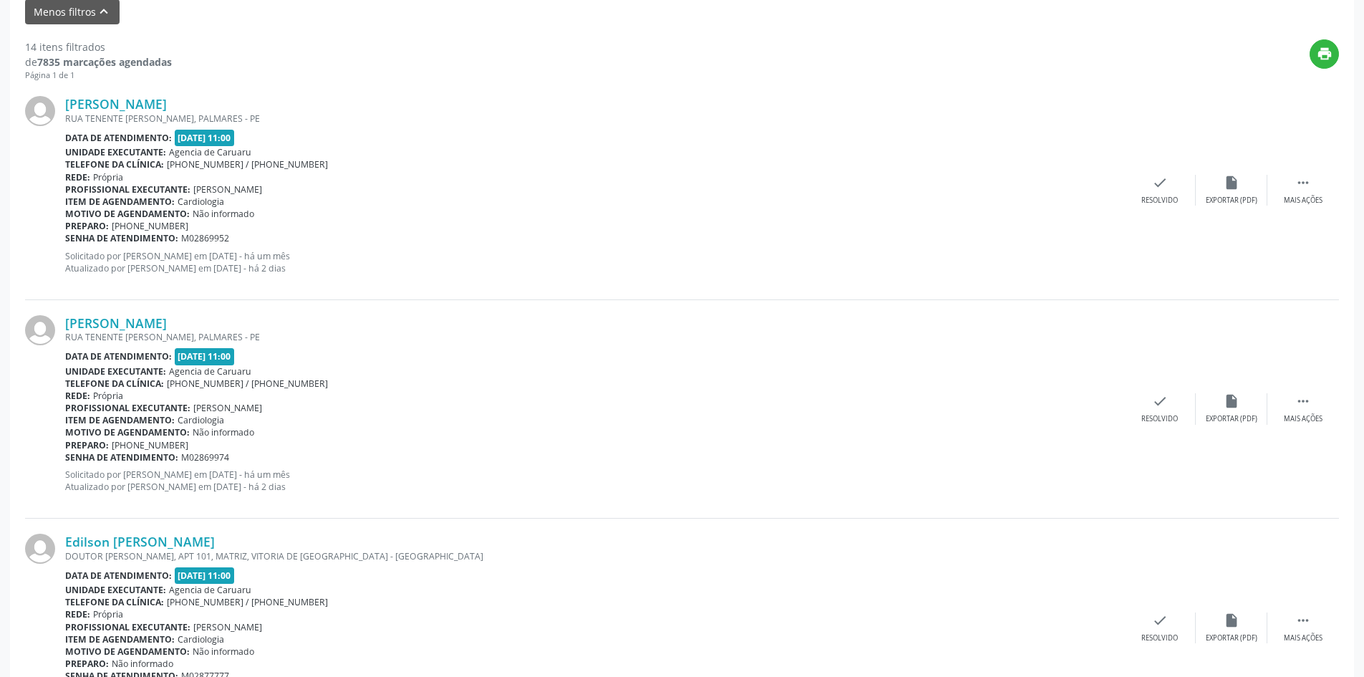
scroll to position [501, 0]
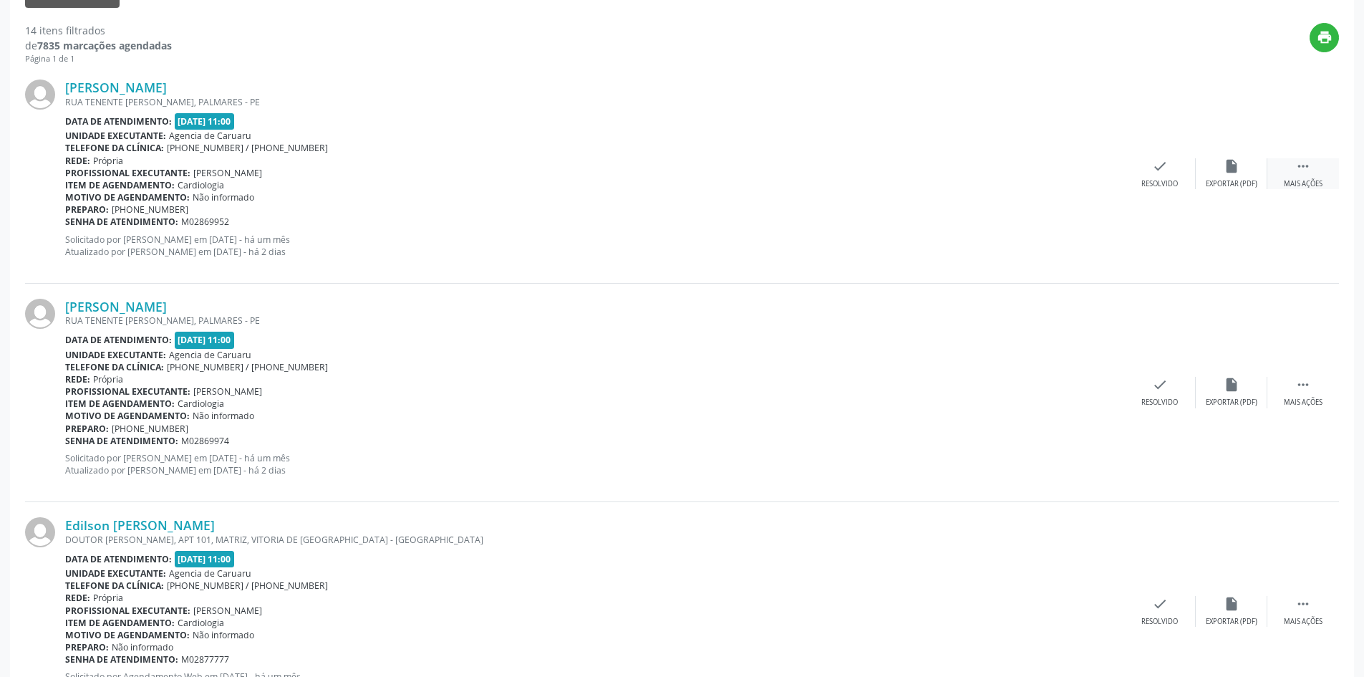
click at [1316, 175] on div " Mais ações" at bounding box center [1304, 173] width 72 height 31
click at [1225, 178] on div "alarm_off Não compareceu" at bounding box center [1232, 173] width 72 height 31
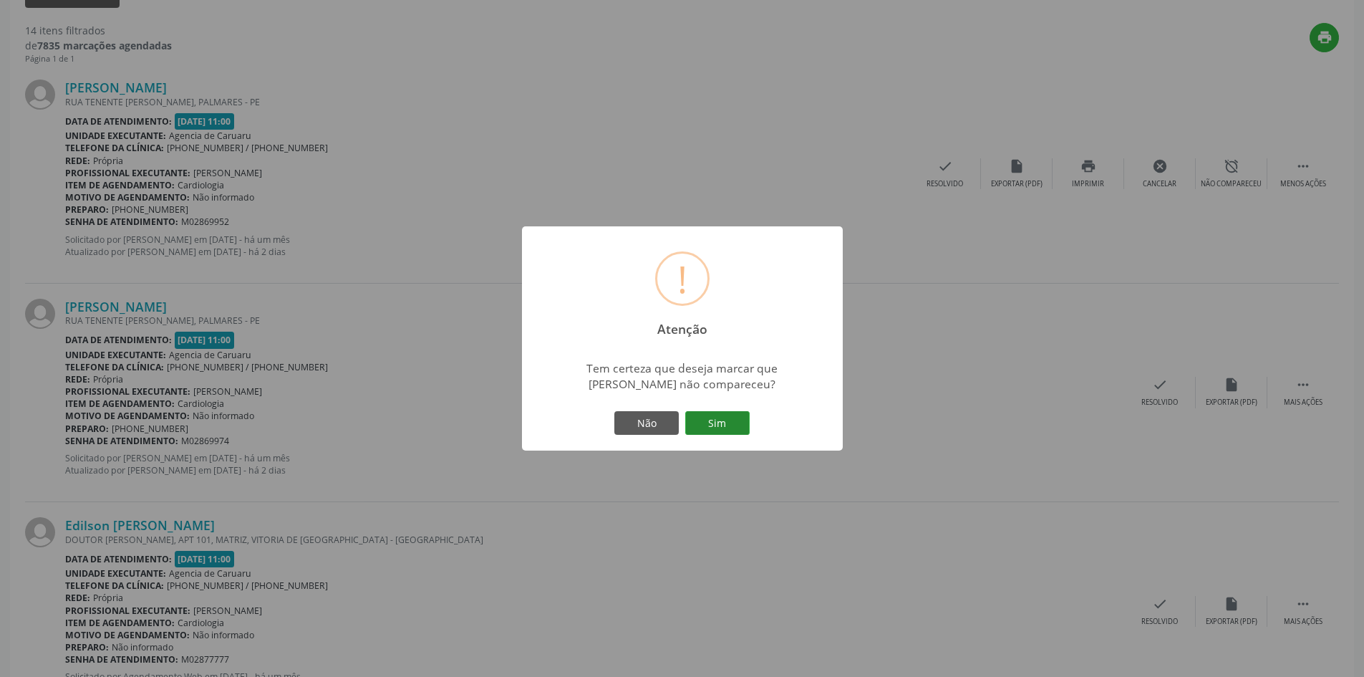
click at [726, 430] on button "Sim" at bounding box center [717, 423] width 64 height 24
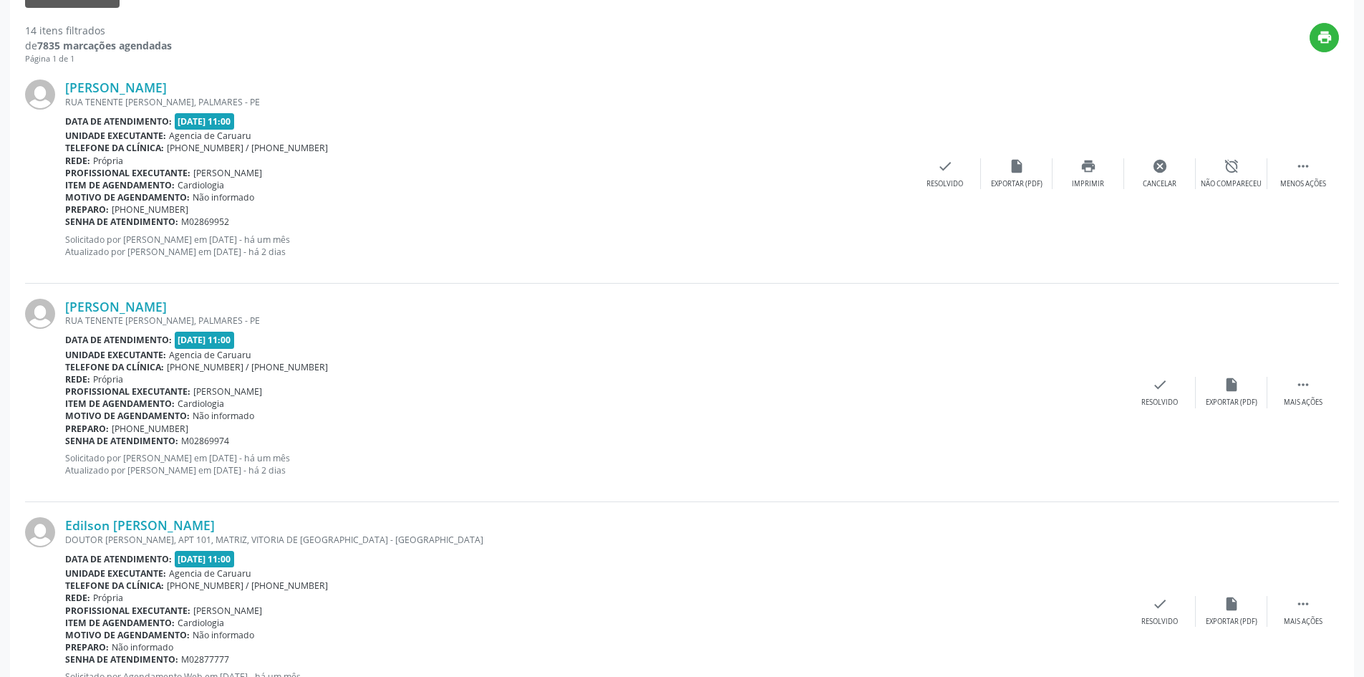
scroll to position [0, 0]
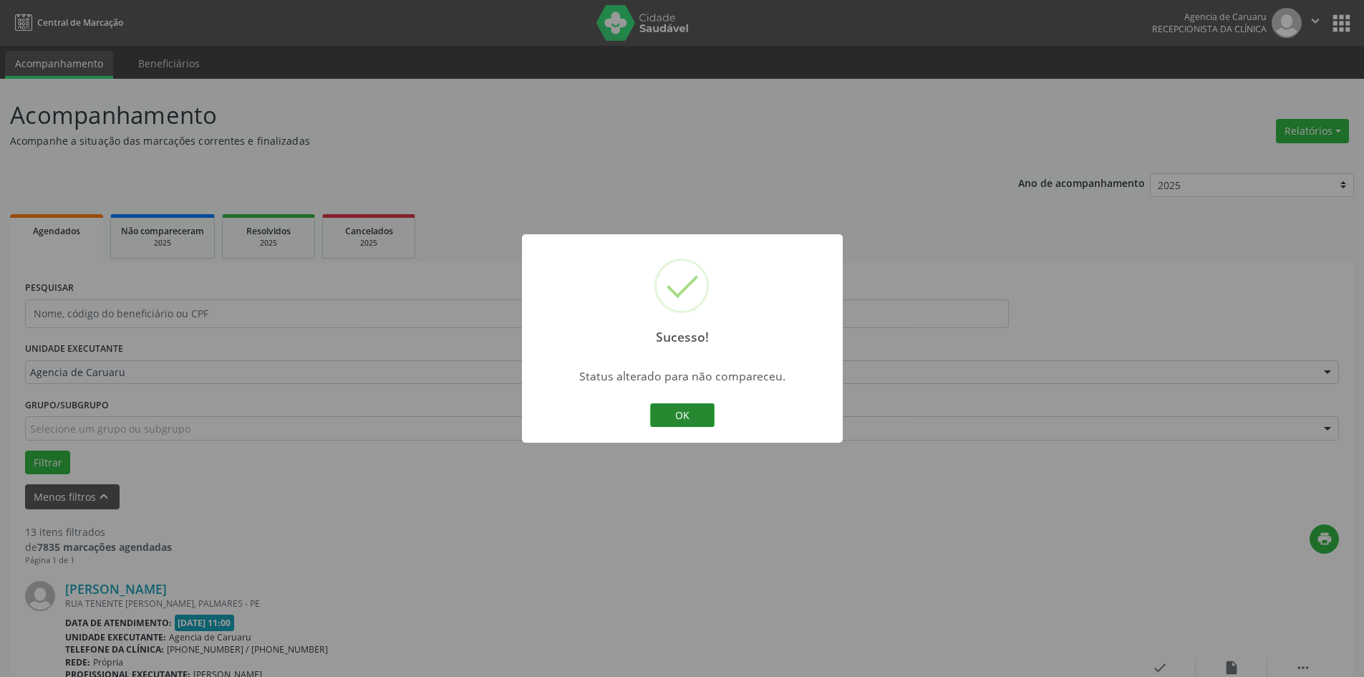
click at [675, 407] on button "OK" at bounding box center [682, 415] width 64 height 24
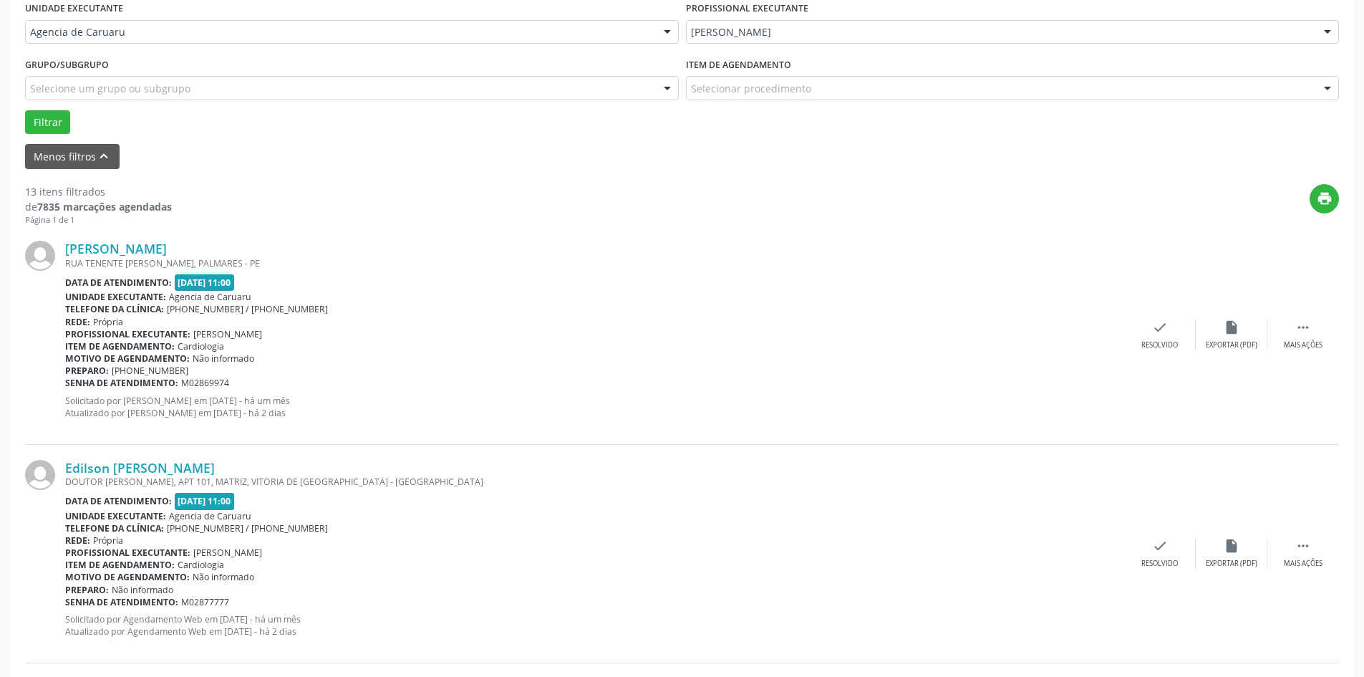
scroll to position [501, 0]
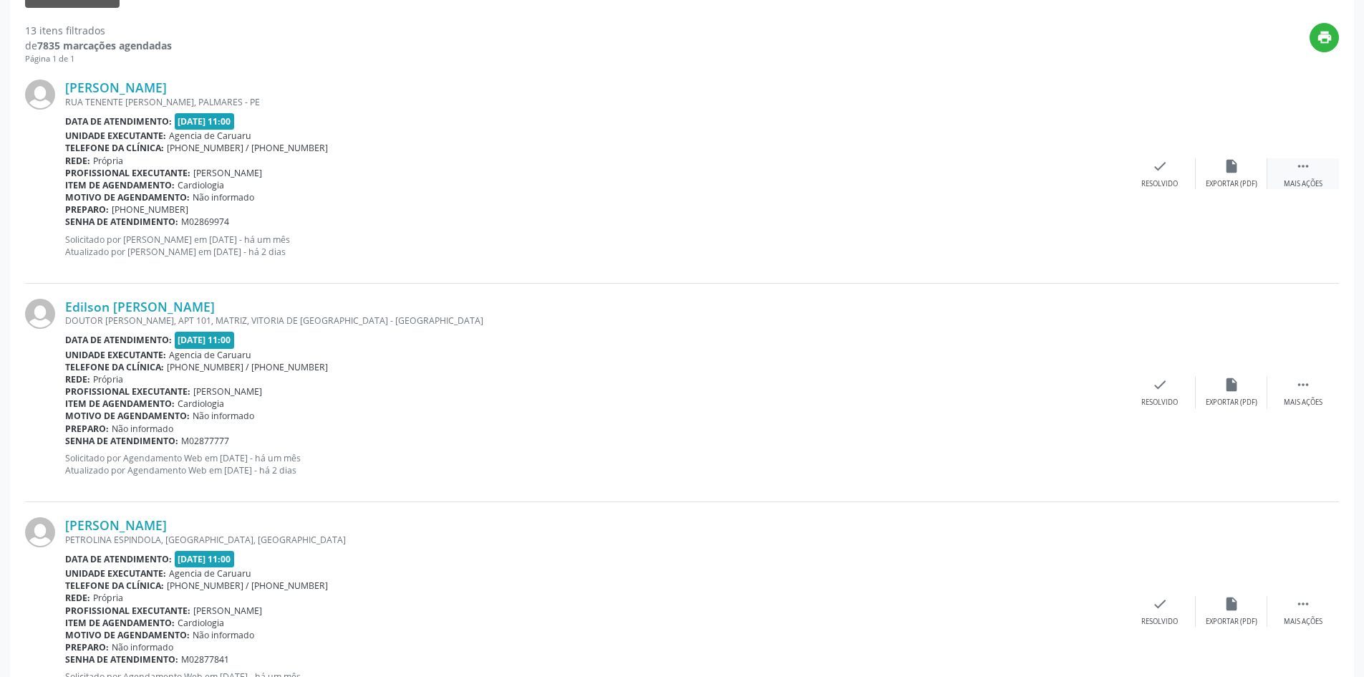
click at [1275, 171] on div " Mais ações" at bounding box center [1304, 173] width 72 height 31
click at [1226, 184] on div "Não compareceu" at bounding box center [1231, 184] width 61 height 10
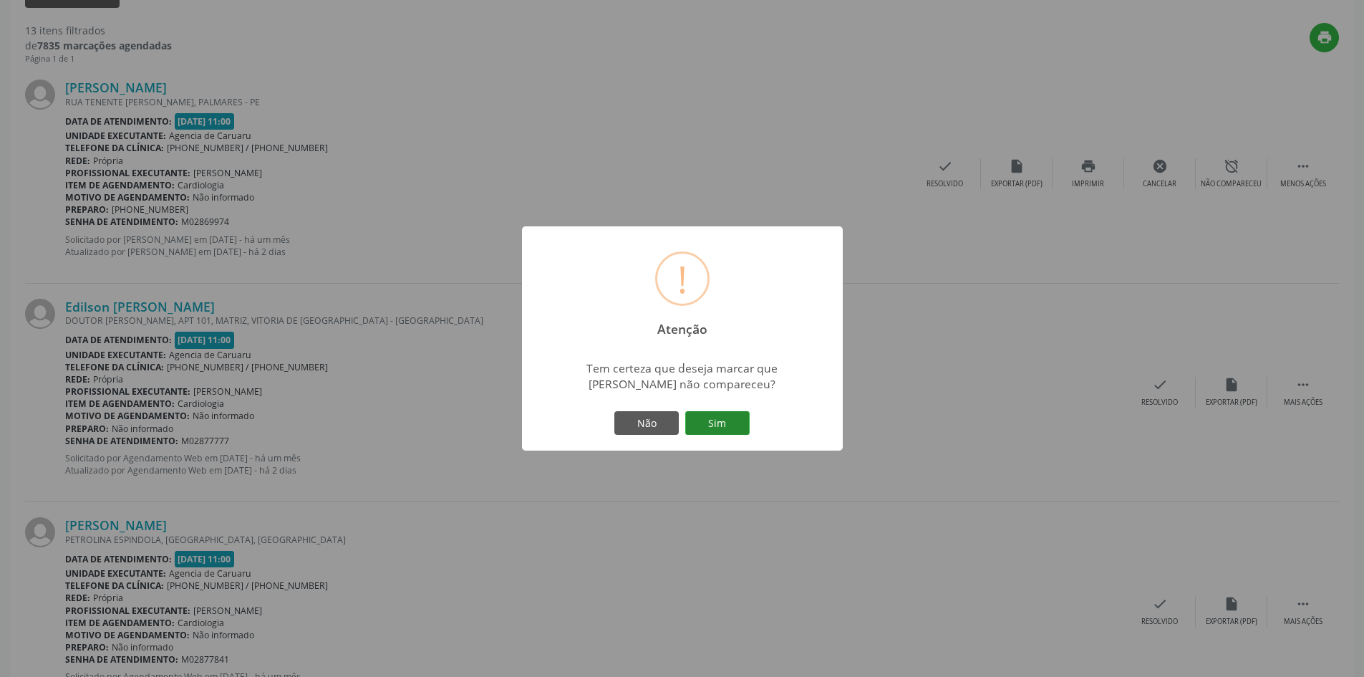
click at [716, 430] on button "Sim" at bounding box center [717, 423] width 64 height 24
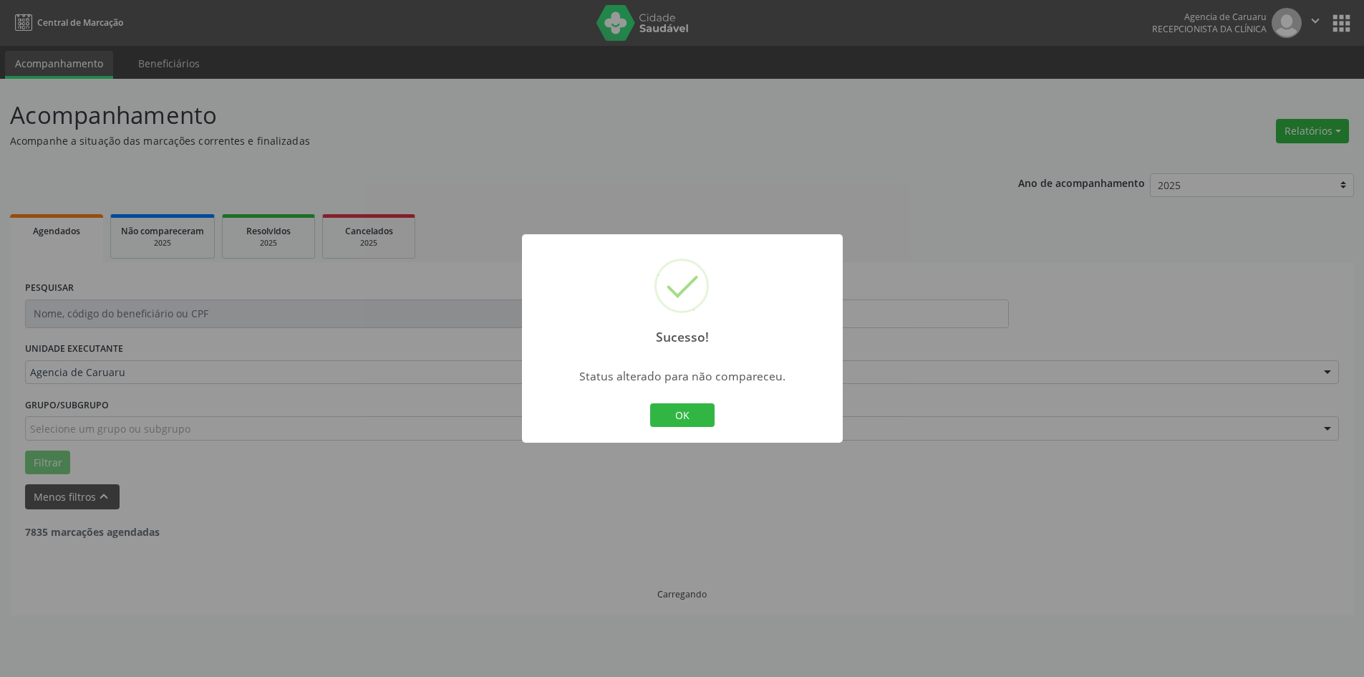
scroll to position [0, 0]
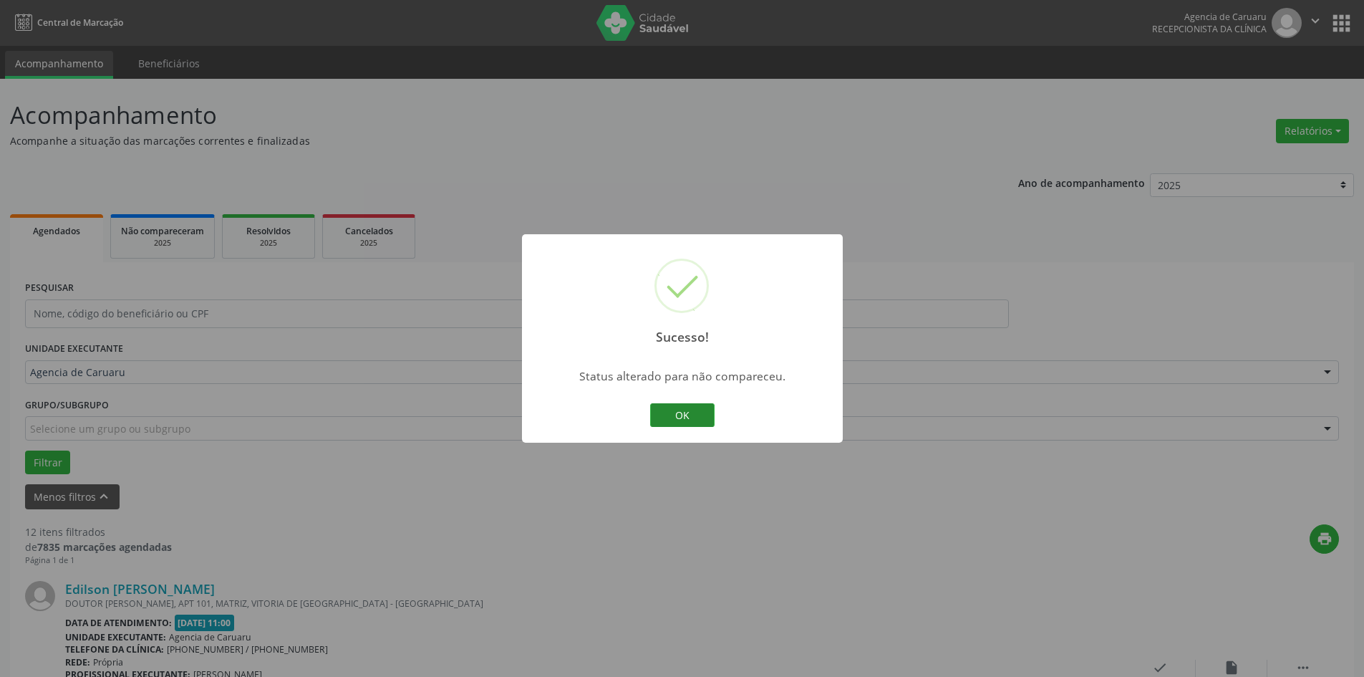
click at [665, 418] on button "OK" at bounding box center [682, 415] width 64 height 24
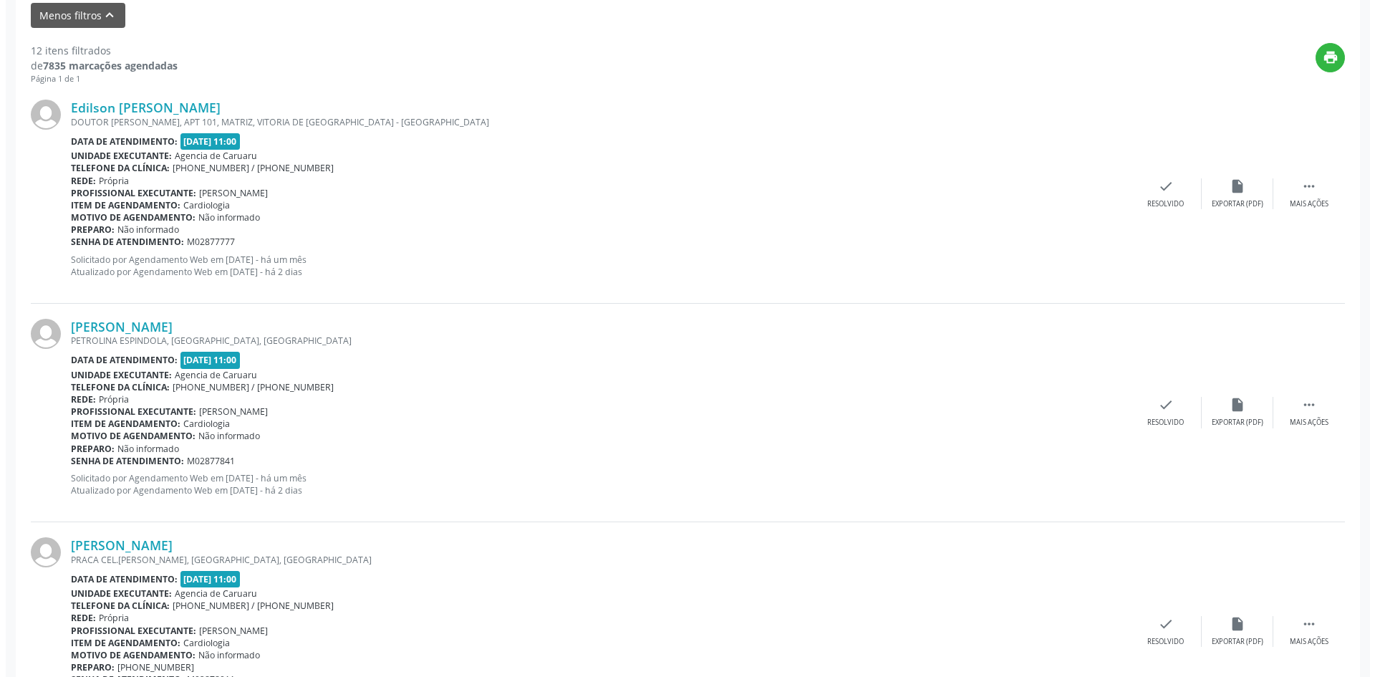
scroll to position [501, 0]
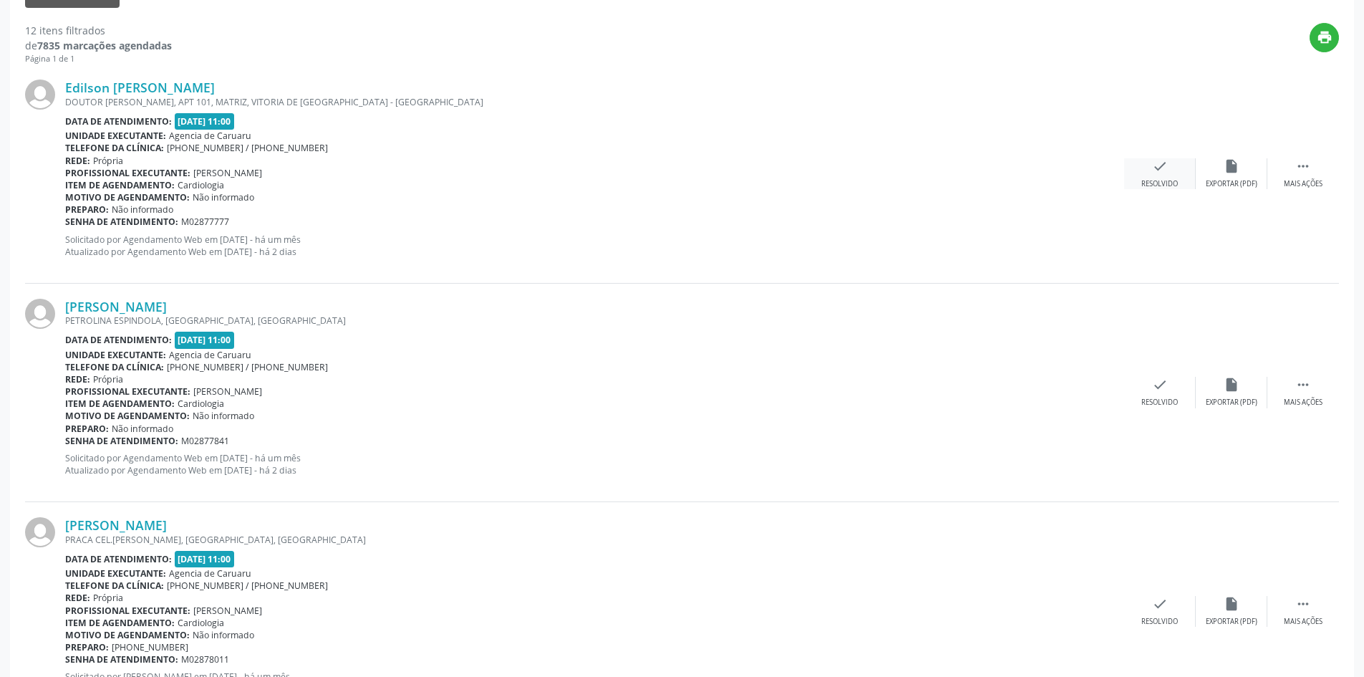
click at [1149, 184] on div "Resolvido" at bounding box center [1160, 184] width 37 height 10
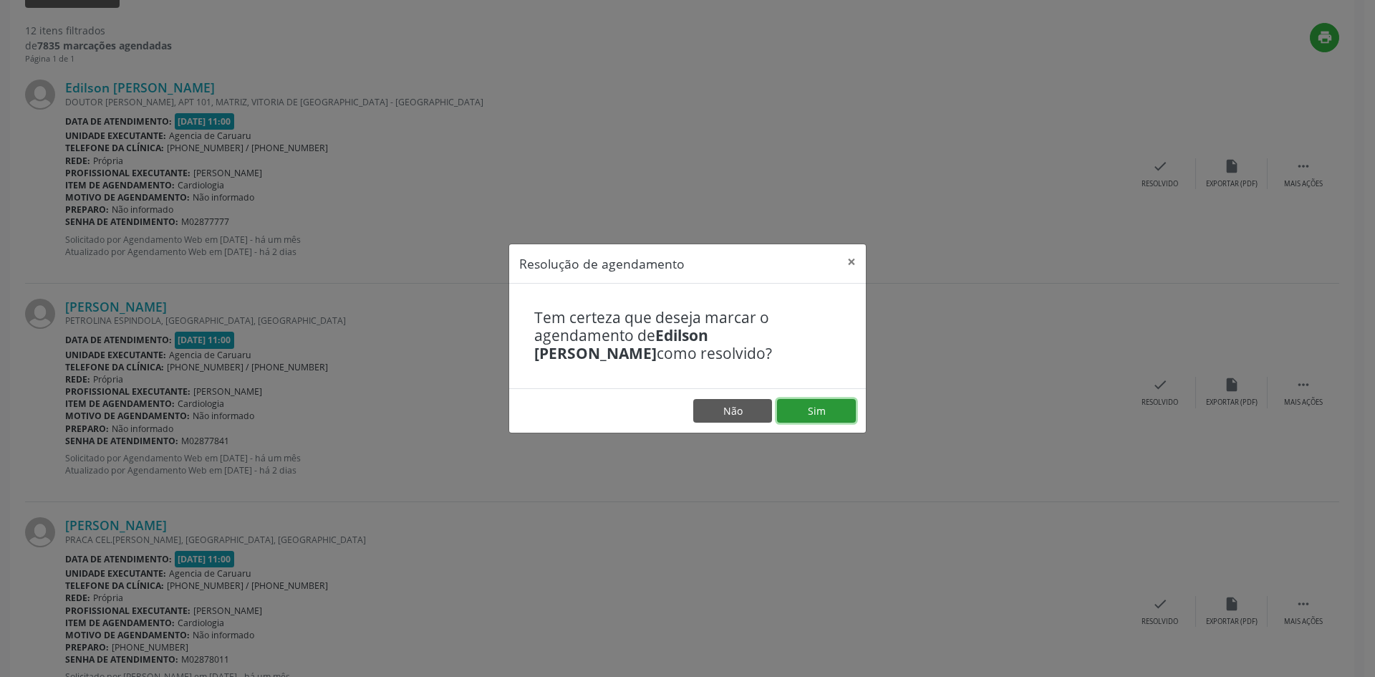
click at [830, 413] on button "Sim" at bounding box center [816, 411] width 79 height 24
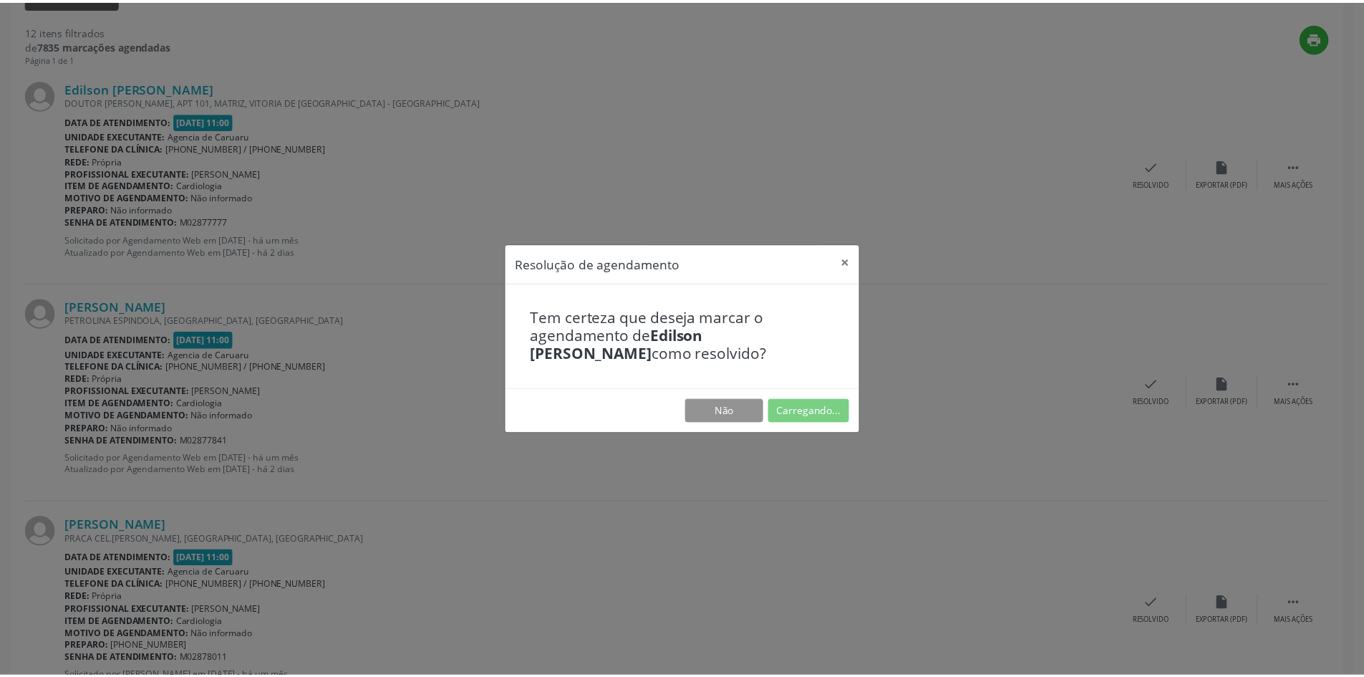
scroll to position [0, 0]
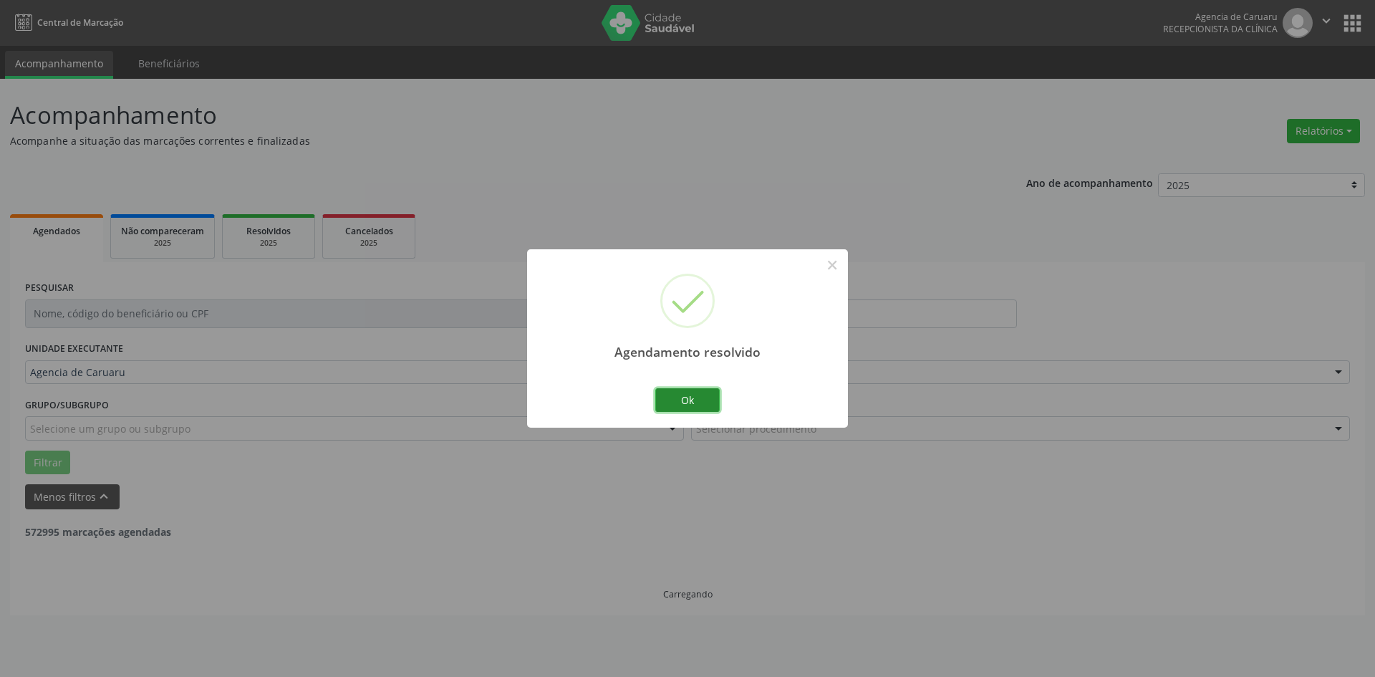
click at [688, 393] on button "Ok" at bounding box center [687, 400] width 64 height 24
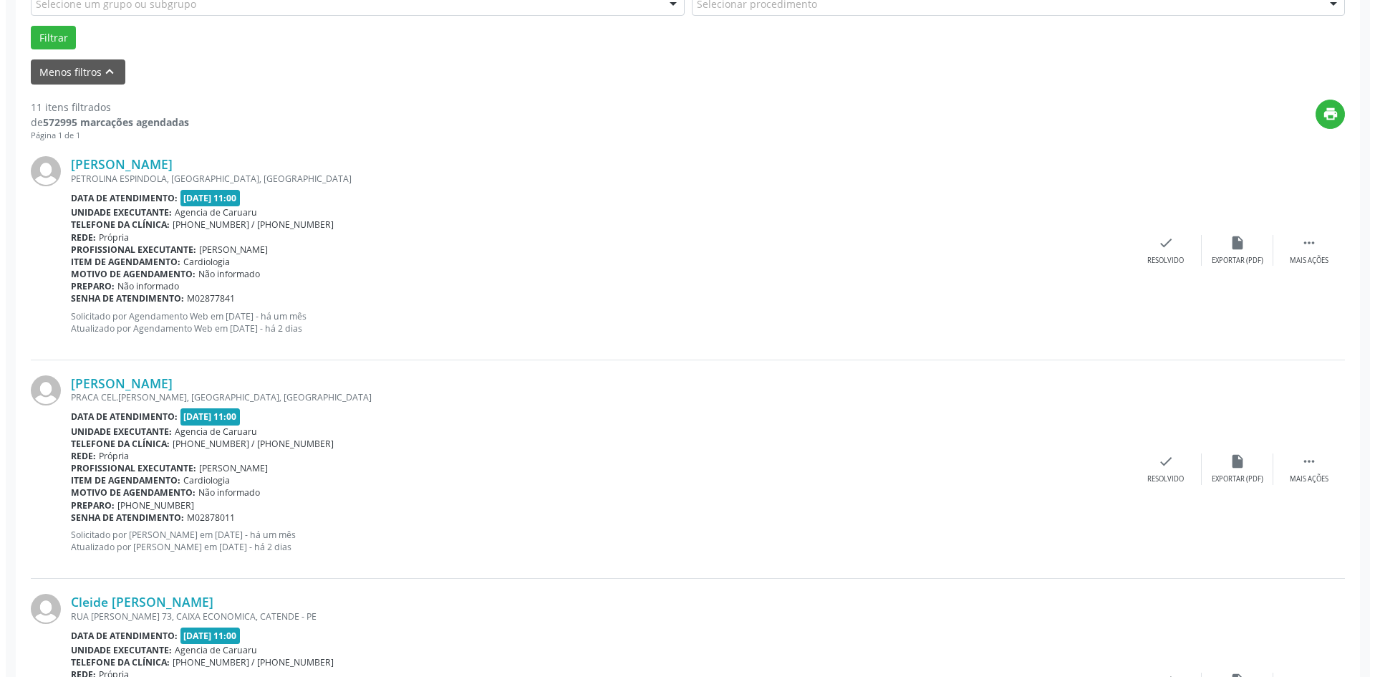
scroll to position [430, 0]
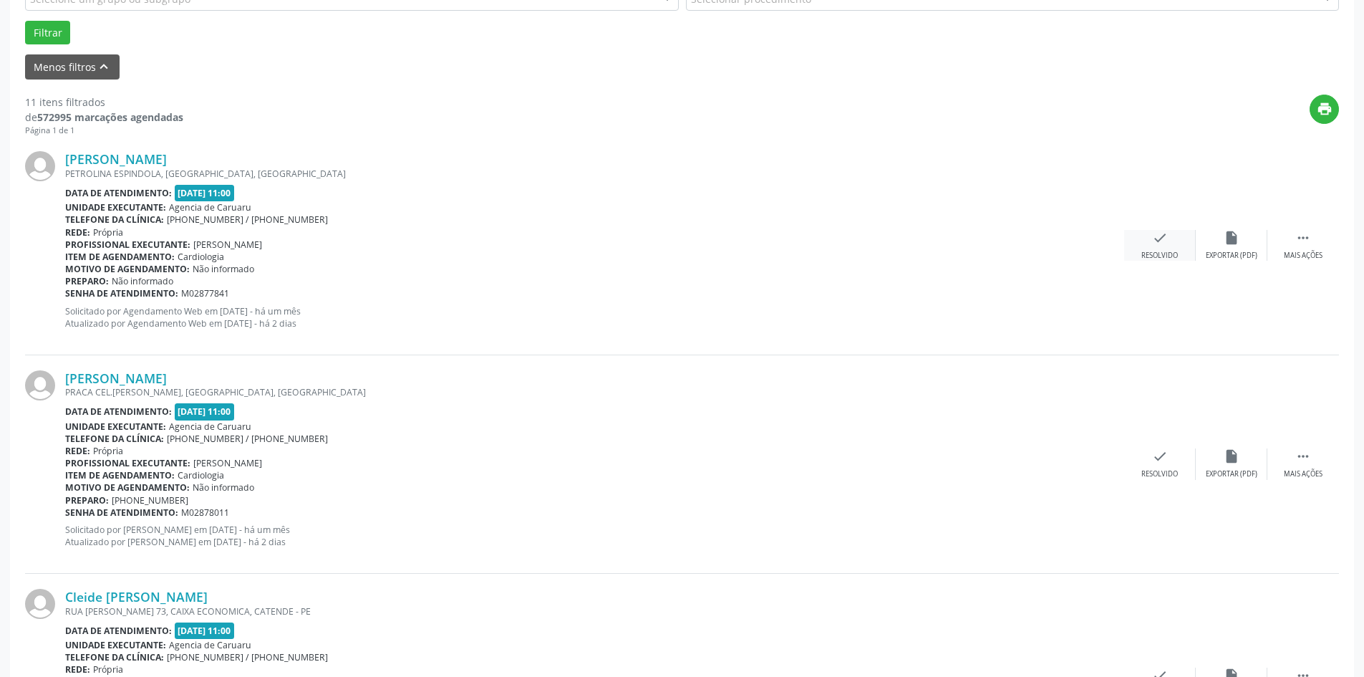
click at [1142, 253] on div "Resolvido" at bounding box center [1160, 256] width 37 height 10
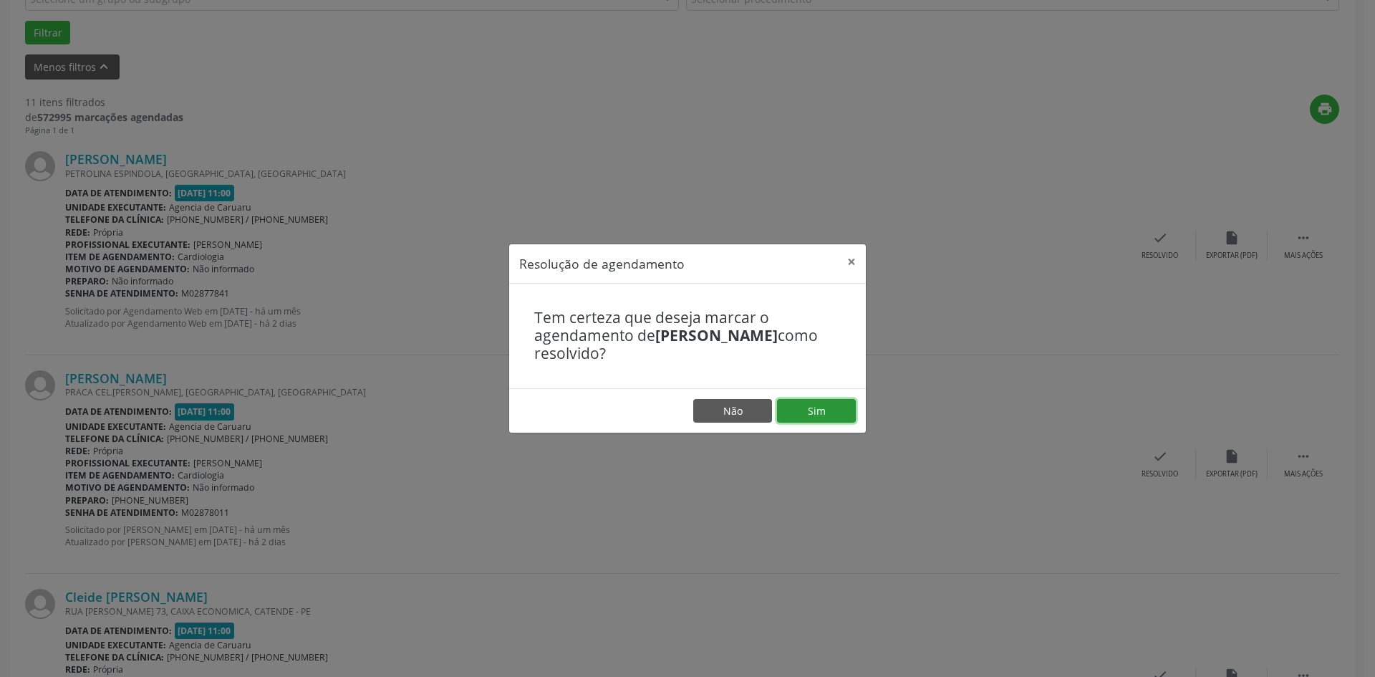
click at [804, 409] on button "Sim" at bounding box center [816, 411] width 79 height 24
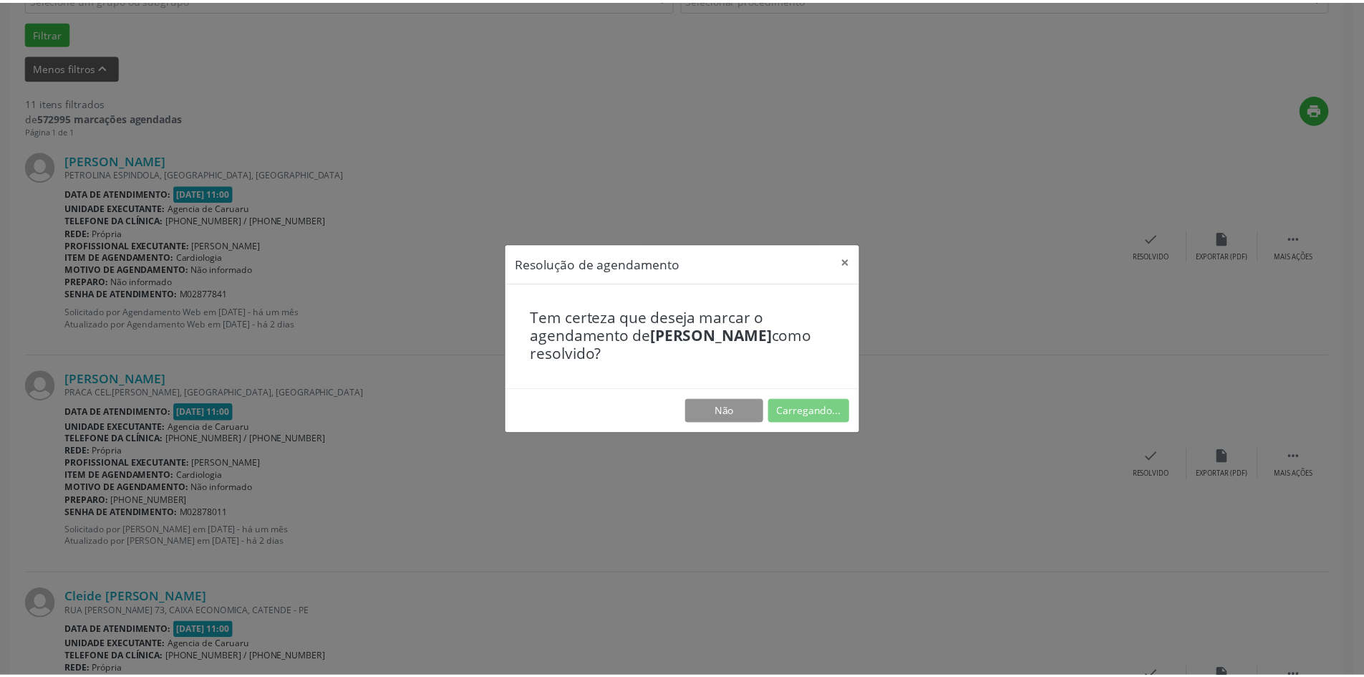
scroll to position [0, 0]
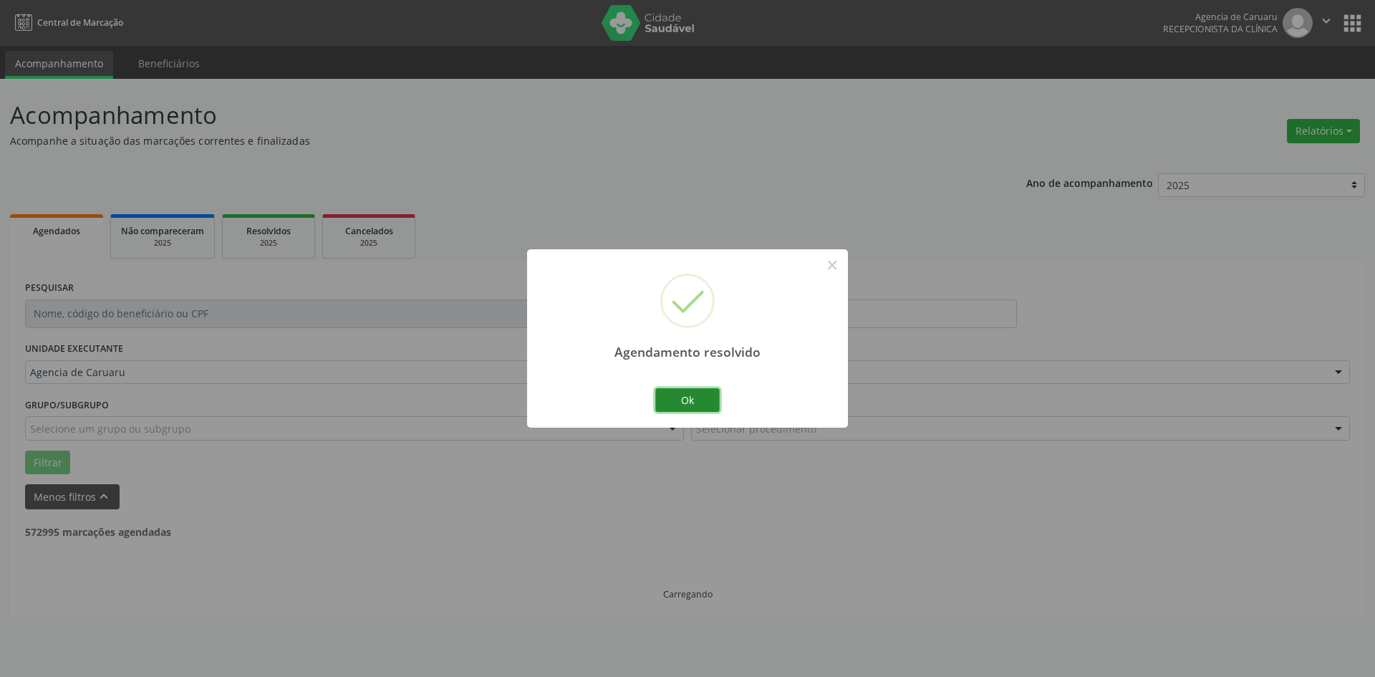
click at [685, 397] on button "Ok" at bounding box center [687, 400] width 64 height 24
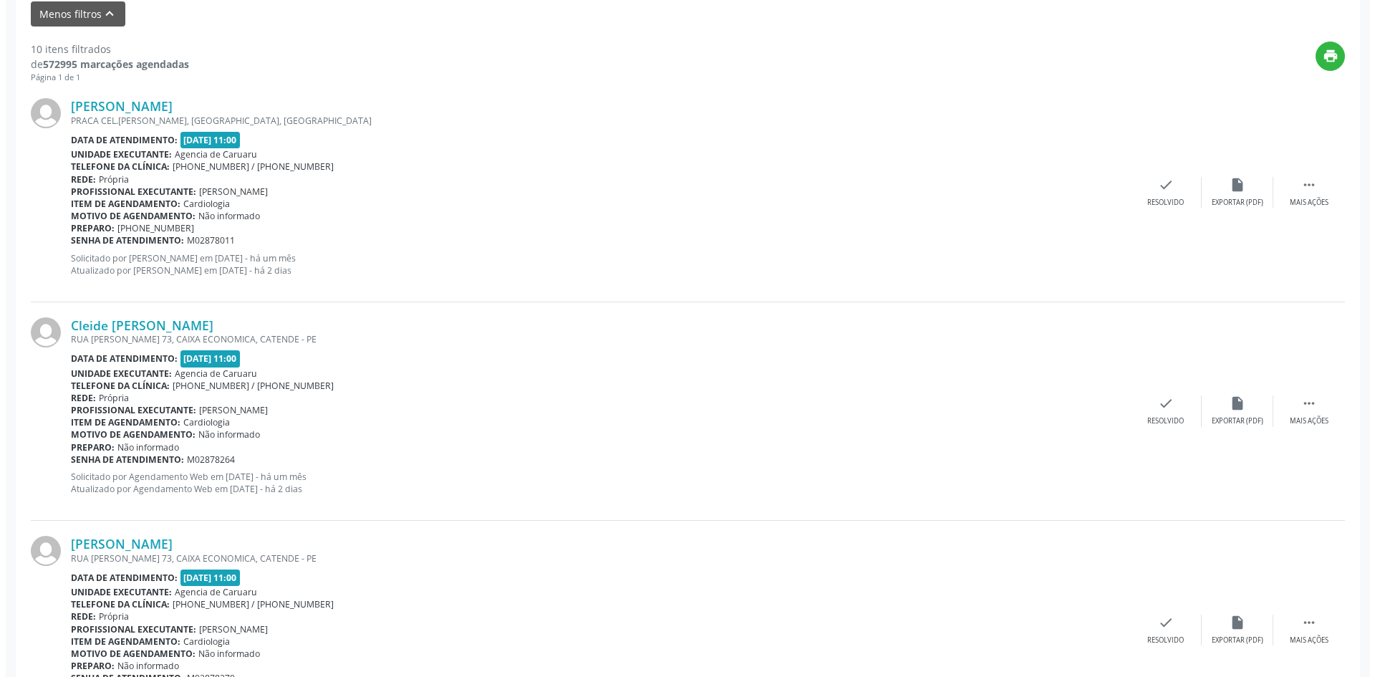
scroll to position [501, 0]
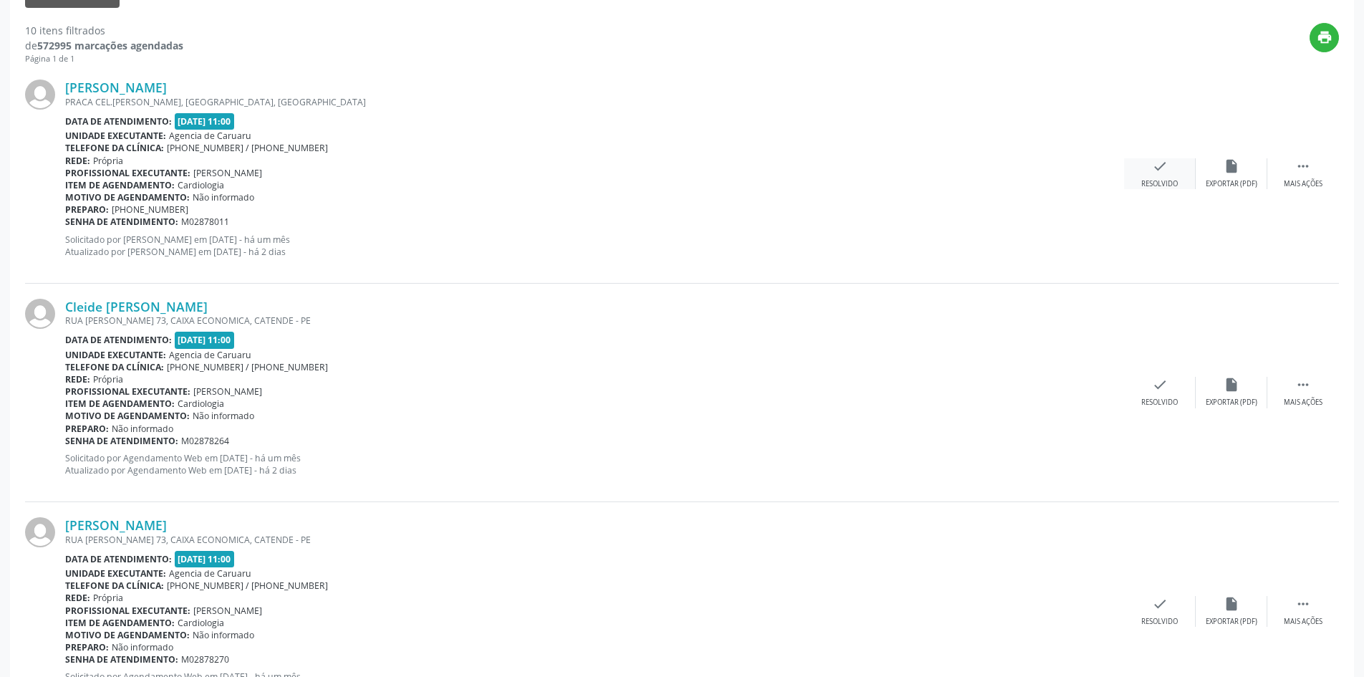
click at [1148, 174] on div "check Resolvido" at bounding box center [1160, 173] width 72 height 31
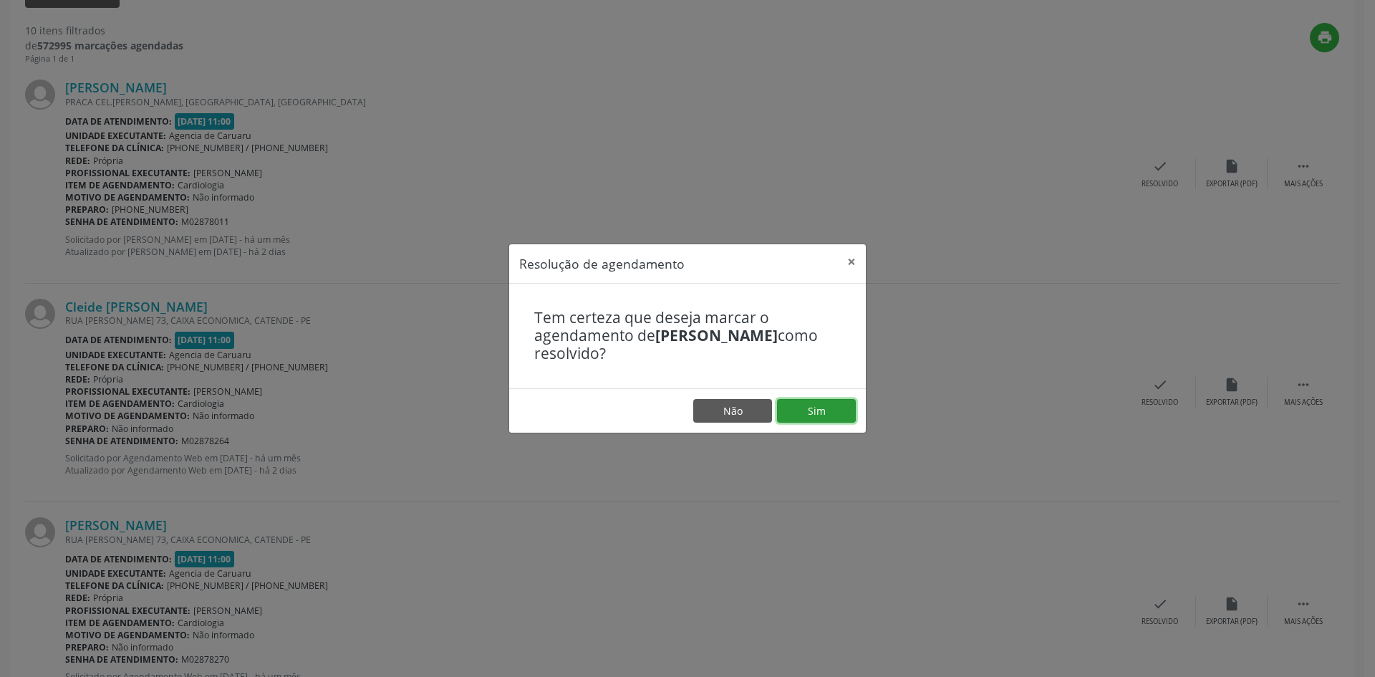
click at [807, 407] on button "Sim" at bounding box center [816, 411] width 79 height 24
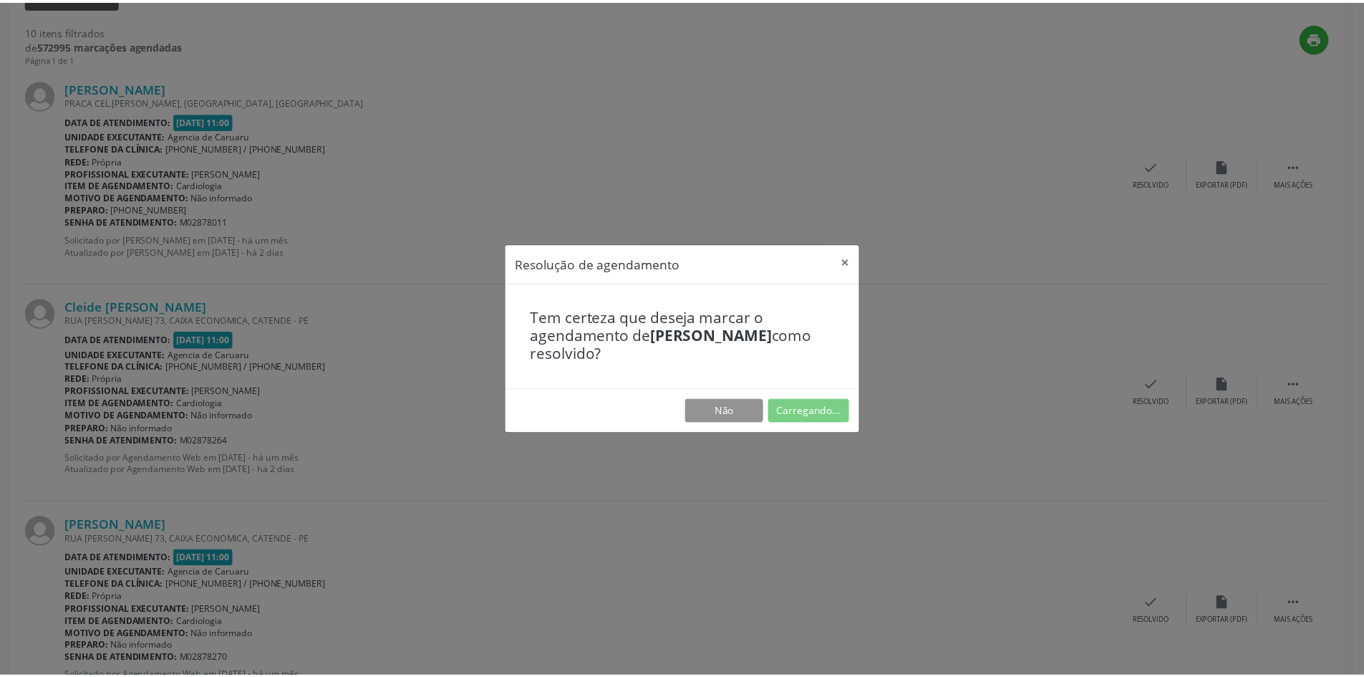
scroll to position [0, 0]
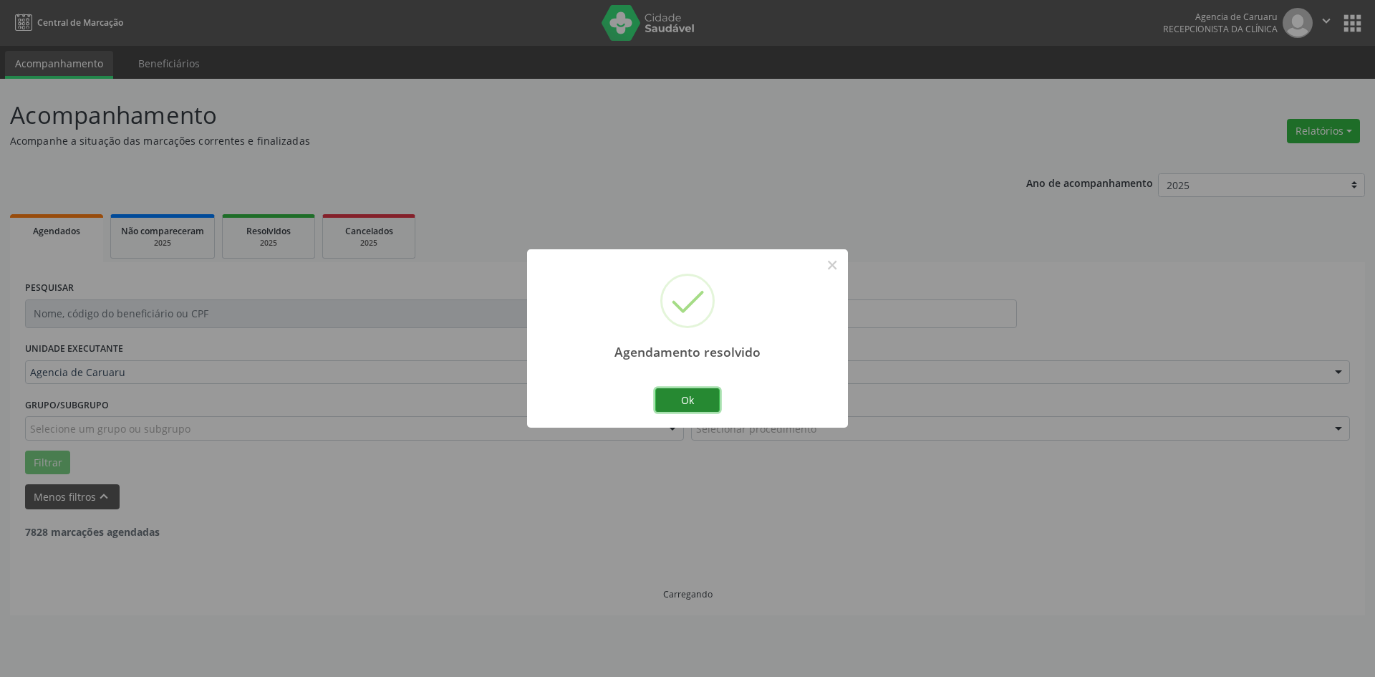
click at [693, 395] on button "Ok" at bounding box center [687, 400] width 64 height 24
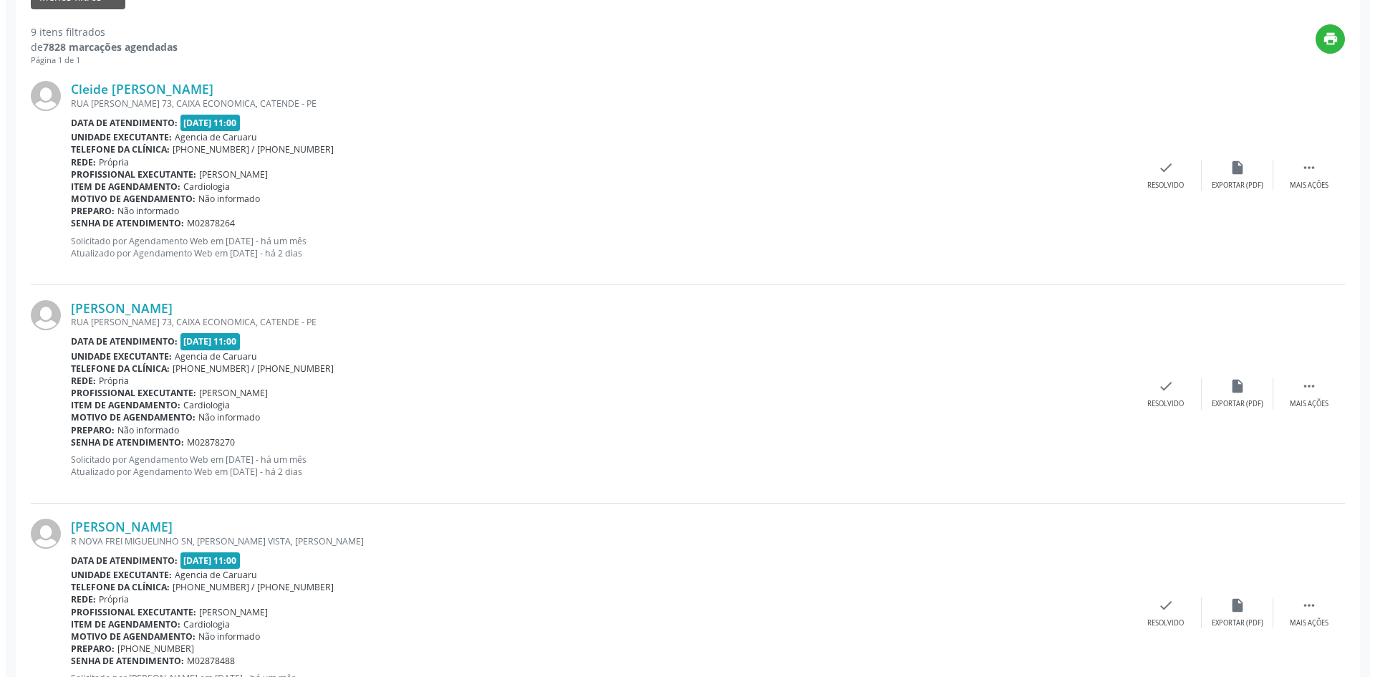
scroll to position [501, 0]
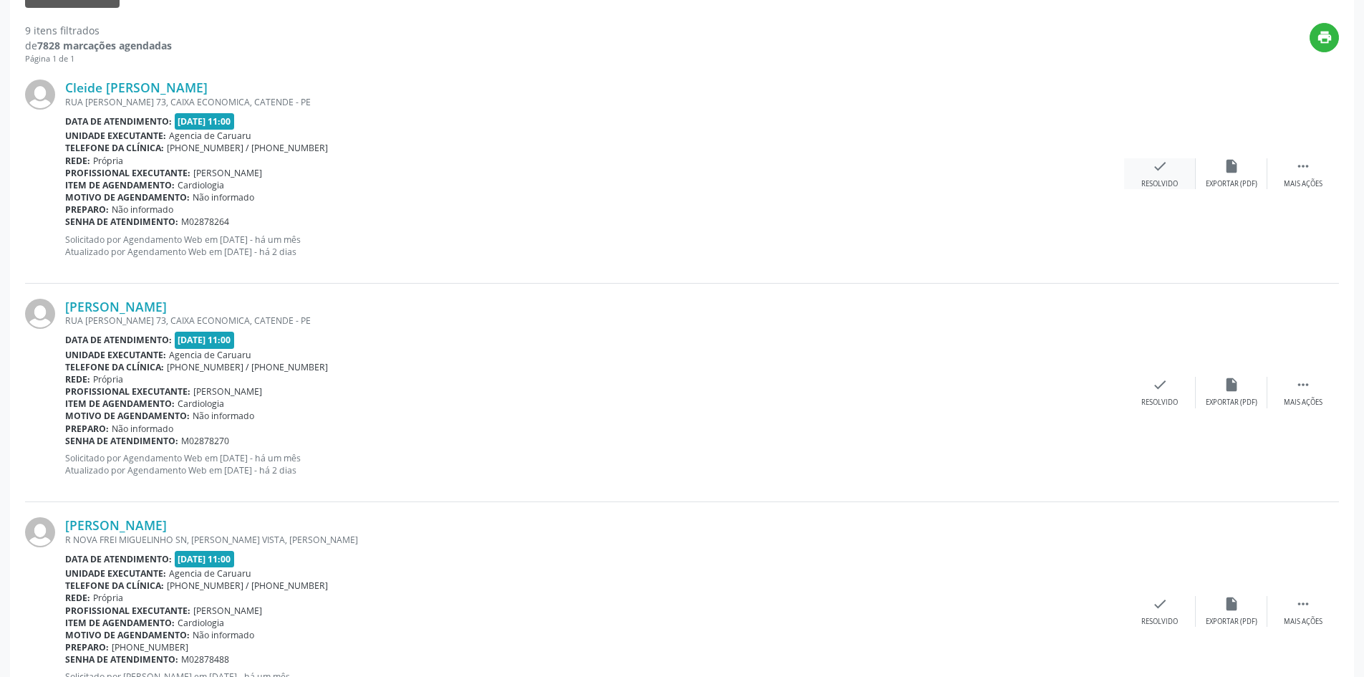
click at [1157, 173] on icon "check" at bounding box center [1160, 166] width 16 height 16
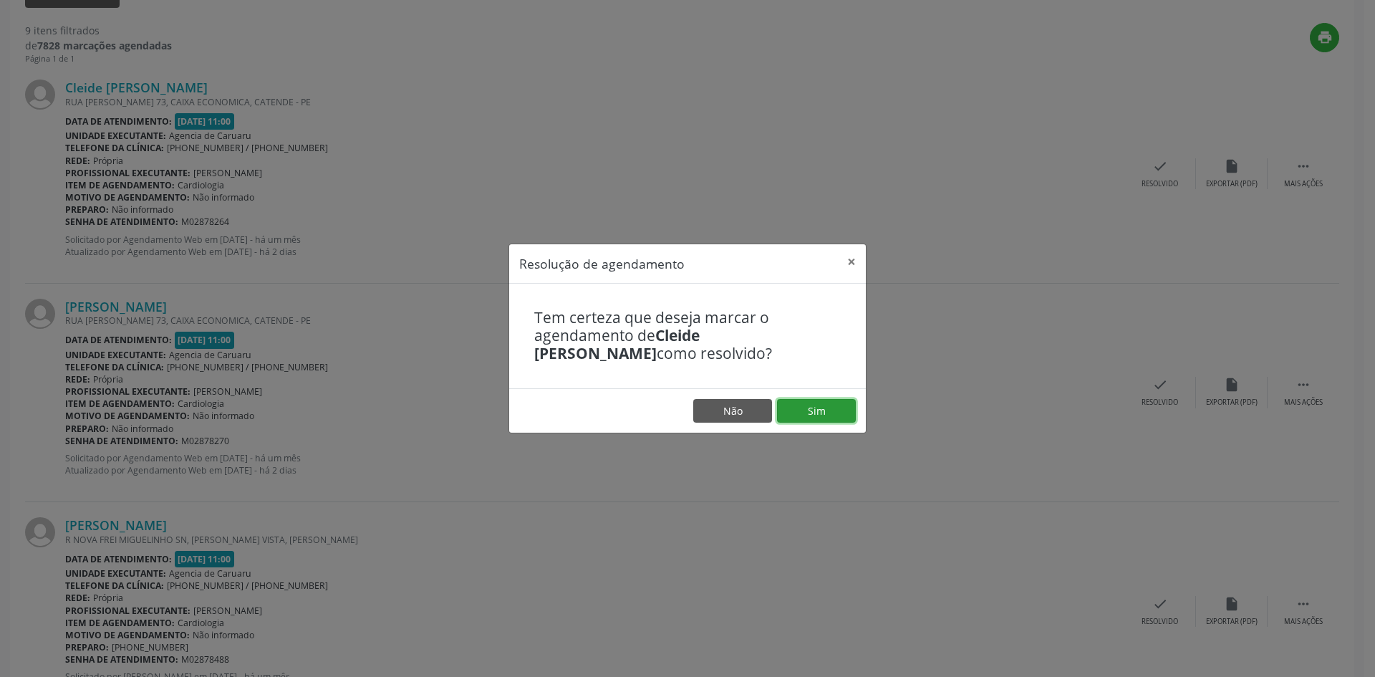
click at [789, 403] on button "Sim" at bounding box center [816, 411] width 79 height 24
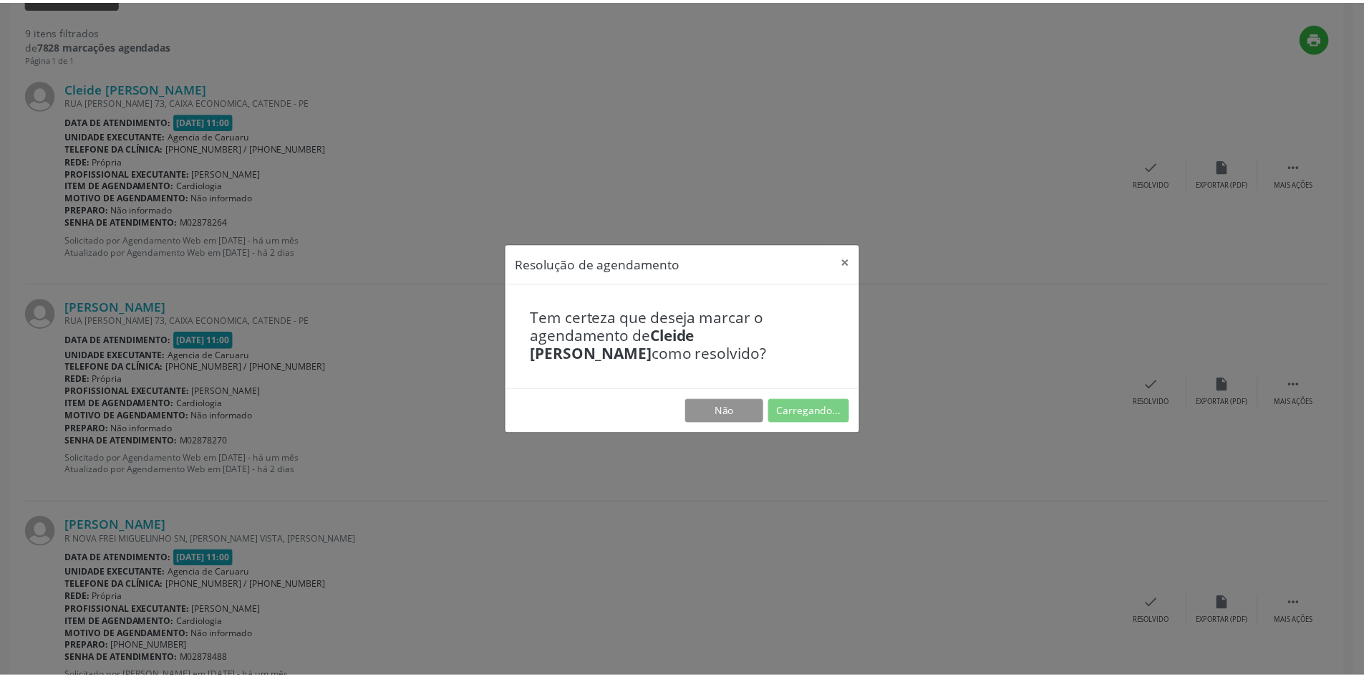
scroll to position [0, 0]
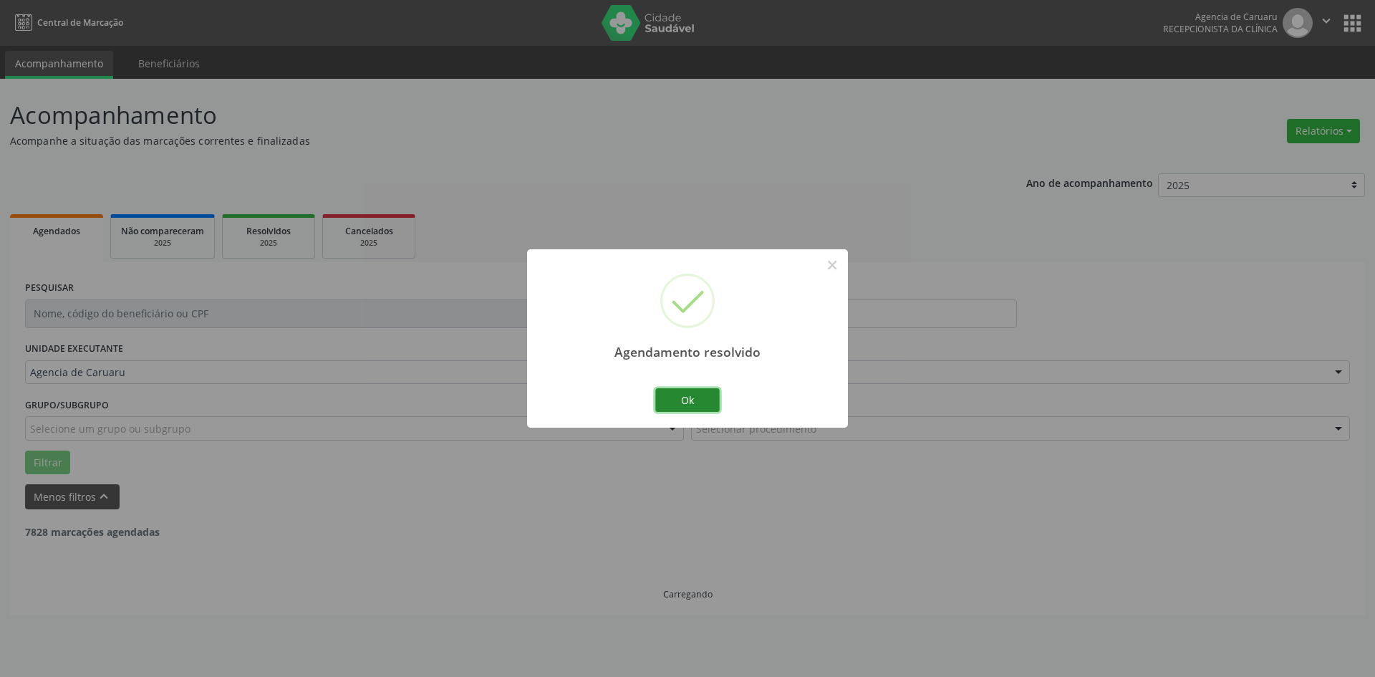
click at [703, 407] on button "Ok" at bounding box center [687, 400] width 64 height 24
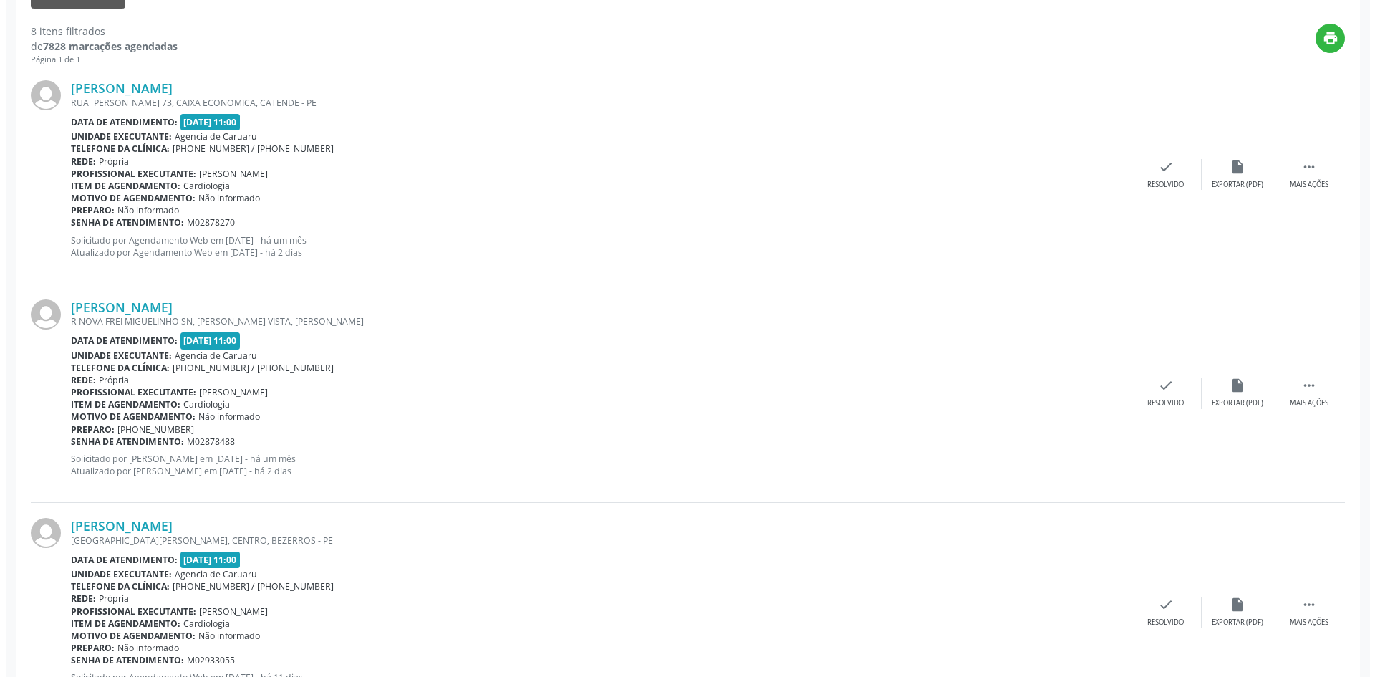
scroll to position [501, 0]
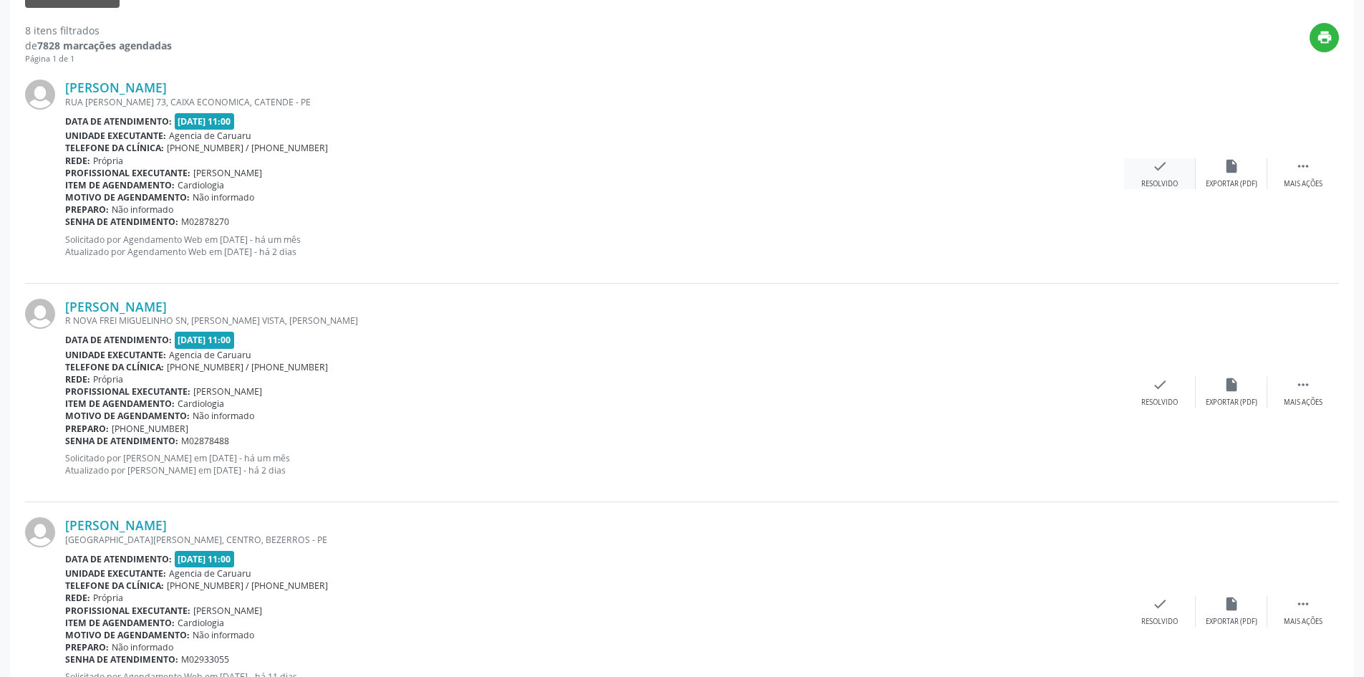
click at [1161, 172] on icon "check" at bounding box center [1160, 166] width 16 height 16
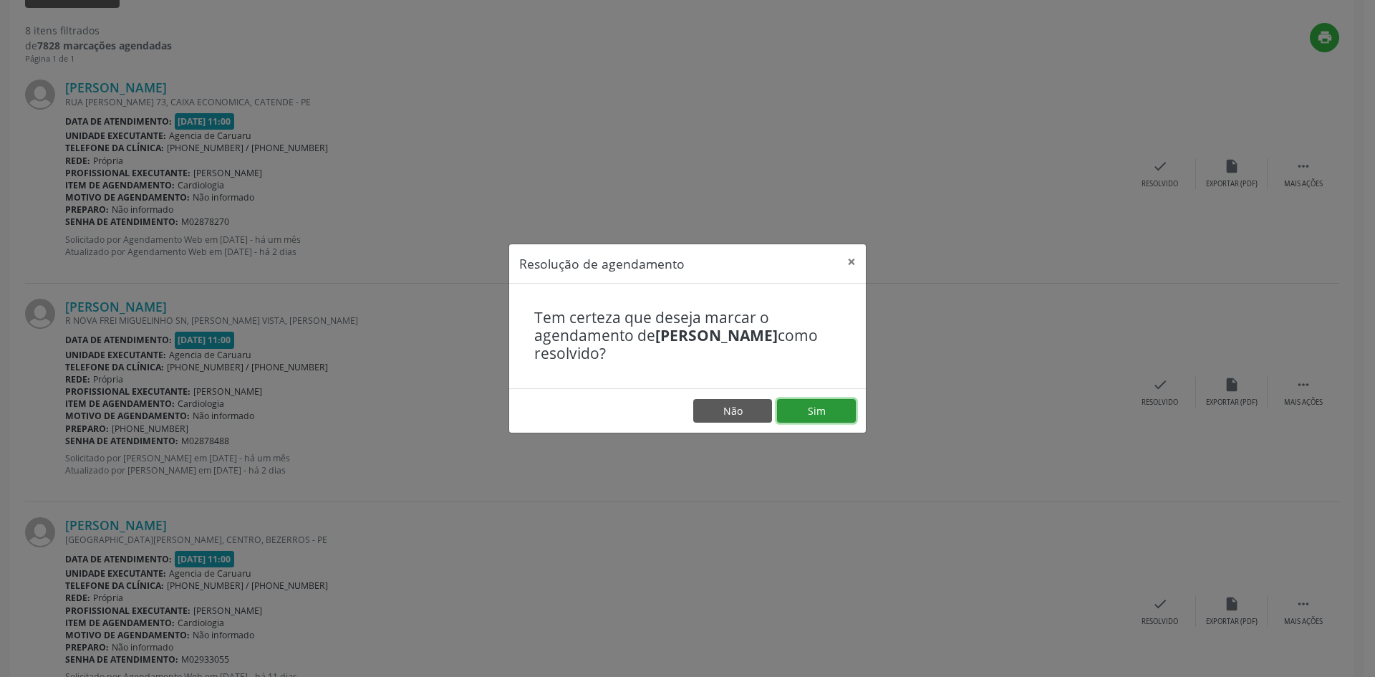
click at [806, 409] on button "Sim" at bounding box center [816, 411] width 79 height 24
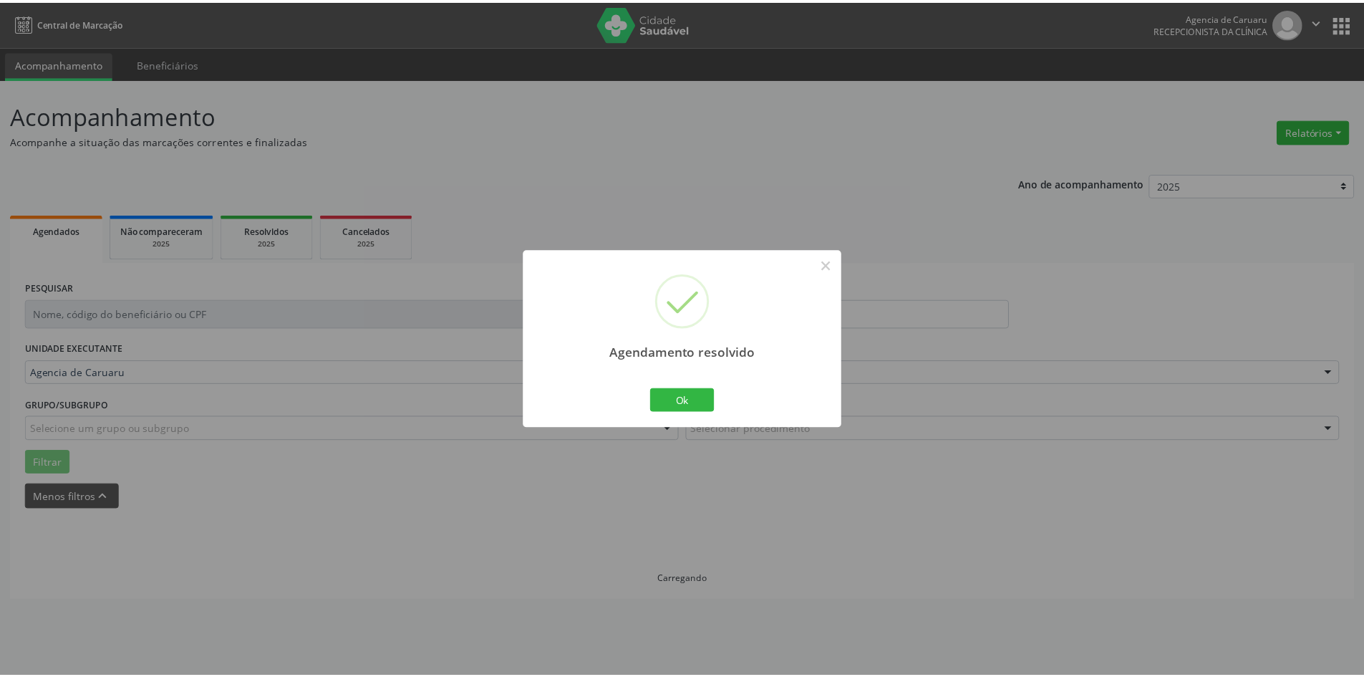
scroll to position [0, 0]
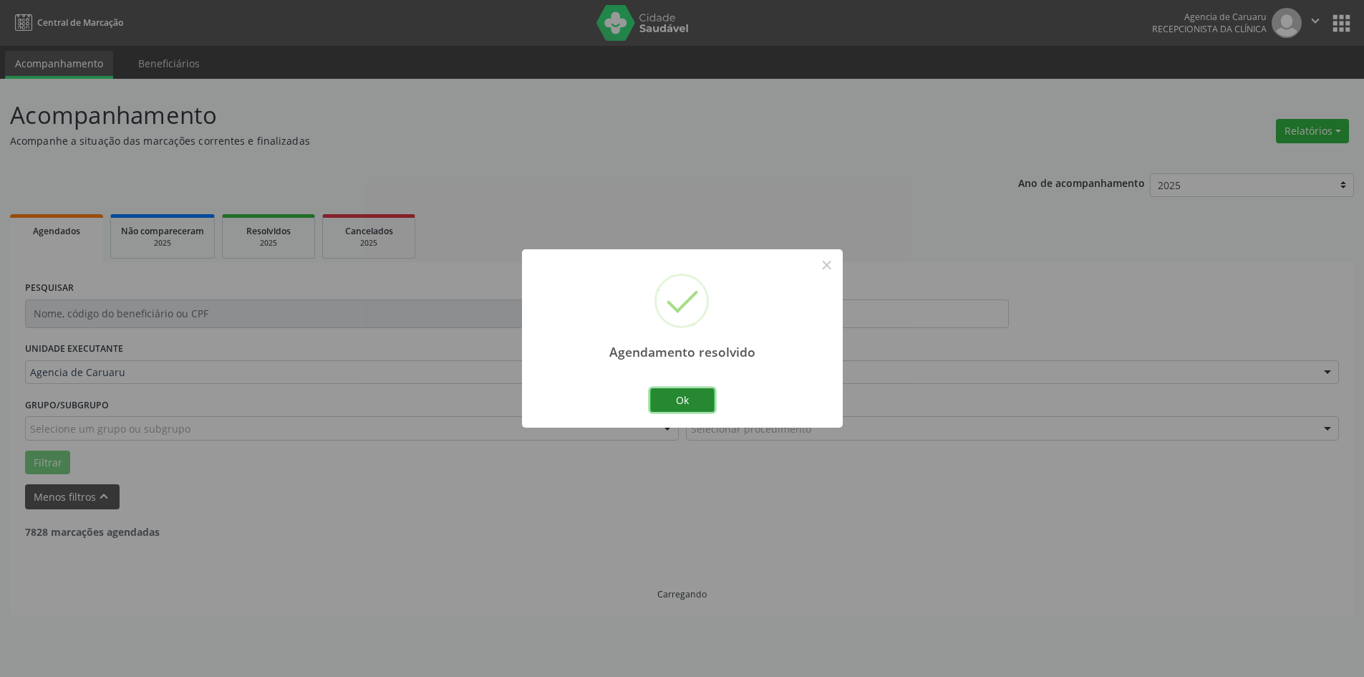
click at [708, 404] on button "Ok" at bounding box center [682, 400] width 64 height 24
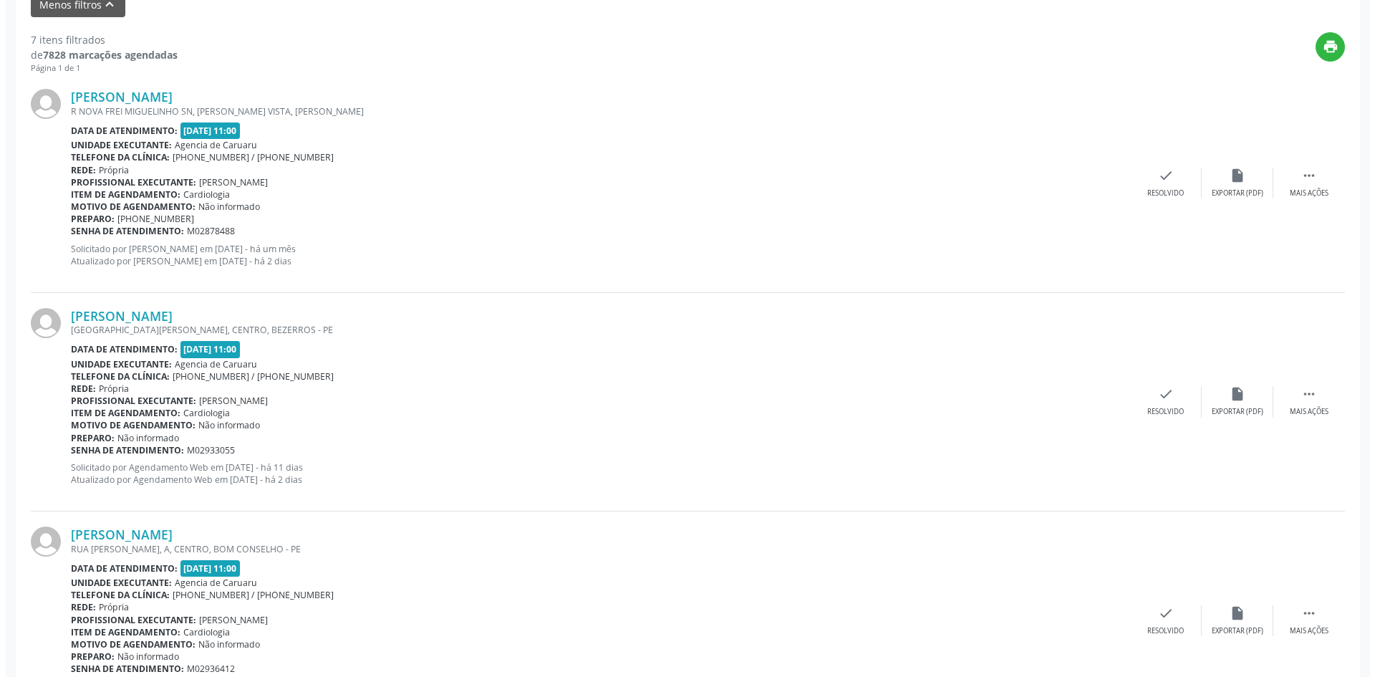
scroll to position [501, 0]
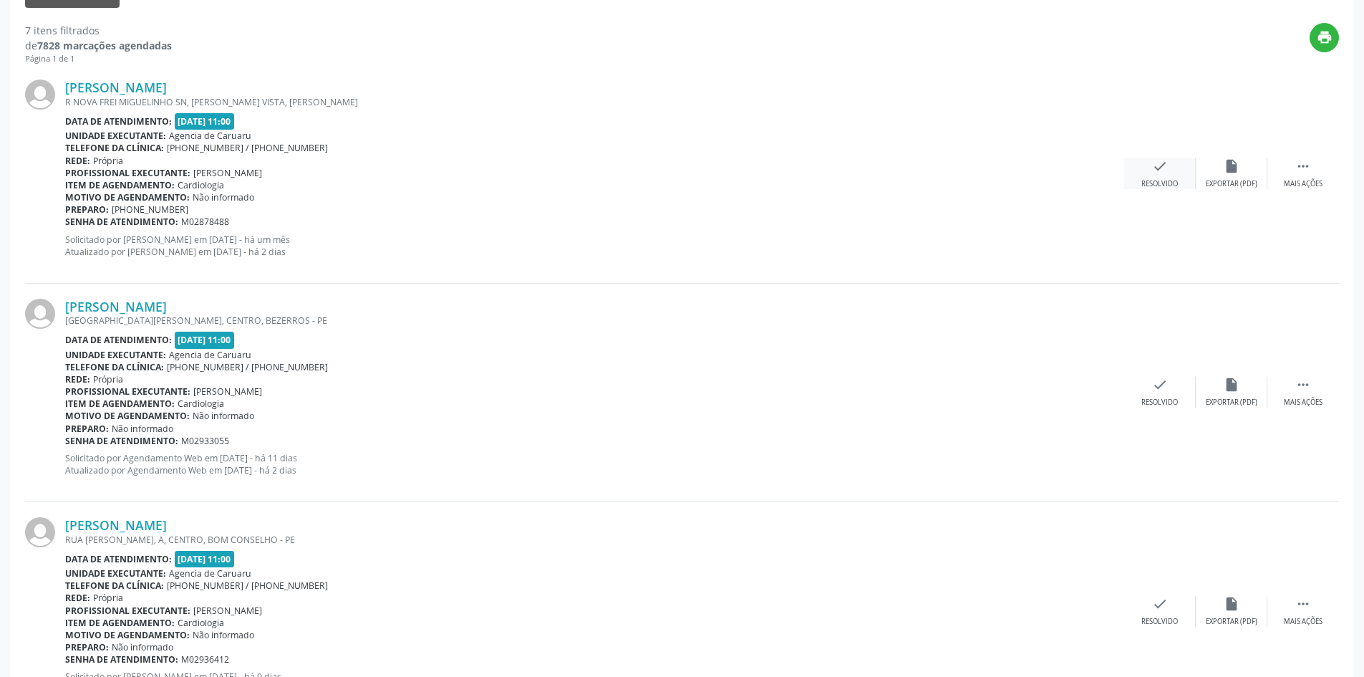
click at [1176, 173] on div "check Resolvido" at bounding box center [1160, 173] width 72 height 31
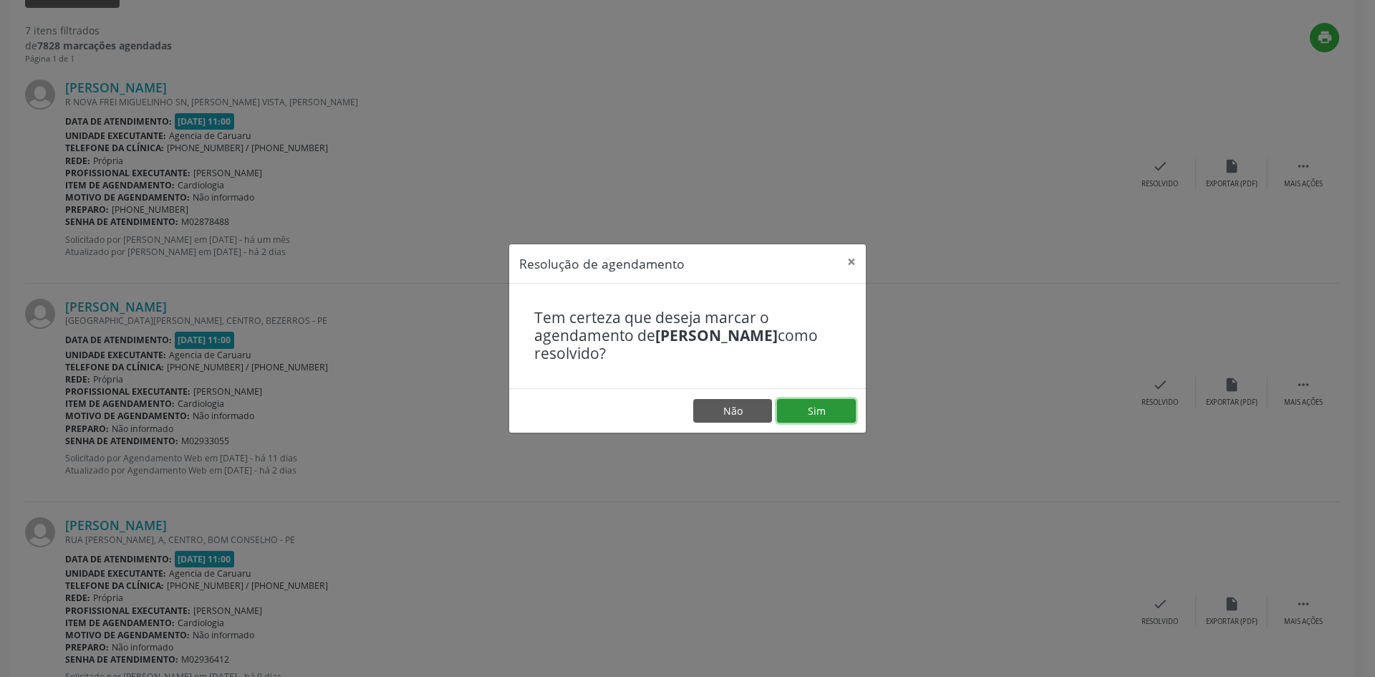
click at [805, 407] on button "Sim" at bounding box center [816, 411] width 79 height 24
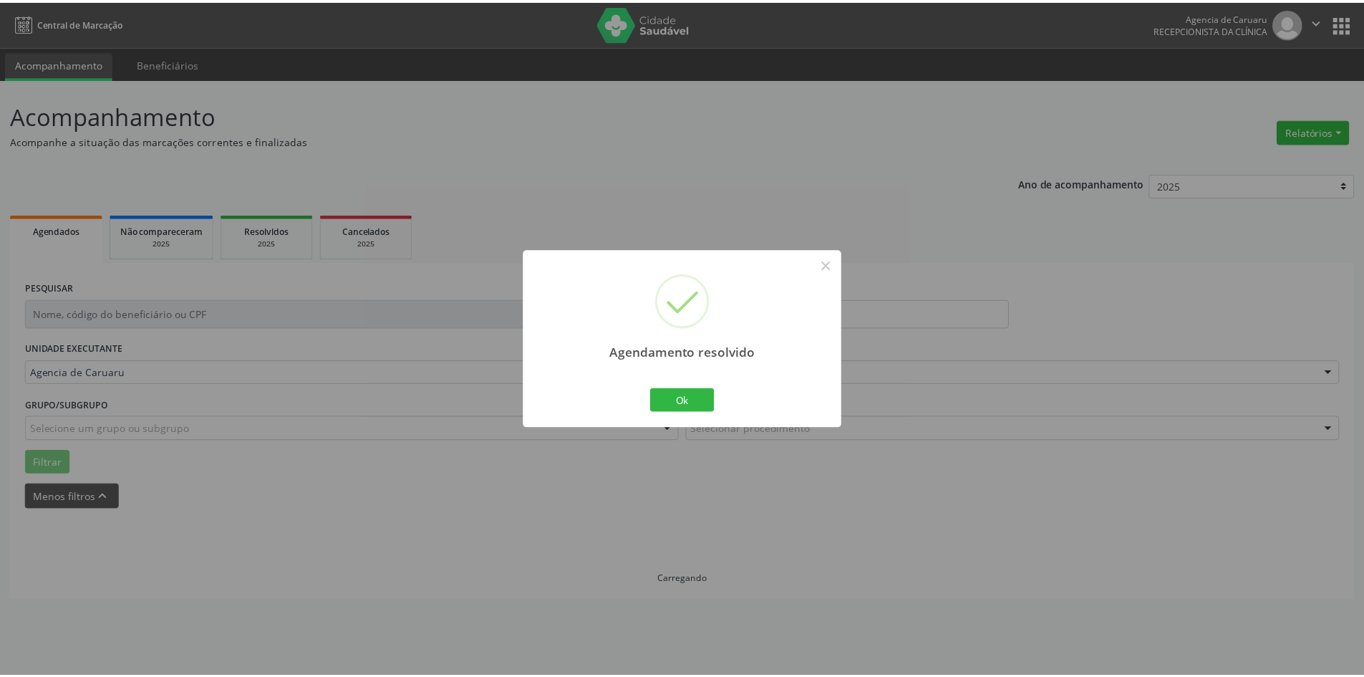
scroll to position [0, 0]
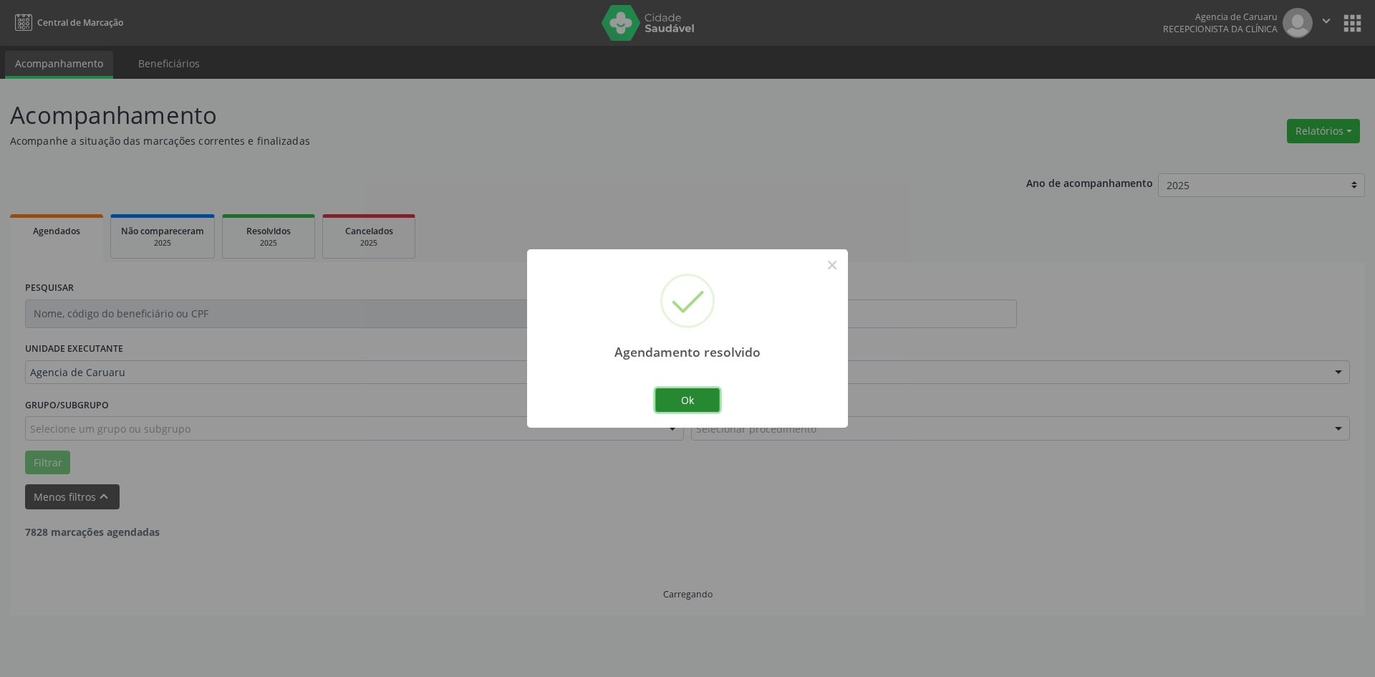
click at [693, 411] on button "Ok" at bounding box center [687, 400] width 64 height 24
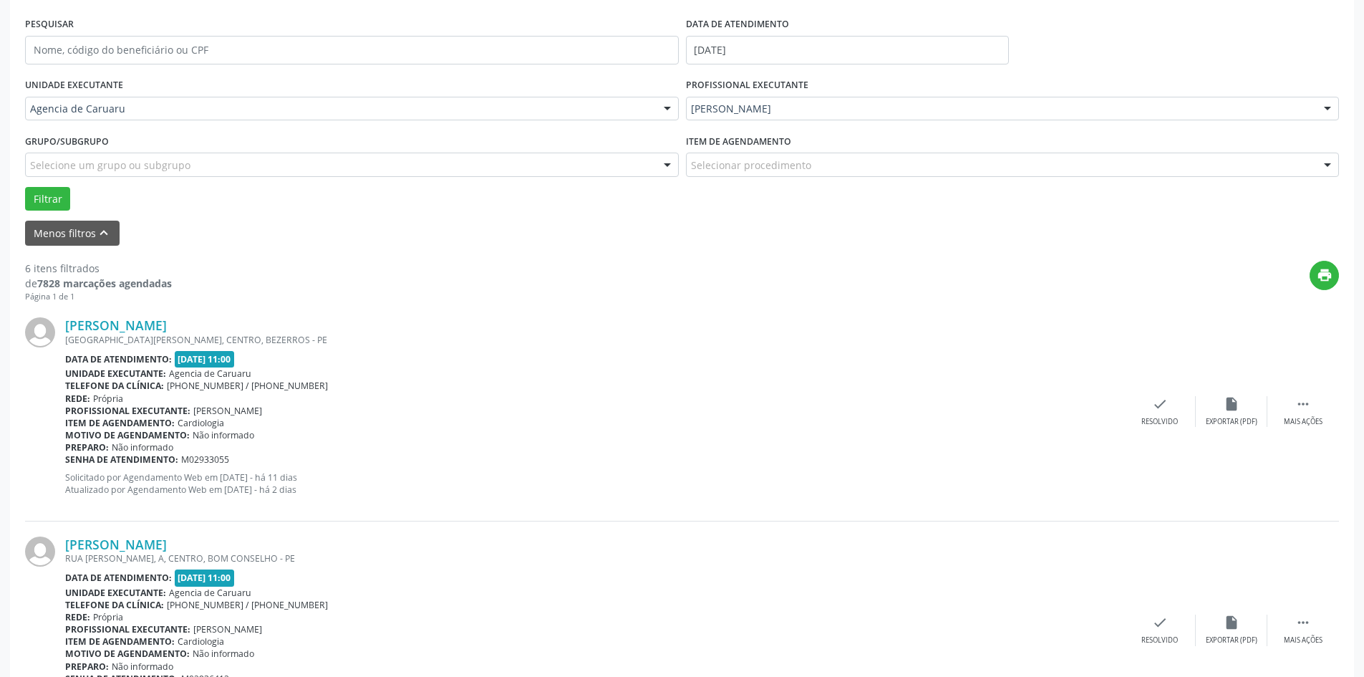
scroll to position [358, 0]
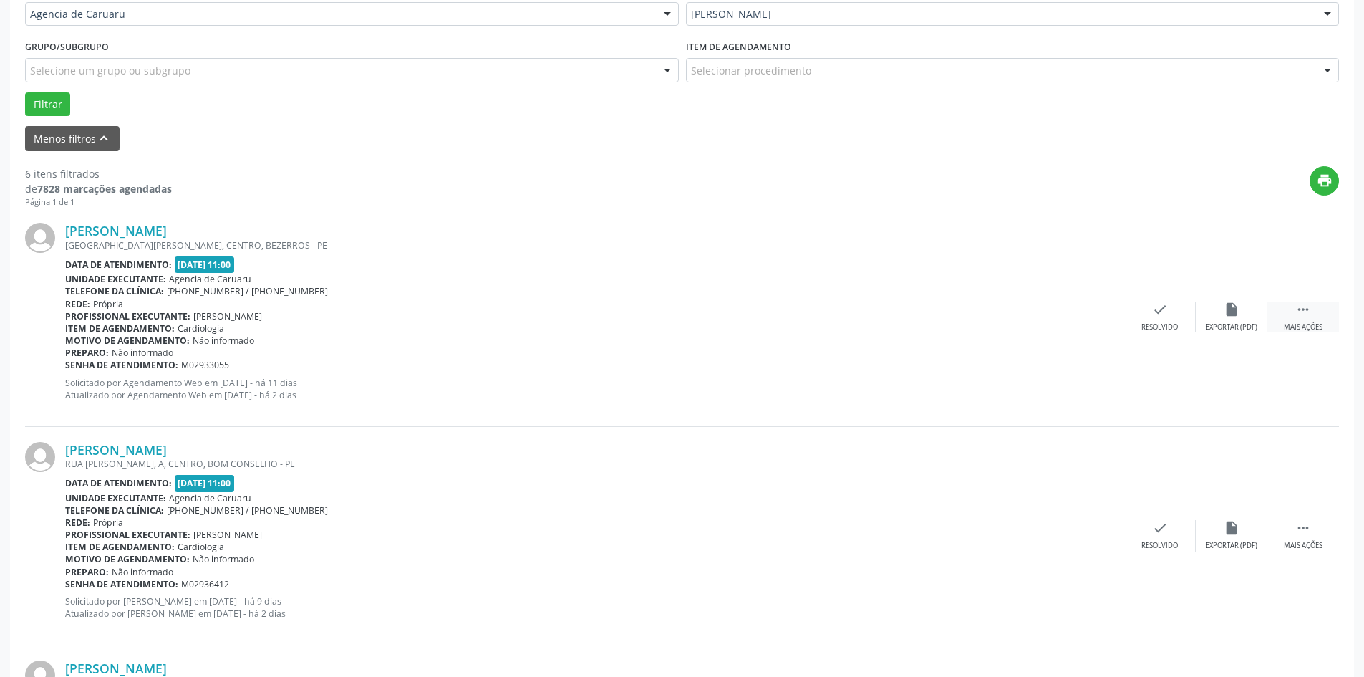
click at [1311, 323] on div "Mais ações" at bounding box center [1303, 327] width 39 height 10
click at [1311, 323] on div "Menos ações" at bounding box center [1303, 327] width 46 height 10
click at [1303, 316] on icon "" at bounding box center [1304, 309] width 16 height 16
click at [1217, 314] on div "alarm_off Não compareceu" at bounding box center [1232, 316] width 72 height 31
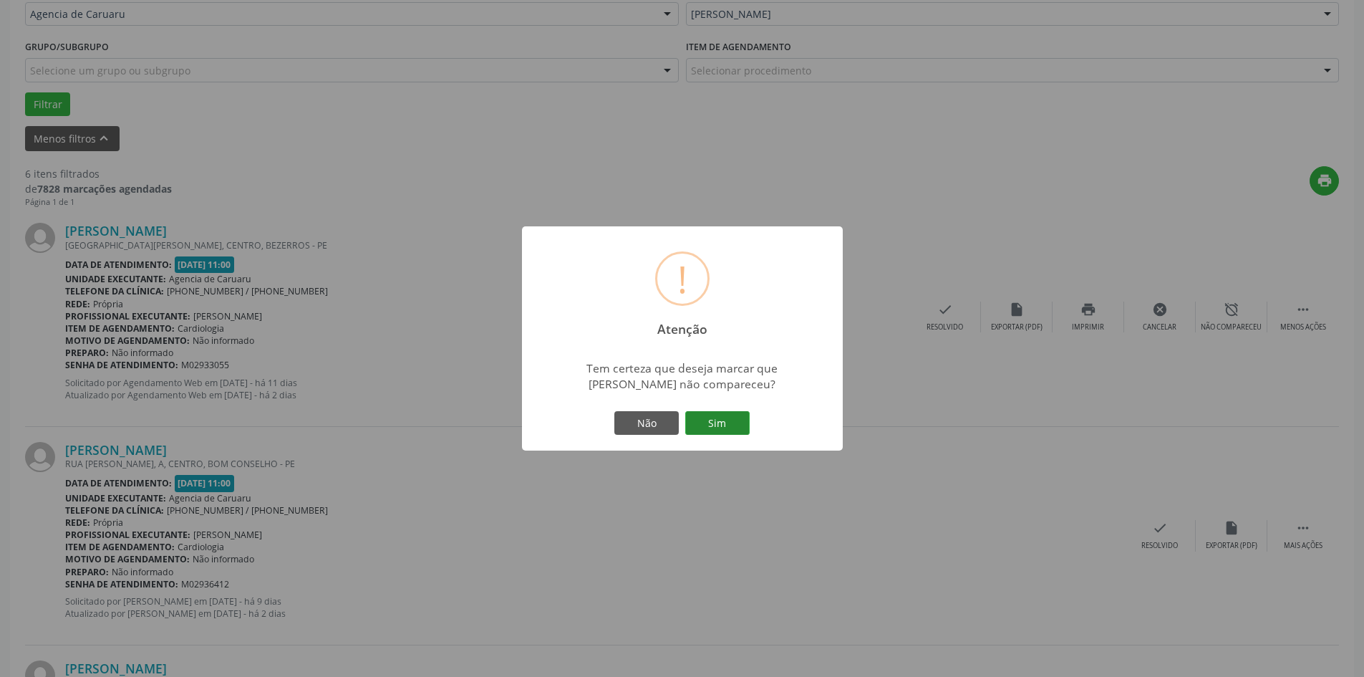
click at [705, 422] on button "Sim" at bounding box center [717, 423] width 64 height 24
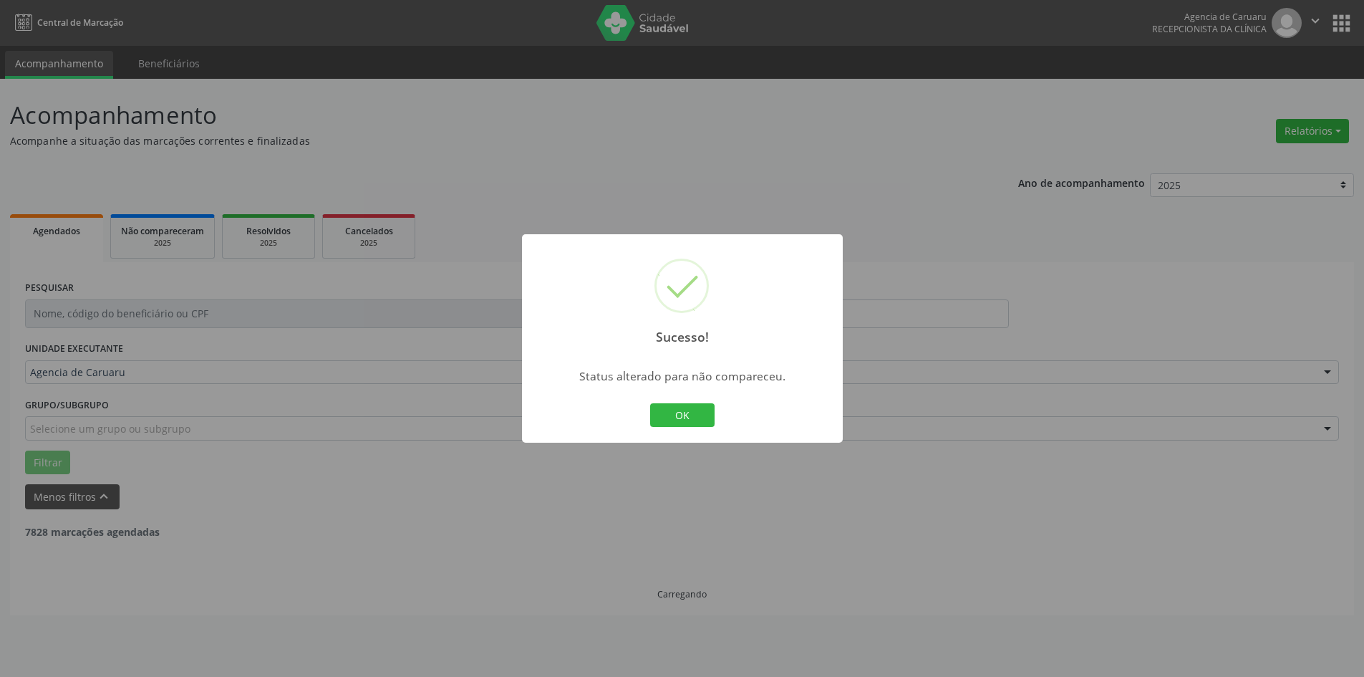
scroll to position [0, 0]
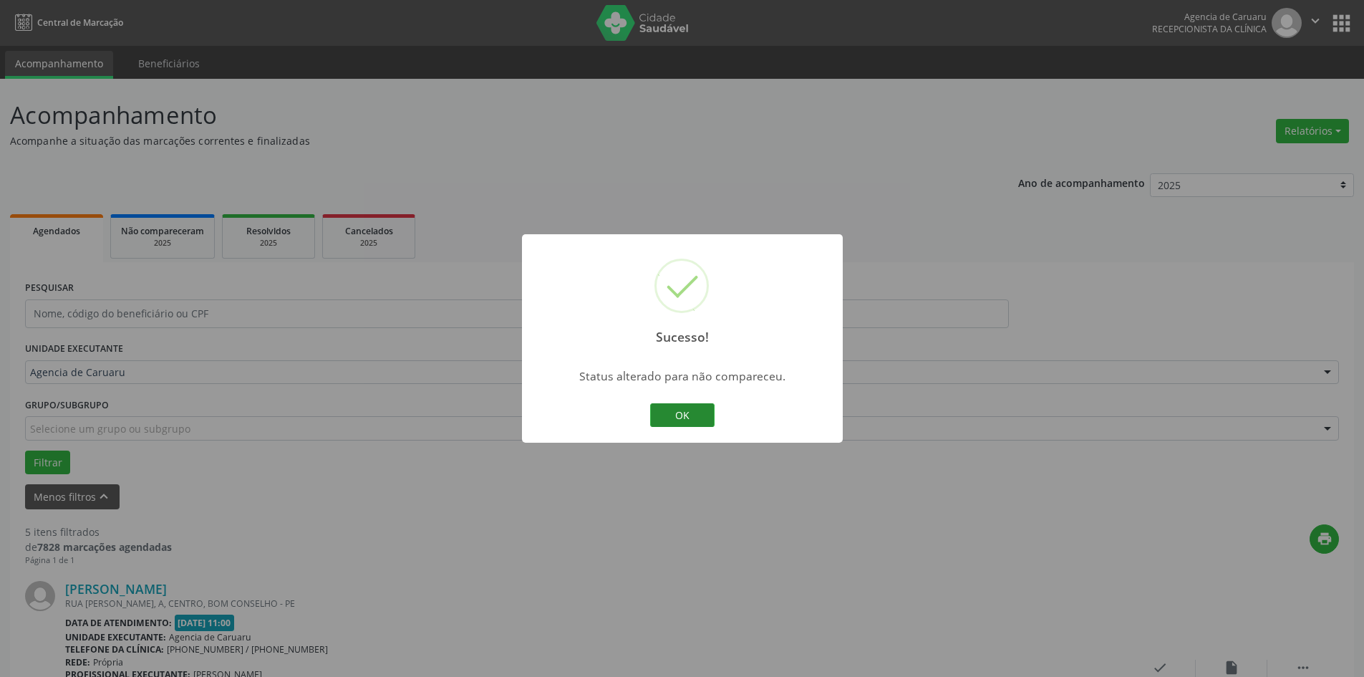
click at [705, 420] on button "OK" at bounding box center [682, 415] width 64 height 24
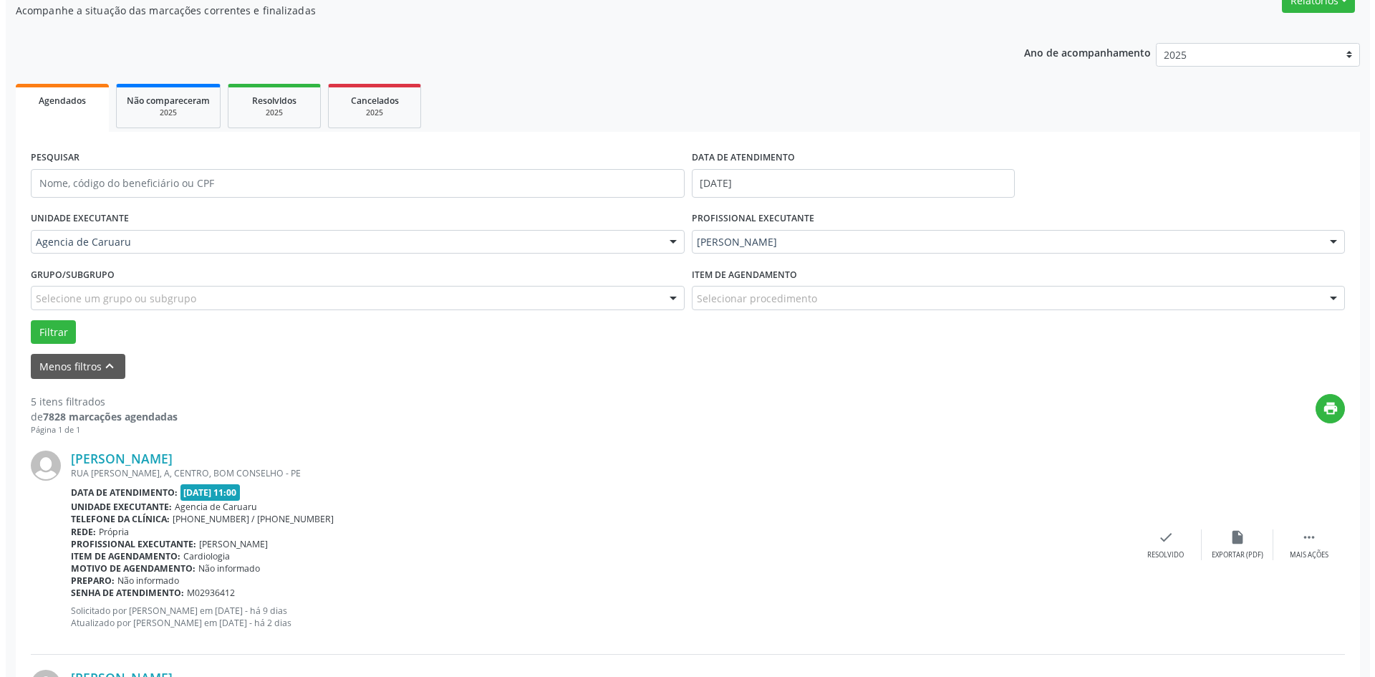
scroll to position [358, 0]
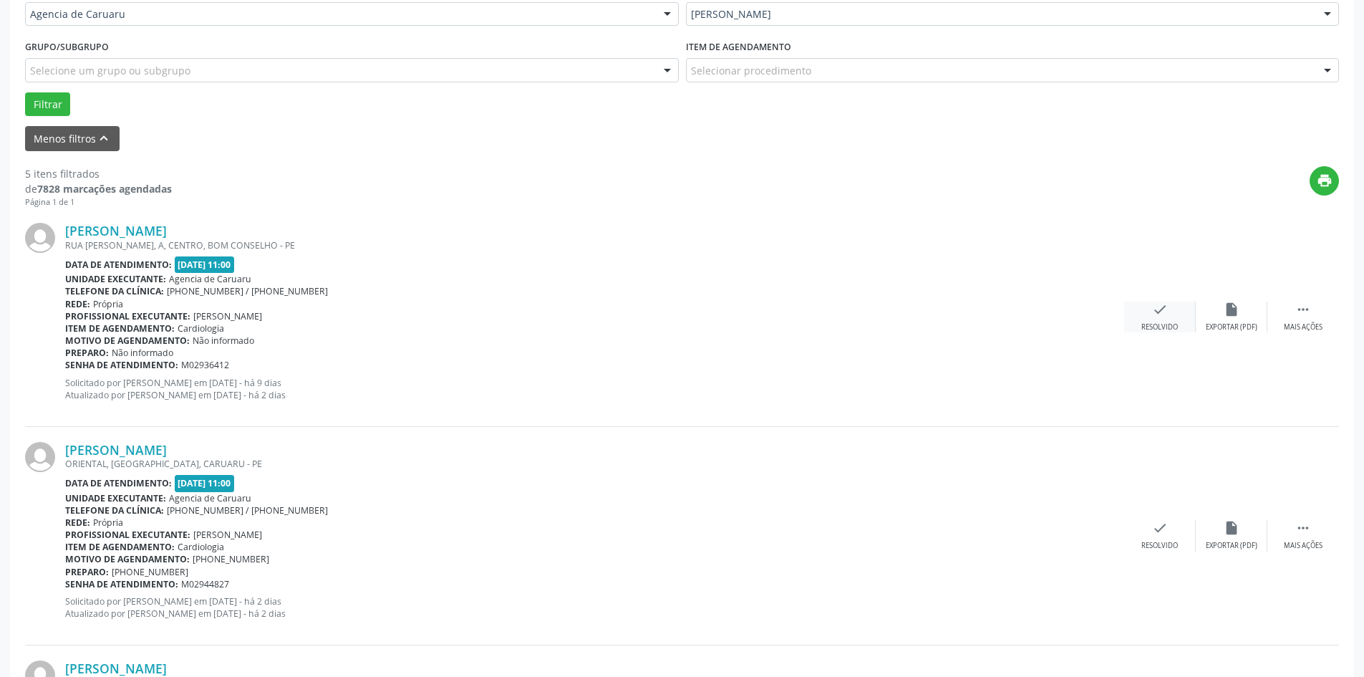
click at [1145, 314] on div "check Resolvido" at bounding box center [1160, 316] width 72 height 31
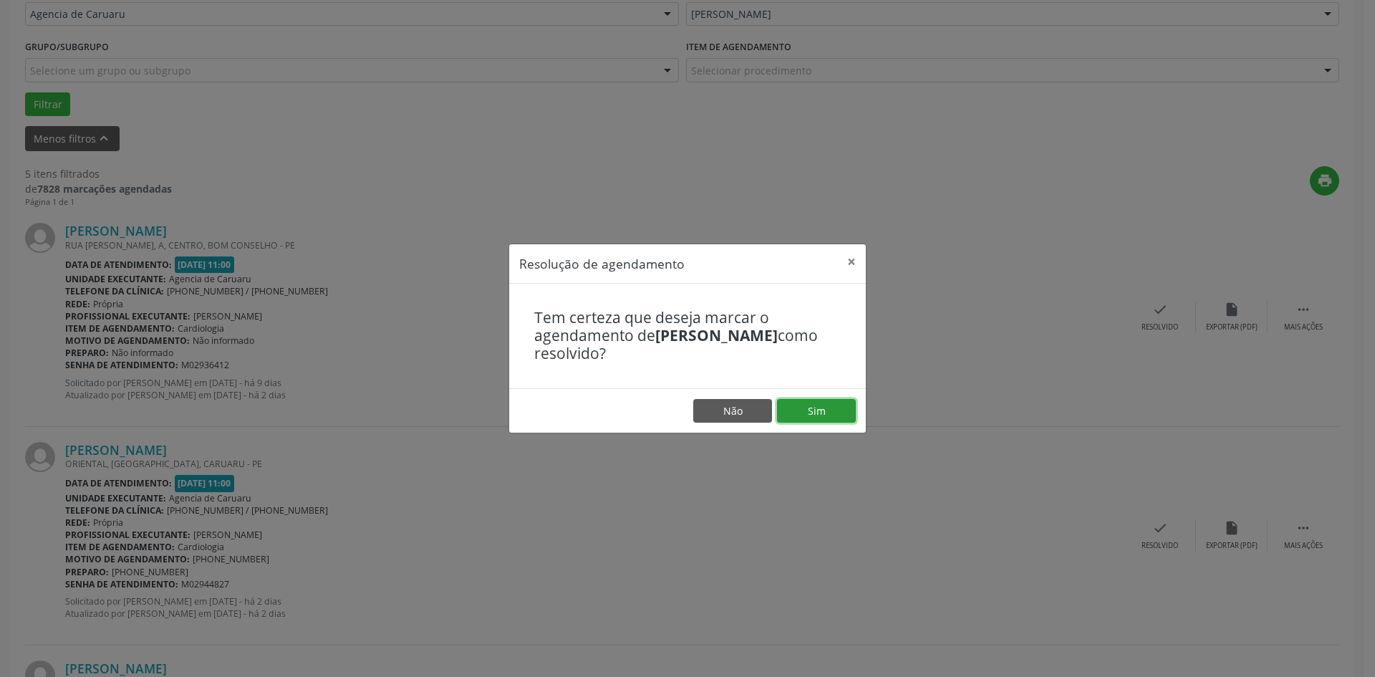
click at [834, 408] on button "Sim" at bounding box center [816, 411] width 79 height 24
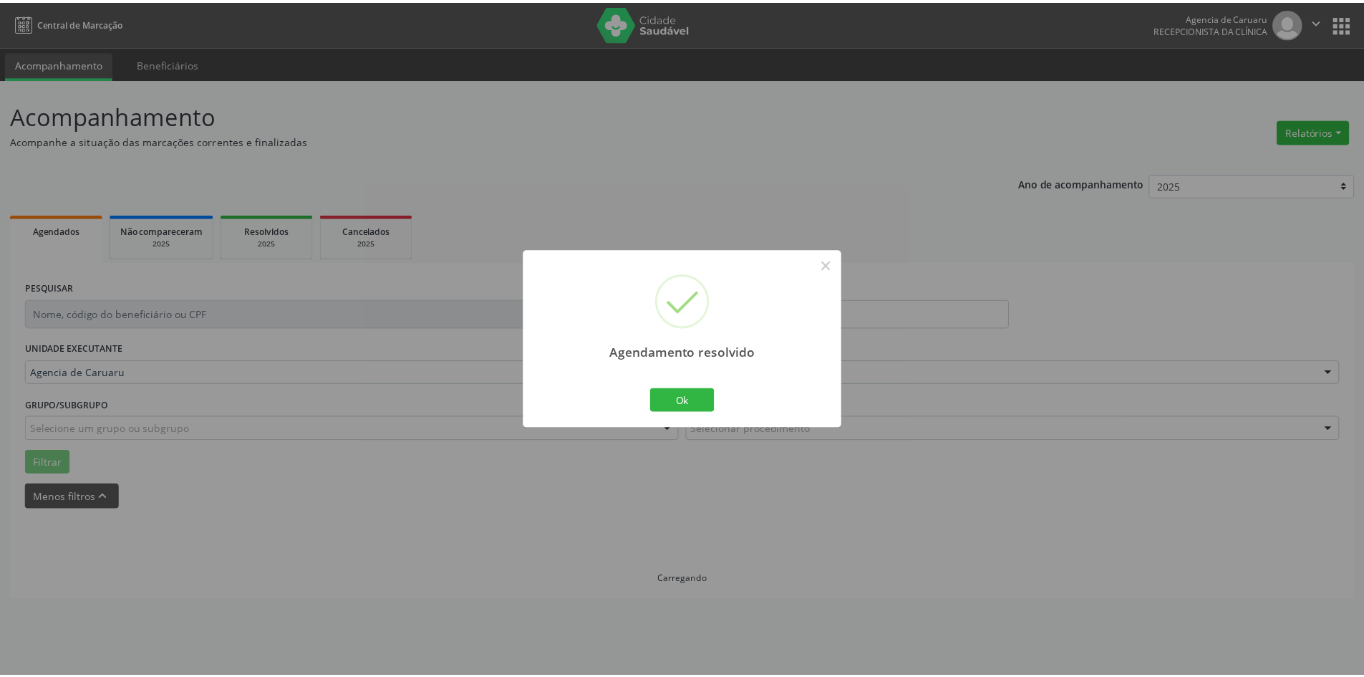
scroll to position [0, 0]
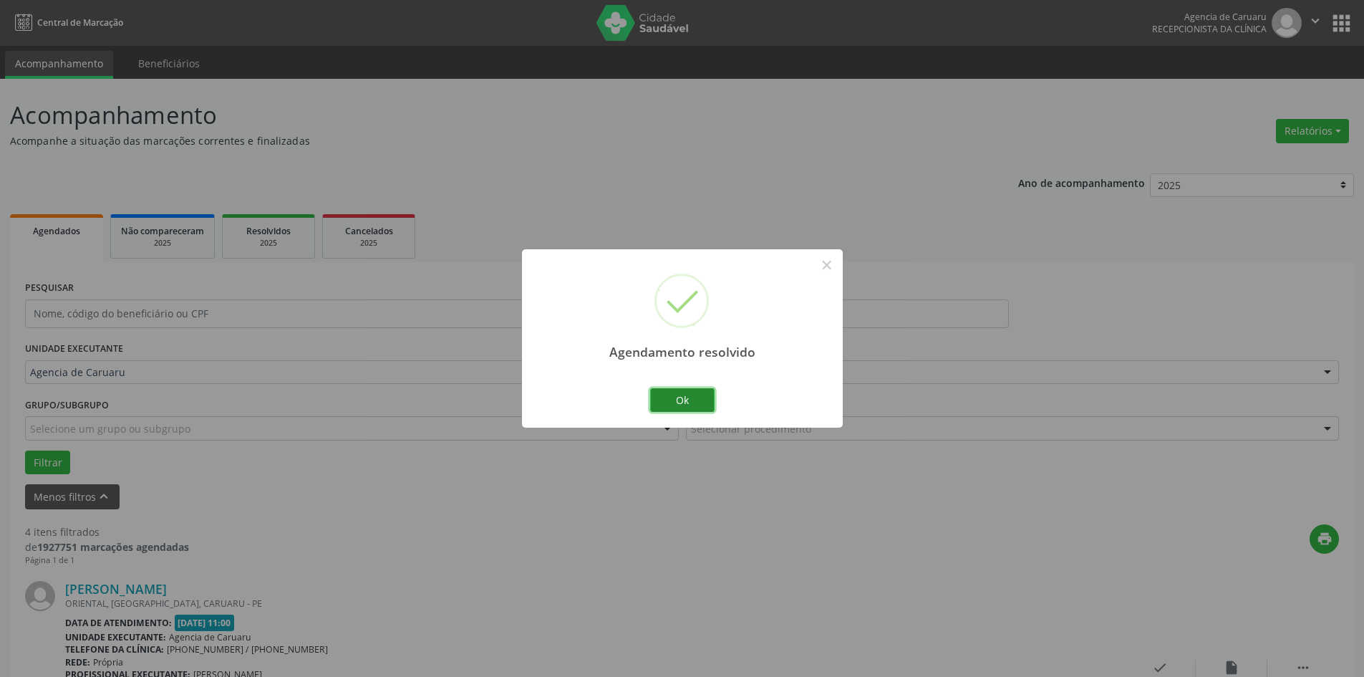
click at [688, 411] on button "Ok" at bounding box center [682, 400] width 64 height 24
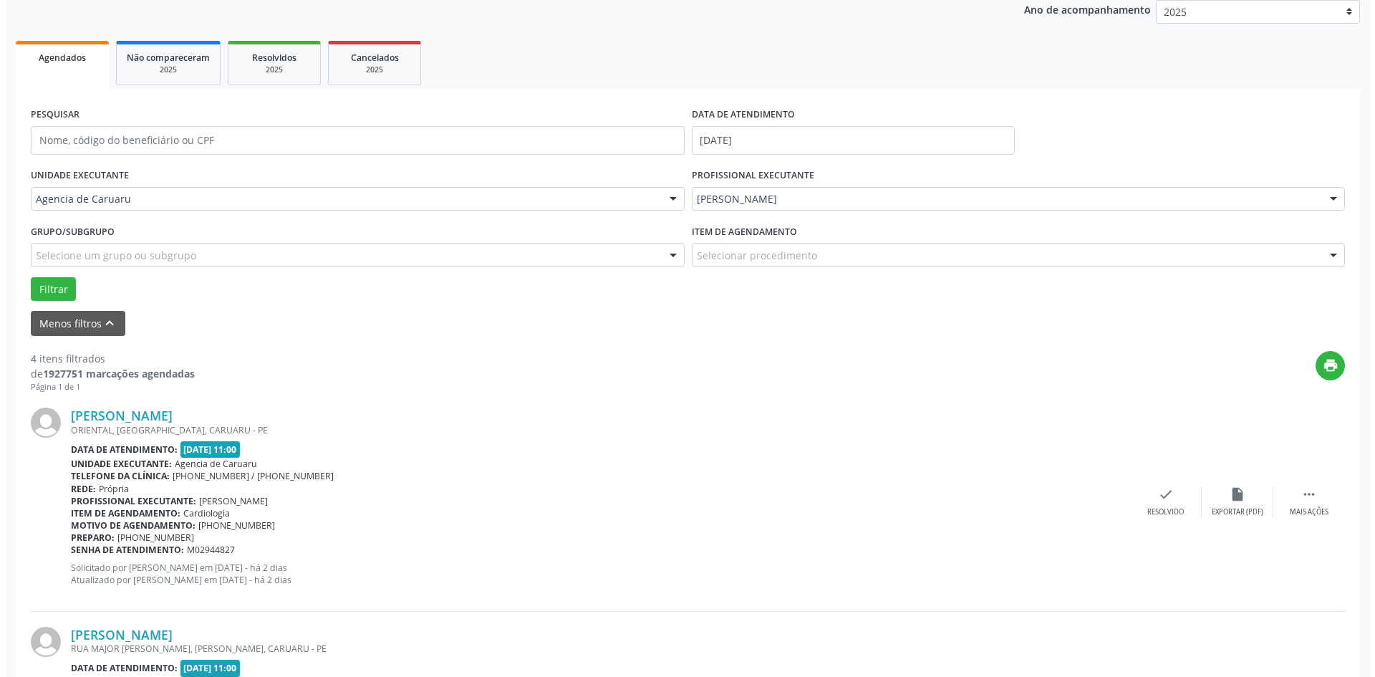
scroll to position [358, 0]
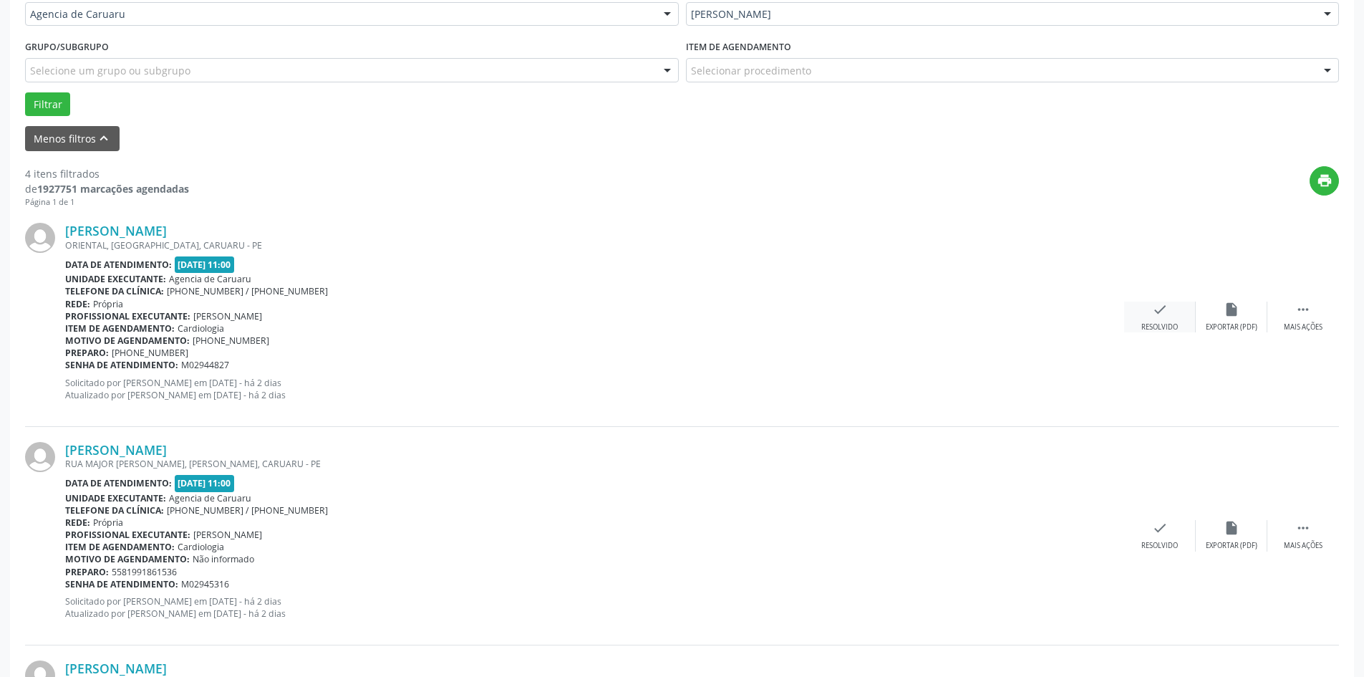
click at [1168, 320] on div "check Resolvido" at bounding box center [1160, 316] width 72 height 31
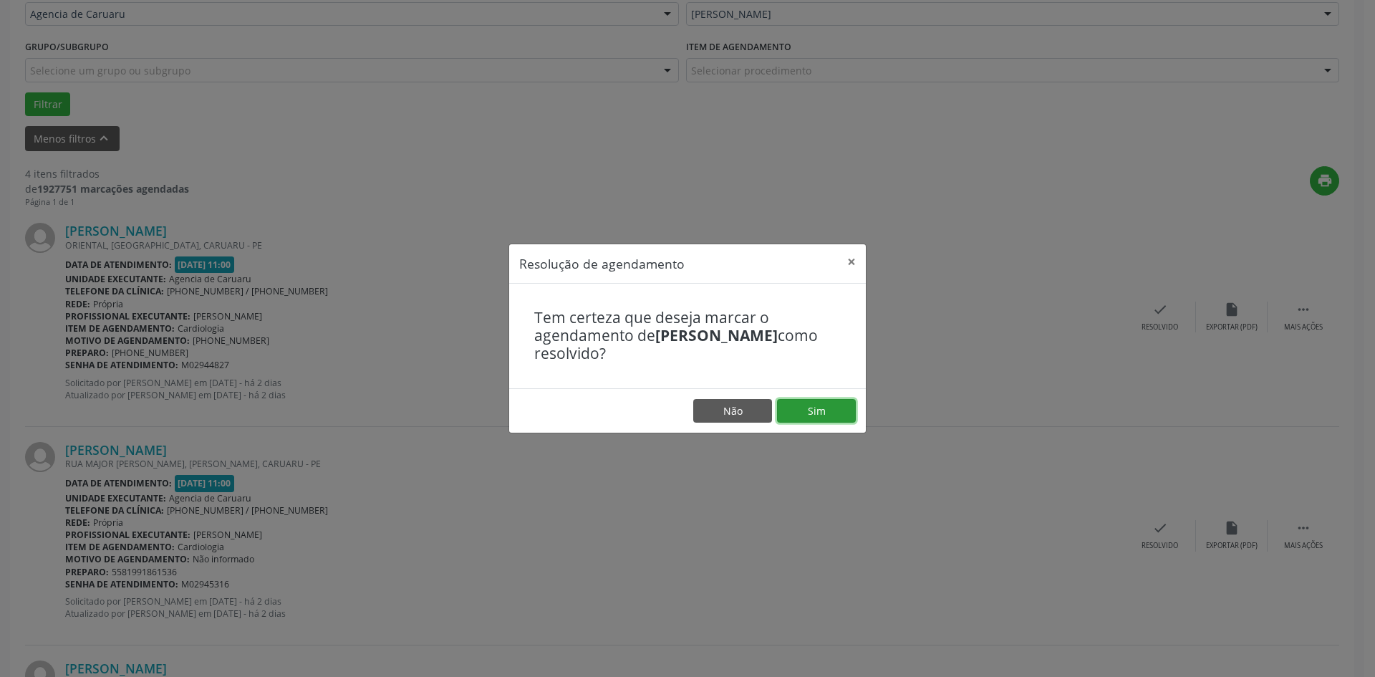
click at [801, 407] on button "Sim" at bounding box center [816, 411] width 79 height 24
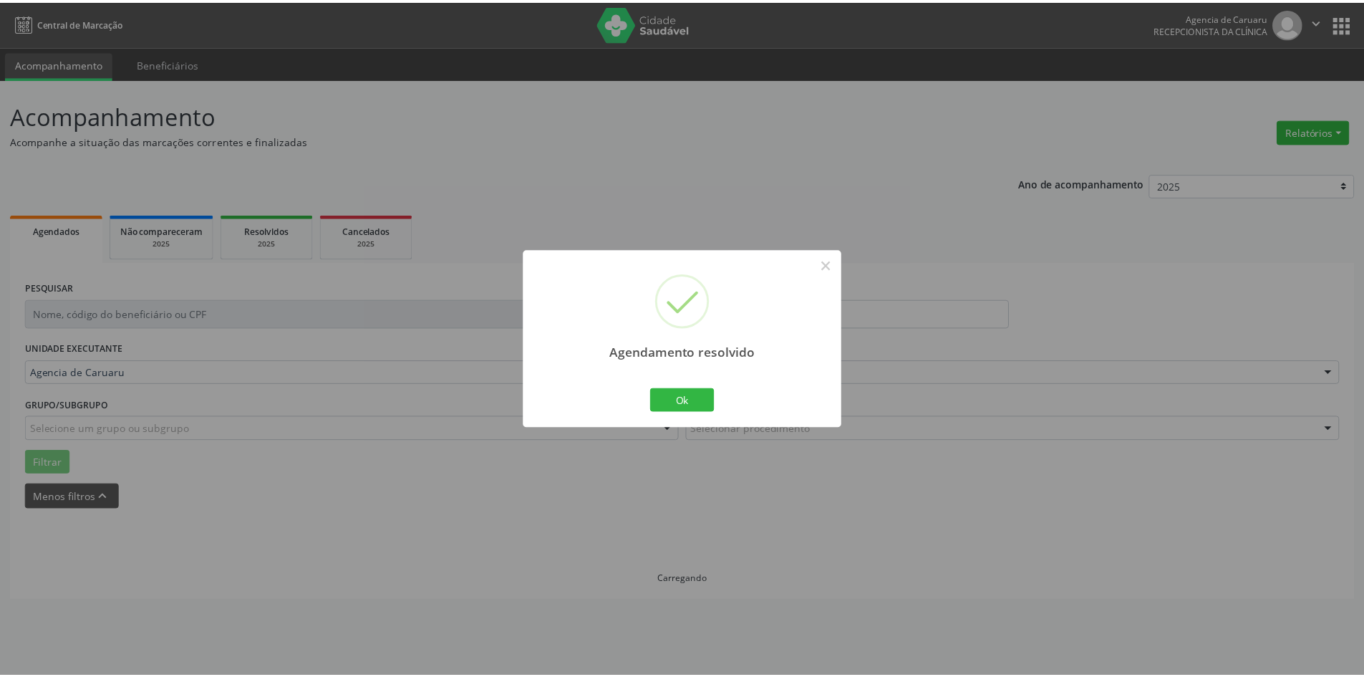
scroll to position [0, 0]
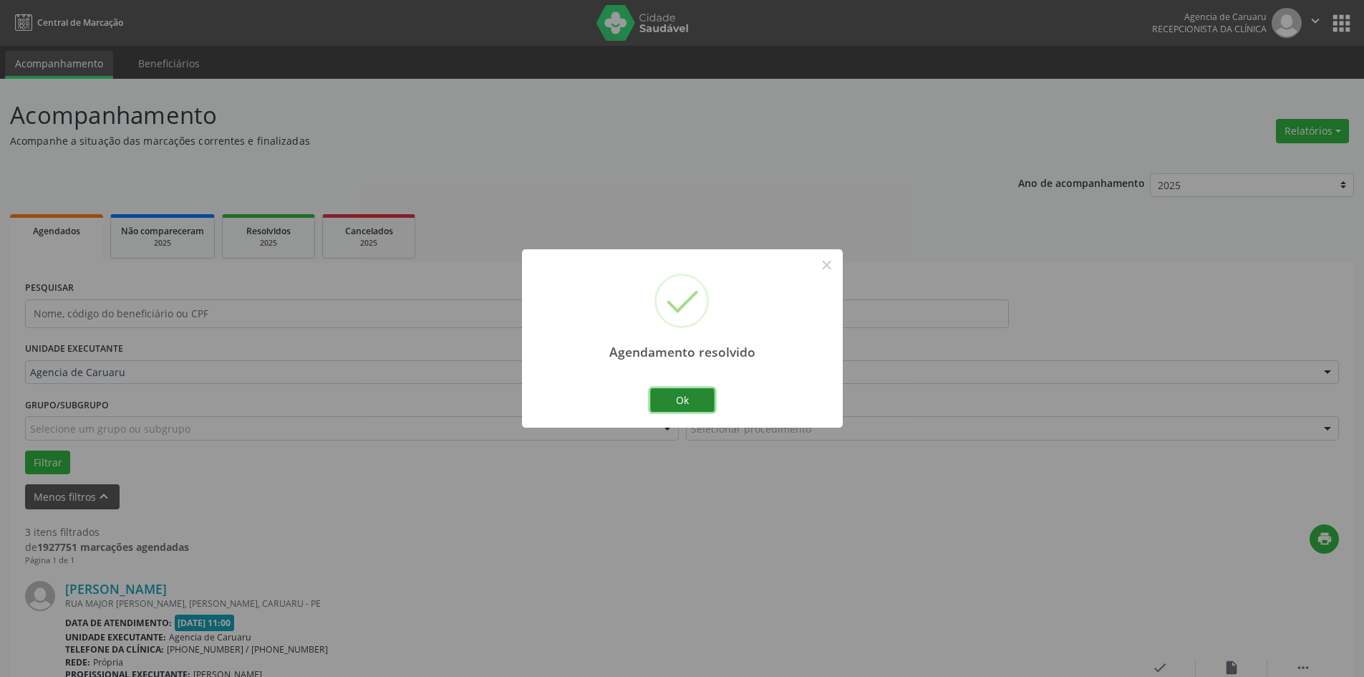
click at [679, 404] on button "Ok" at bounding box center [682, 400] width 64 height 24
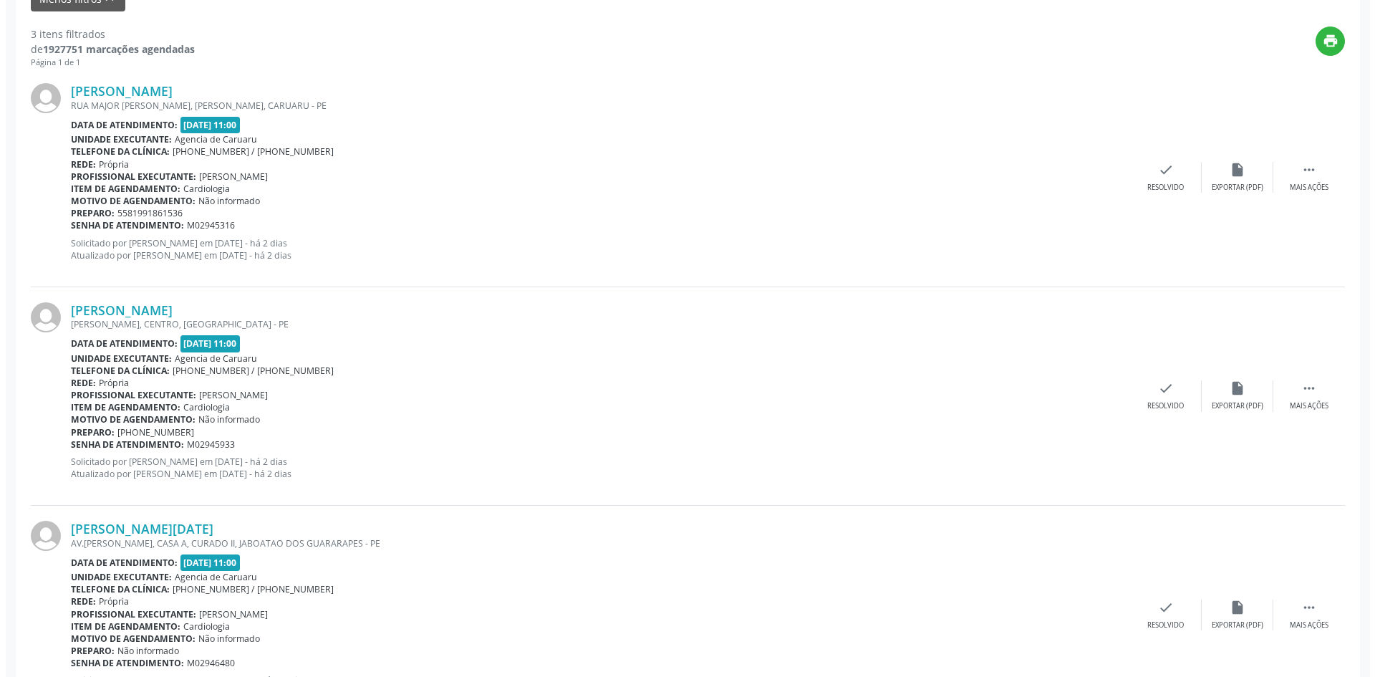
scroll to position [501, 0]
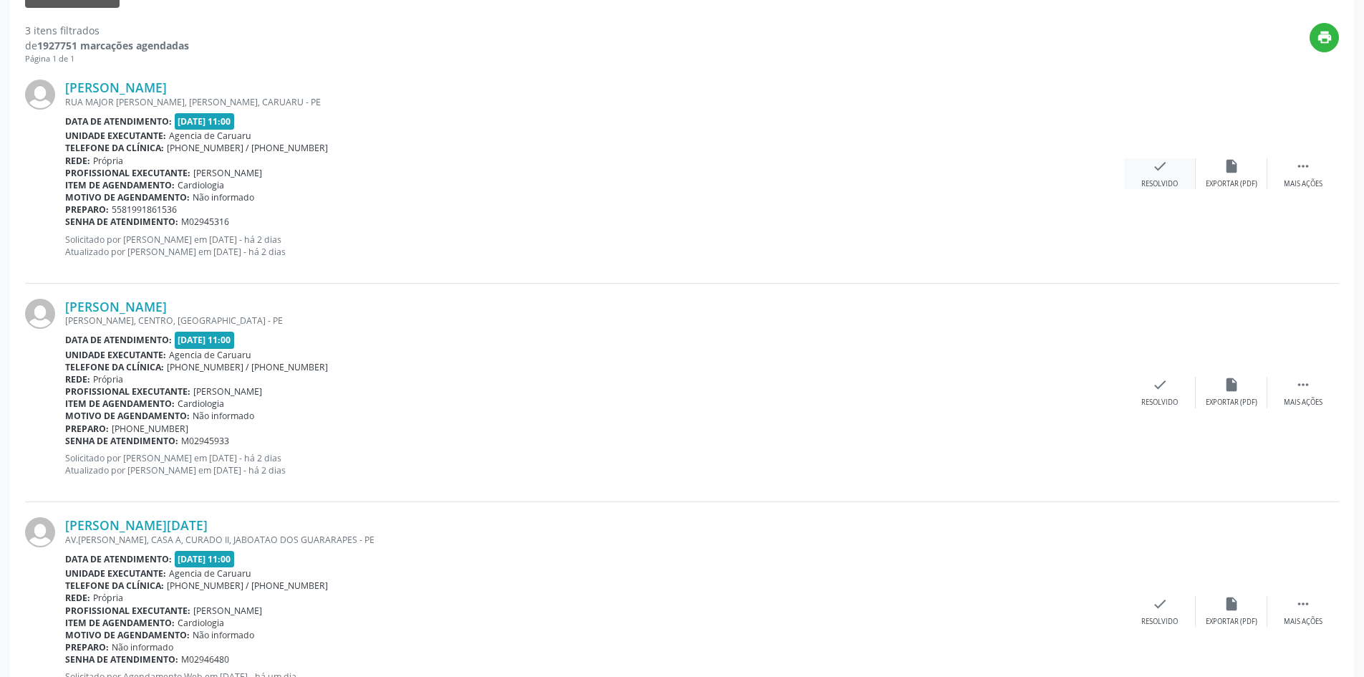
click at [1159, 179] on div "Resolvido" at bounding box center [1160, 184] width 37 height 10
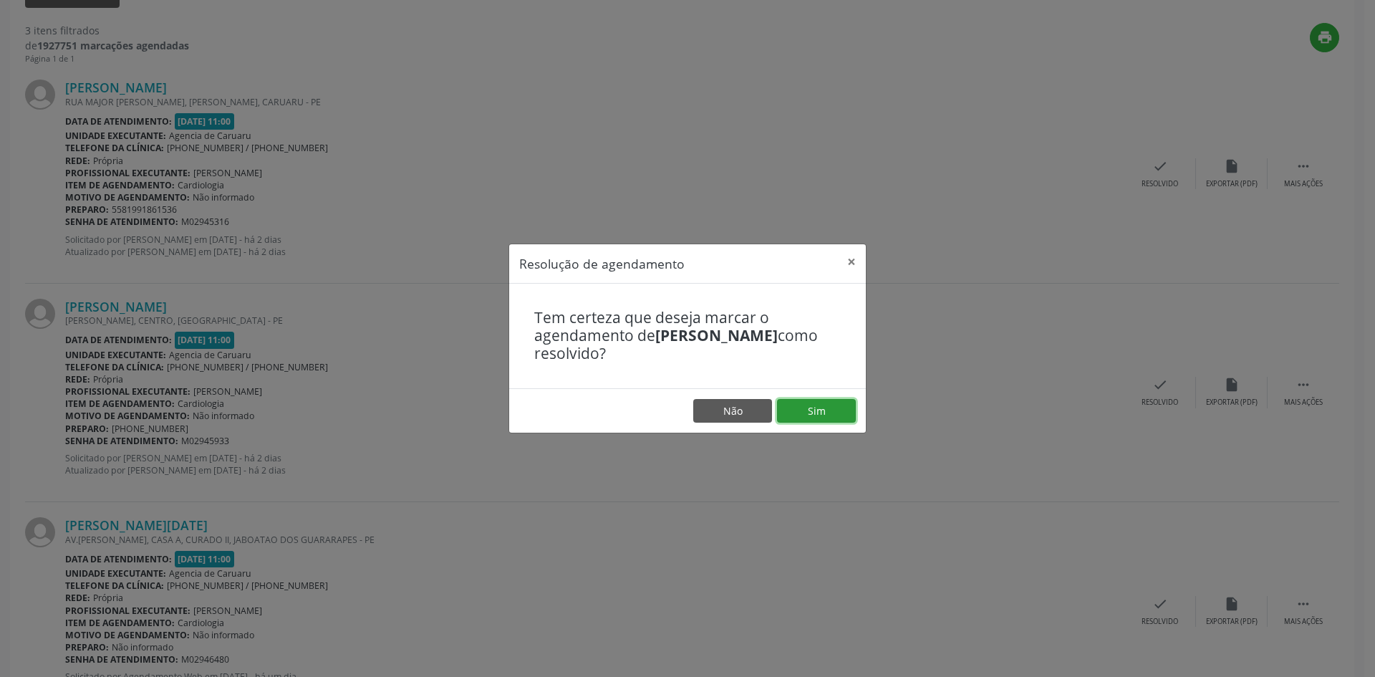
click at [809, 420] on button "Sim" at bounding box center [816, 411] width 79 height 24
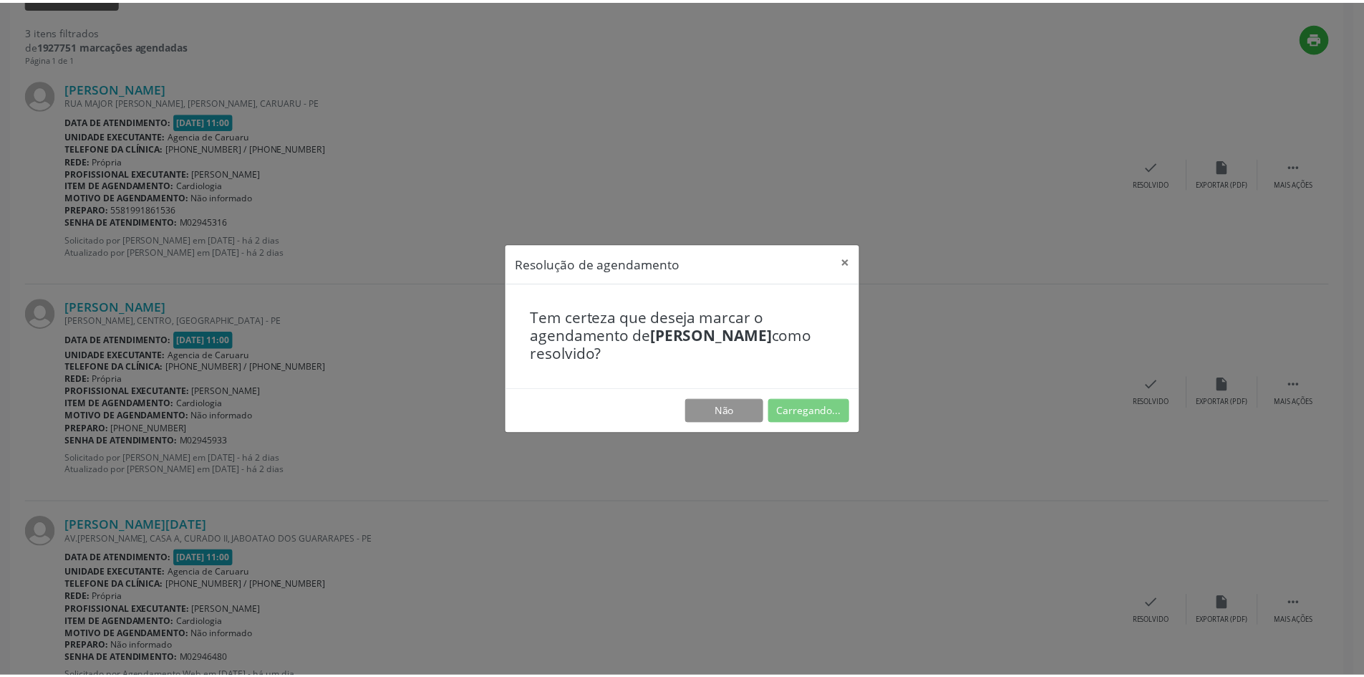
scroll to position [0, 0]
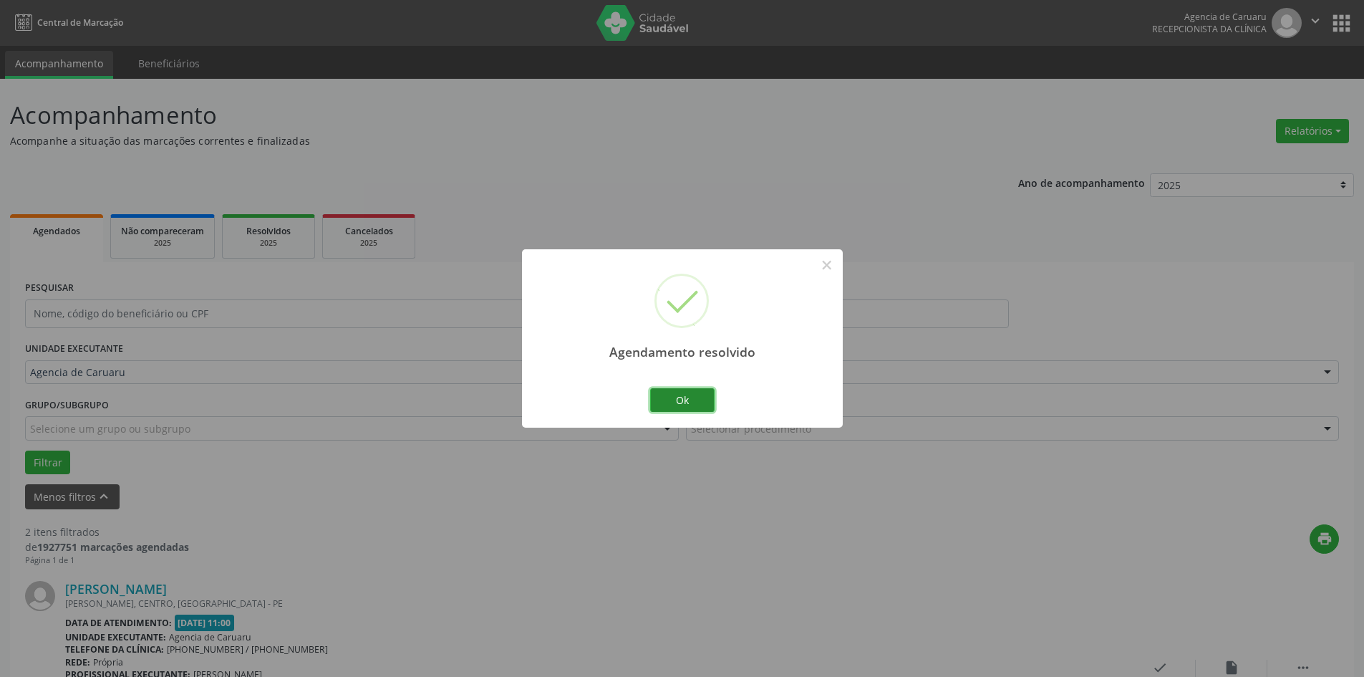
click at [695, 390] on button "Ok" at bounding box center [682, 400] width 64 height 24
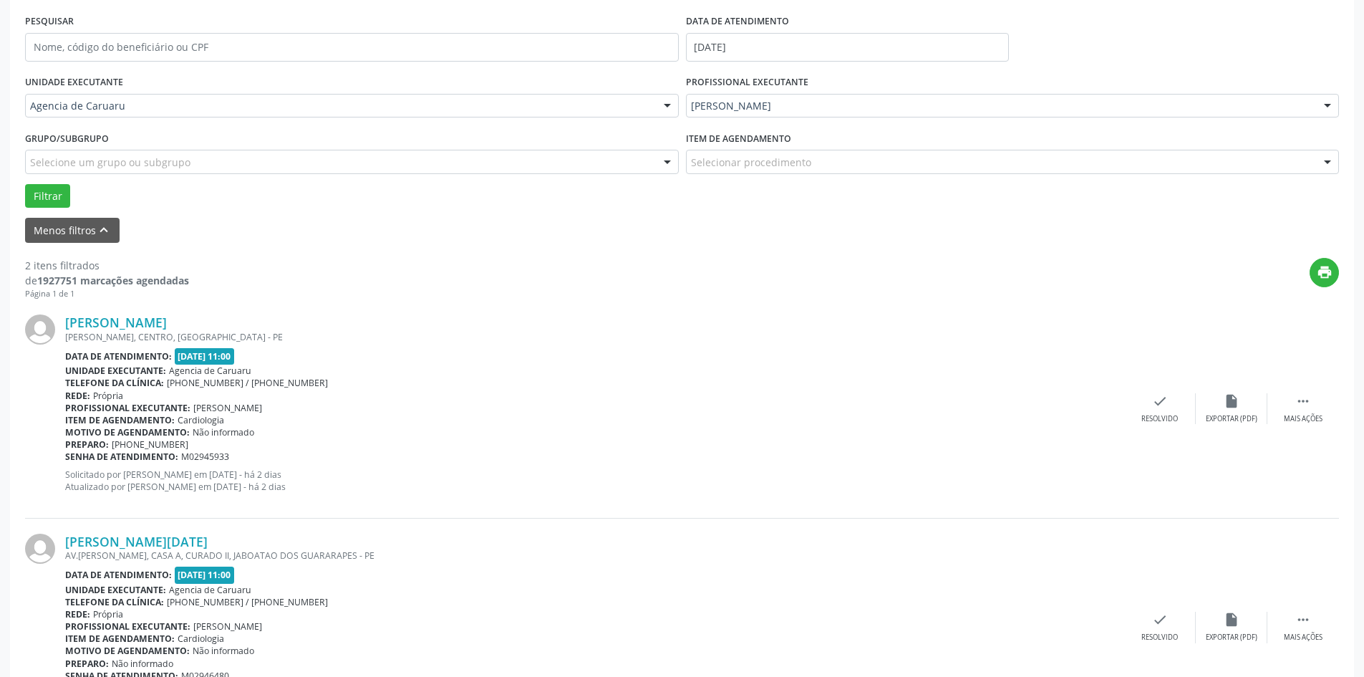
scroll to position [351, 0]
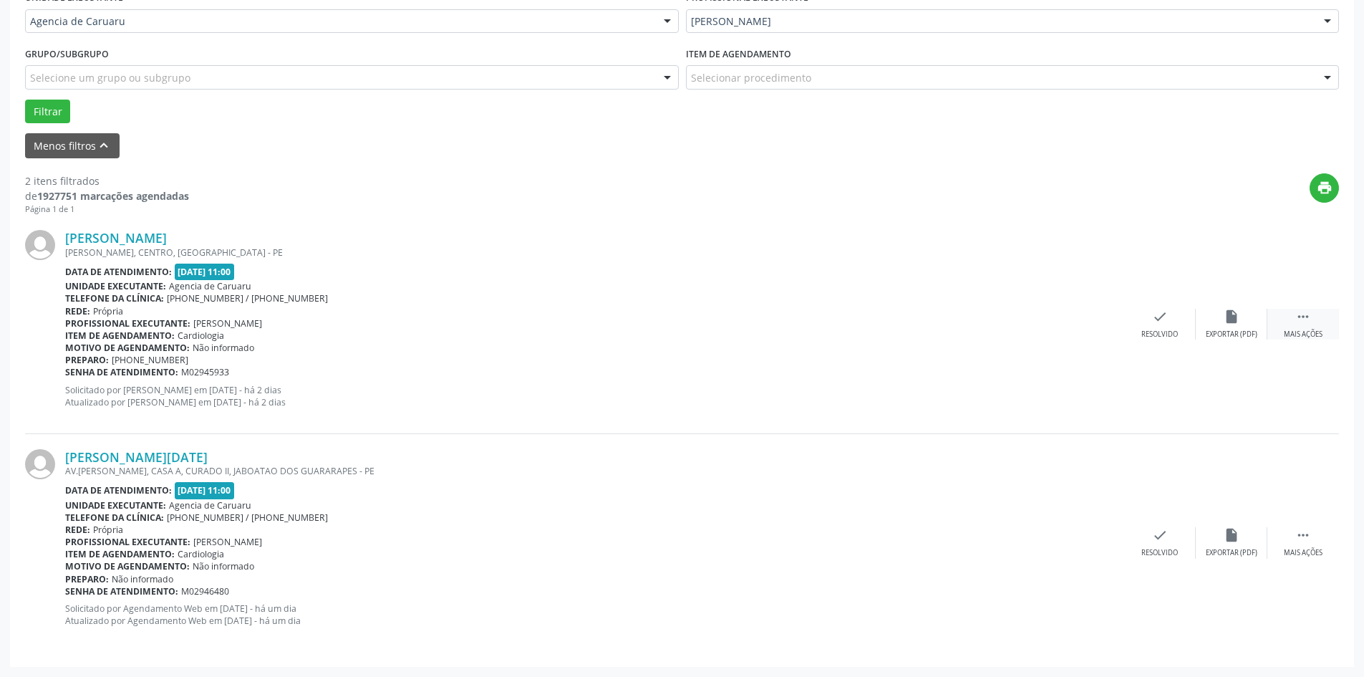
click at [1312, 329] on div " Mais ações" at bounding box center [1304, 324] width 72 height 31
click at [1235, 324] on icon "alarm_off" at bounding box center [1232, 317] width 16 height 16
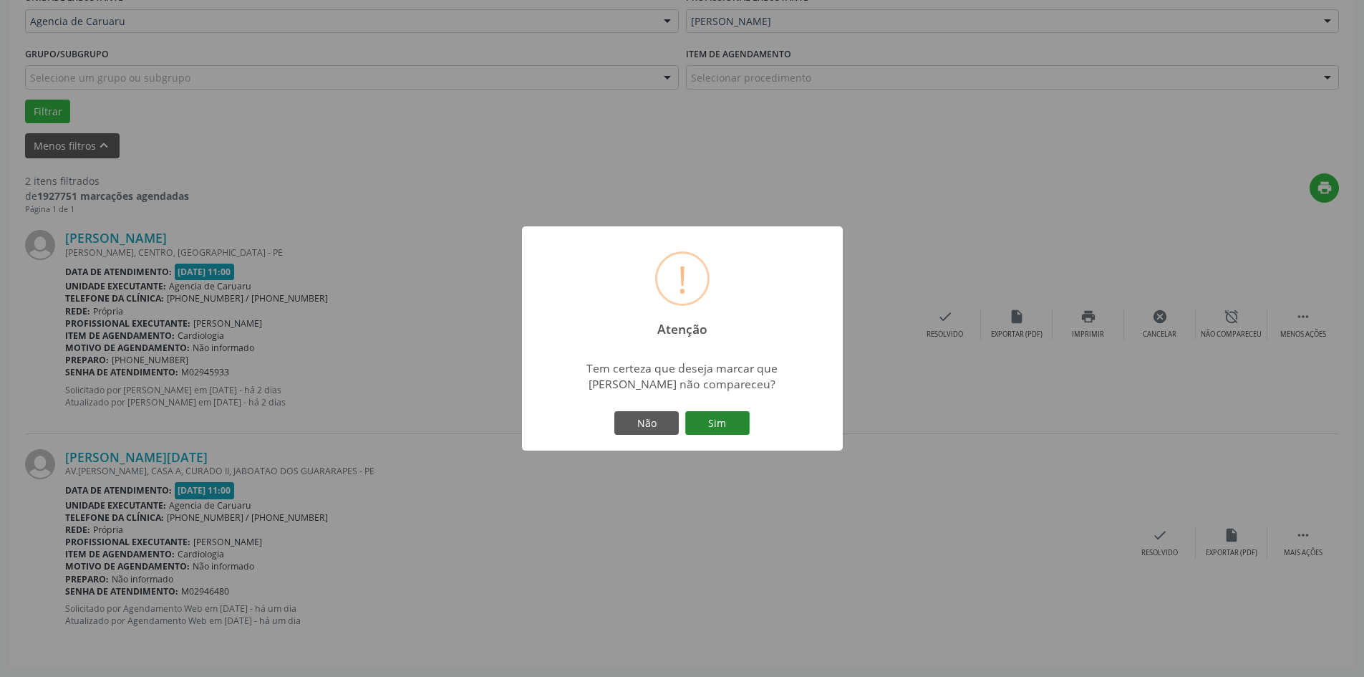
click at [723, 417] on button "Sim" at bounding box center [717, 423] width 64 height 24
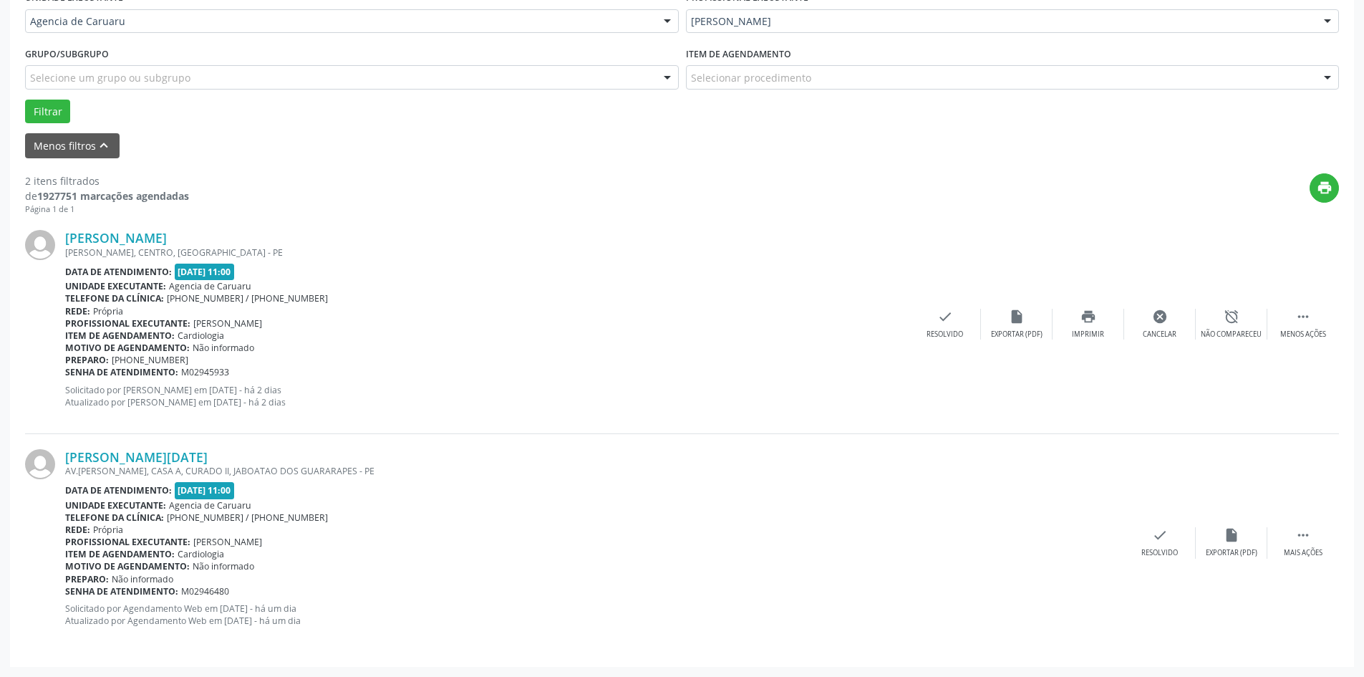
scroll to position [0, 0]
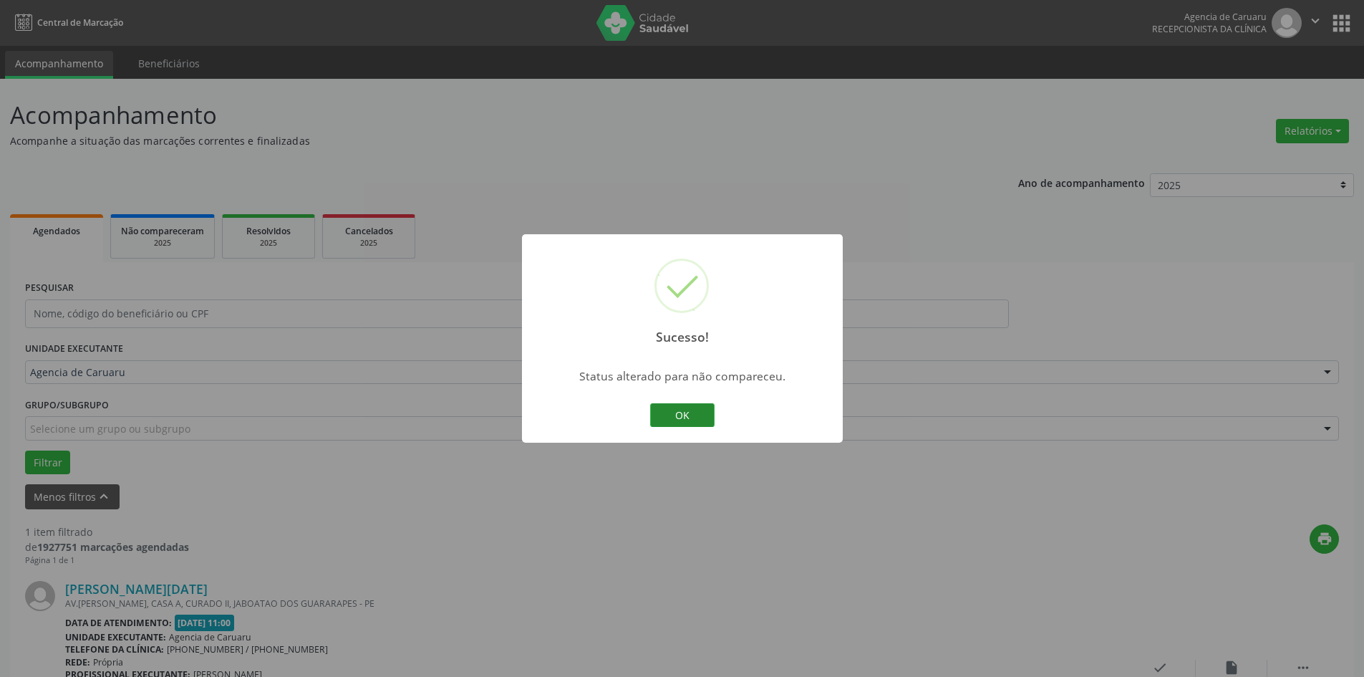
click at [693, 417] on button "OK" at bounding box center [682, 415] width 64 height 24
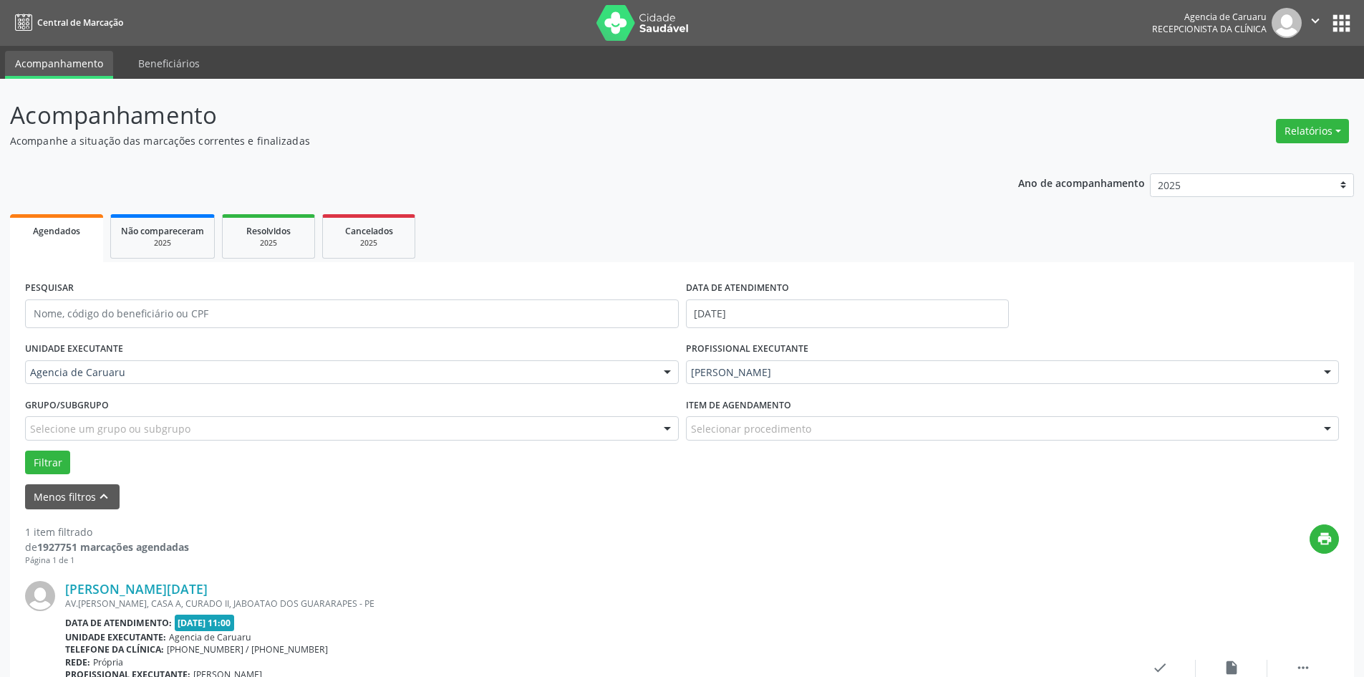
scroll to position [132, 0]
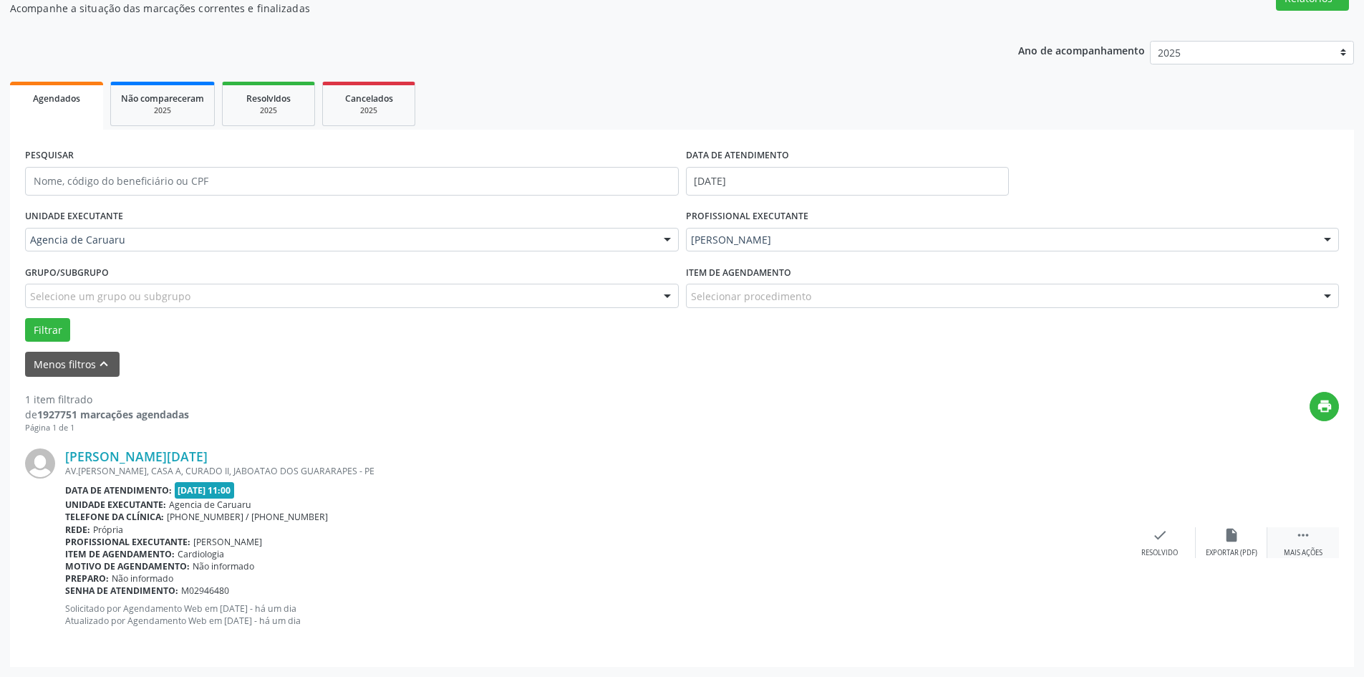
click at [1288, 544] on div " Mais ações" at bounding box center [1304, 542] width 72 height 31
click at [1207, 538] on div "alarm_off Não compareceu" at bounding box center [1232, 542] width 72 height 31
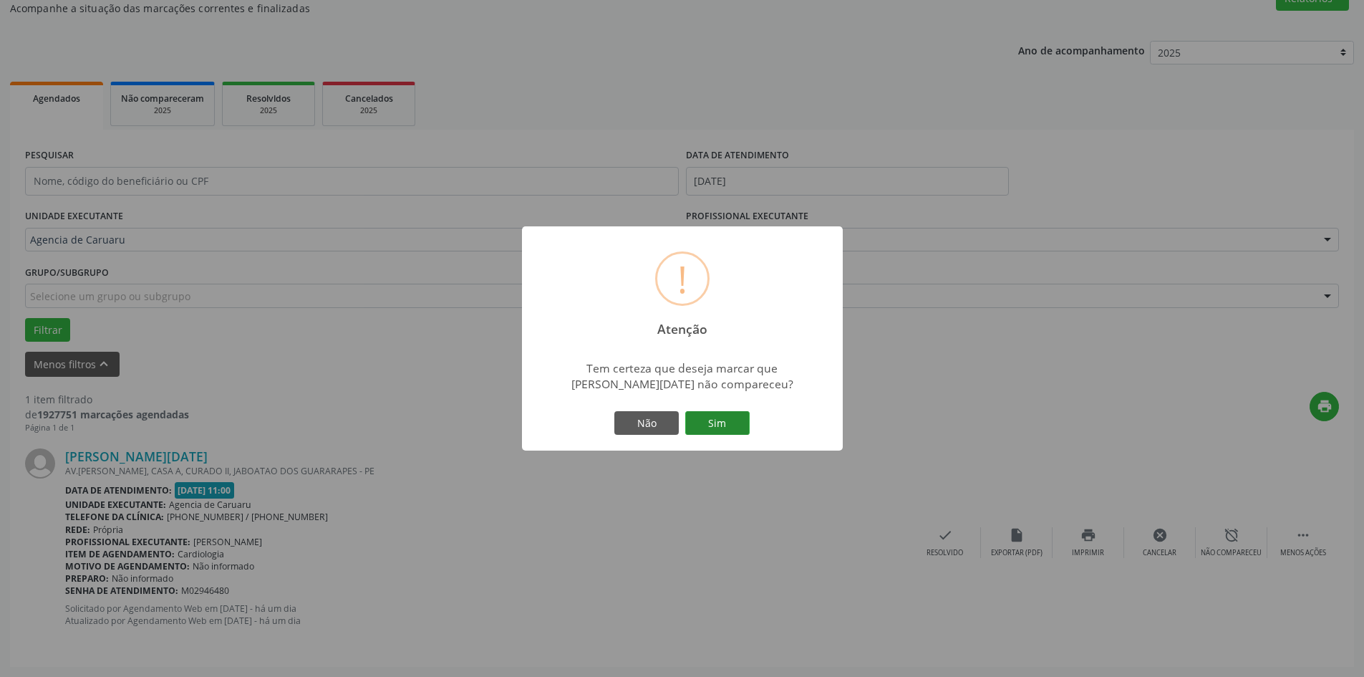
click at [736, 429] on button "Sim" at bounding box center [717, 423] width 64 height 24
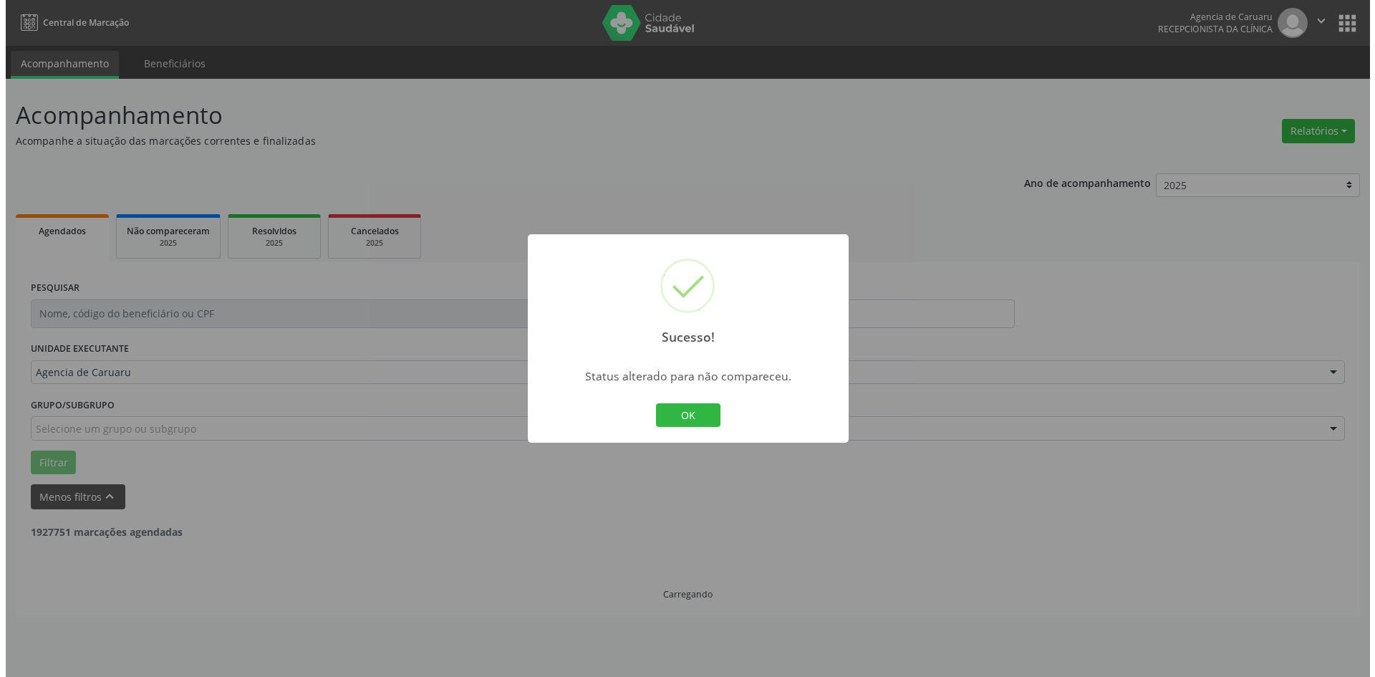
scroll to position [0, 0]
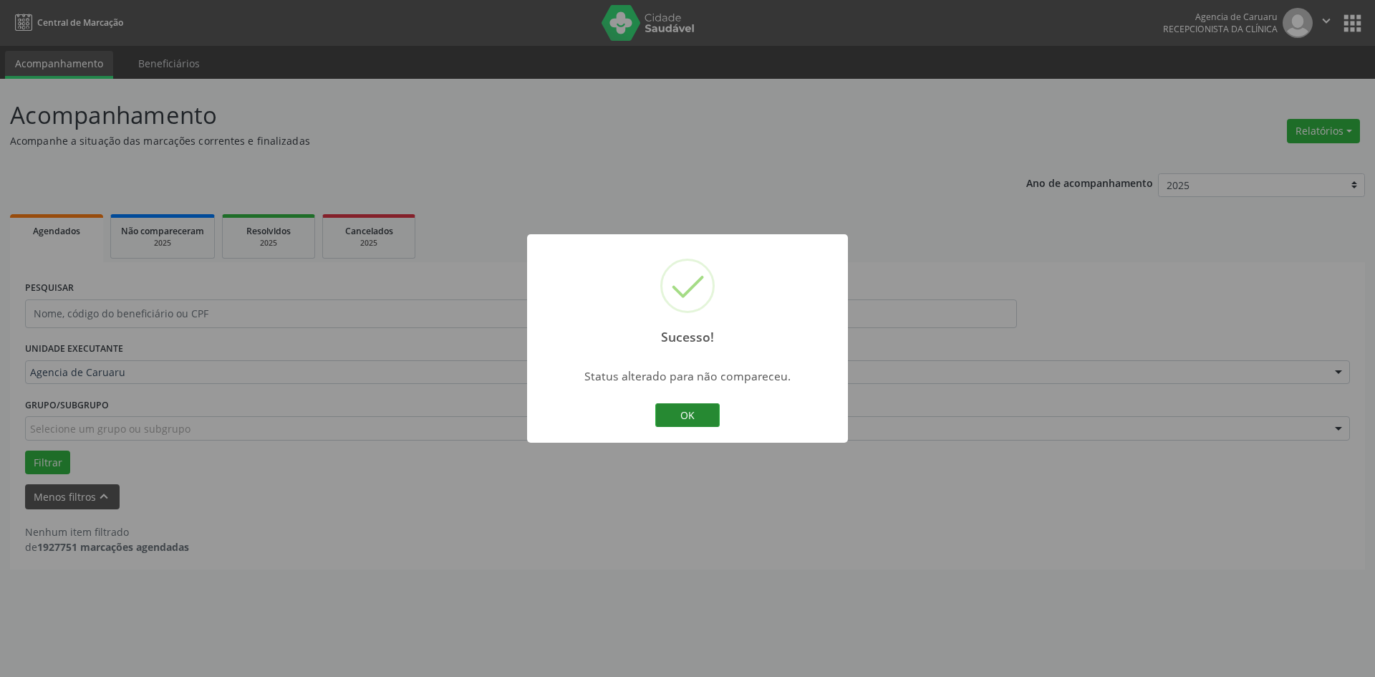
click at [687, 420] on button "OK" at bounding box center [687, 415] width 64 height 24
